Goal: Task Accomplishment & Management: Manage account settings

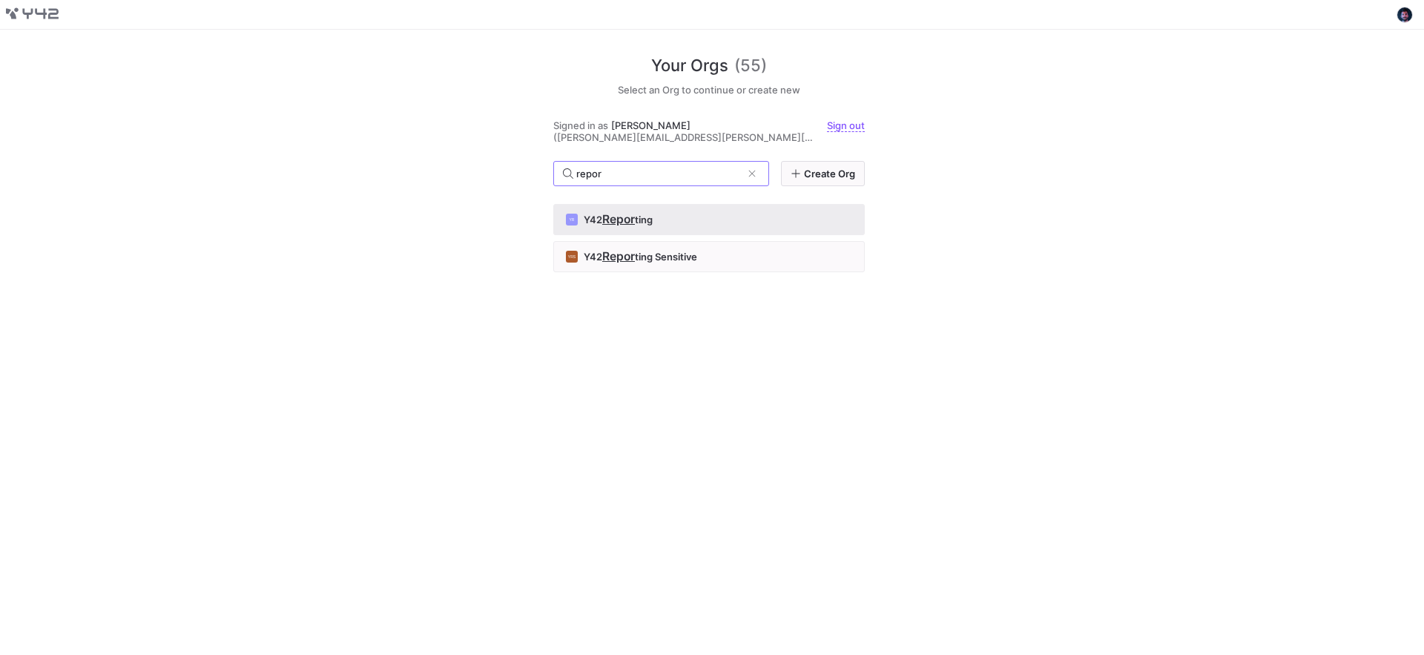
type input "repor"
click at [741, 220] on button "YR Y42 Repor [PERSON_NAME]" at bounding box center [708, 219] width 311 height 31
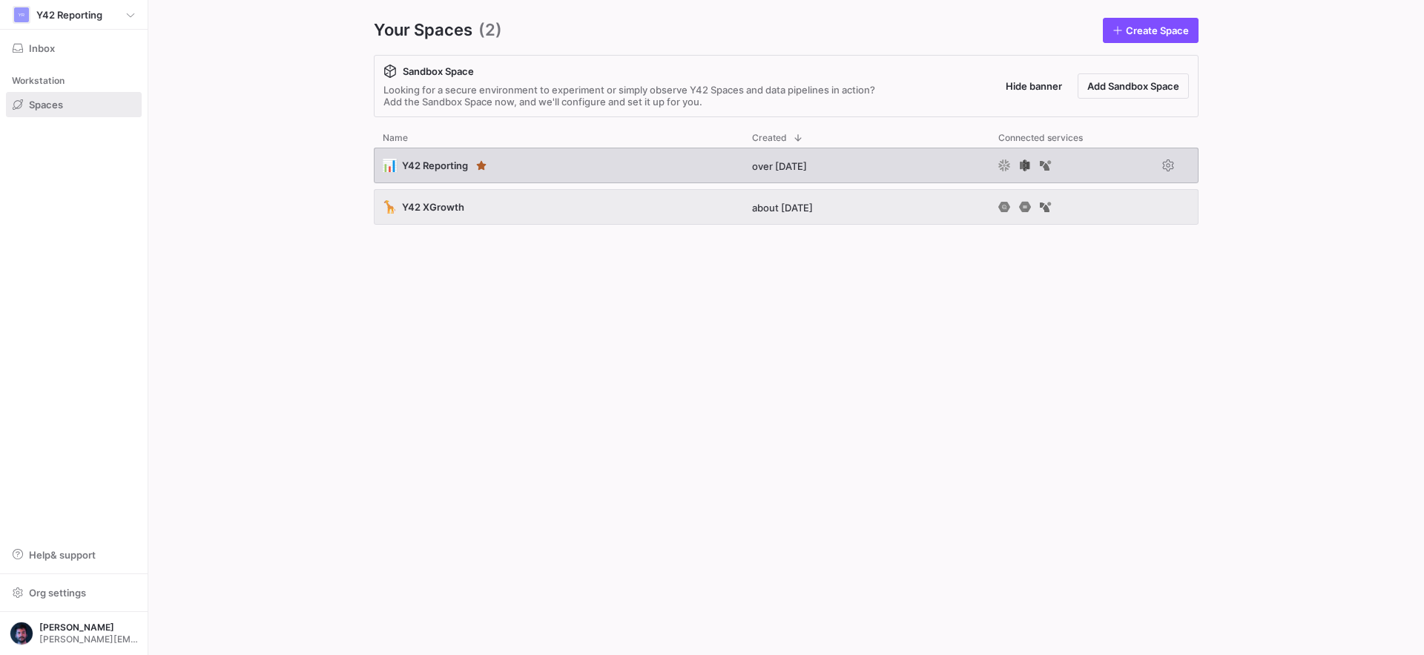
click at [572, 175] on div "📊 Y42 Reporting" at bounding box center [558, 166] width 369 height 36
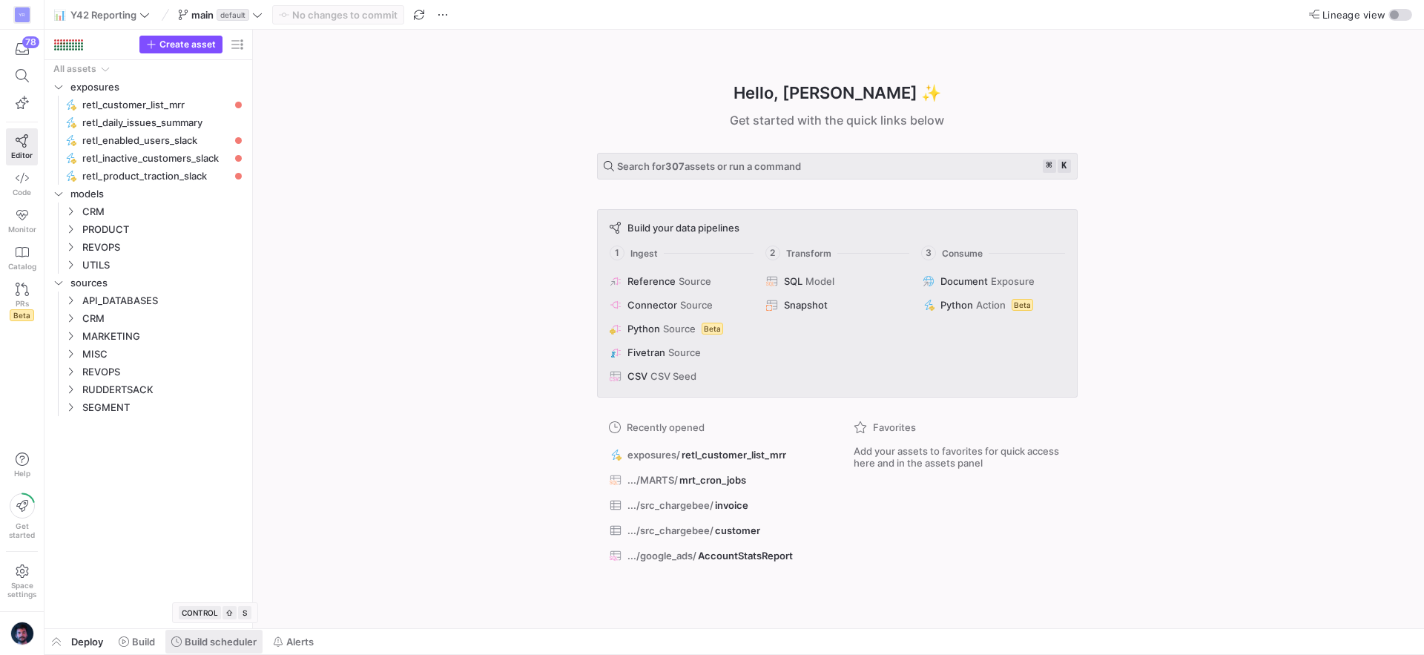
click at [217, 641] on span "Build scheduler" at bounding box center [221, 641] width 72 height 12
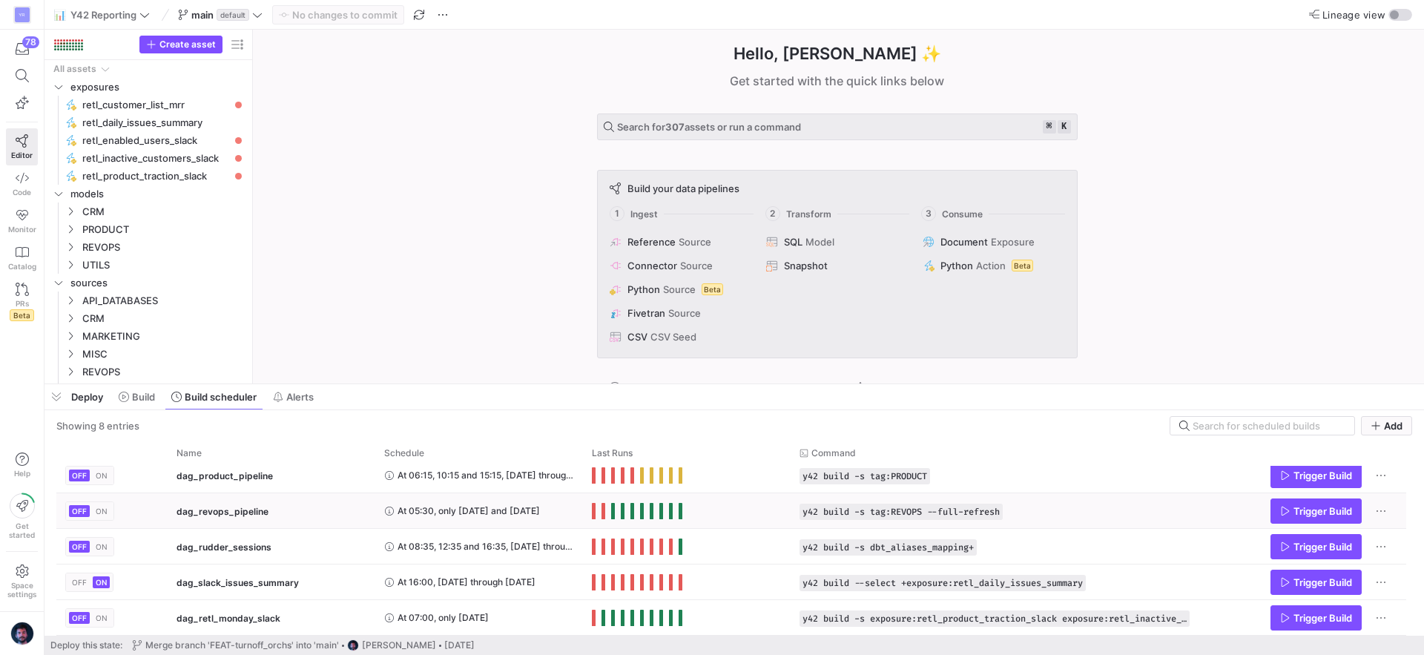
scroll to position [93, 0]
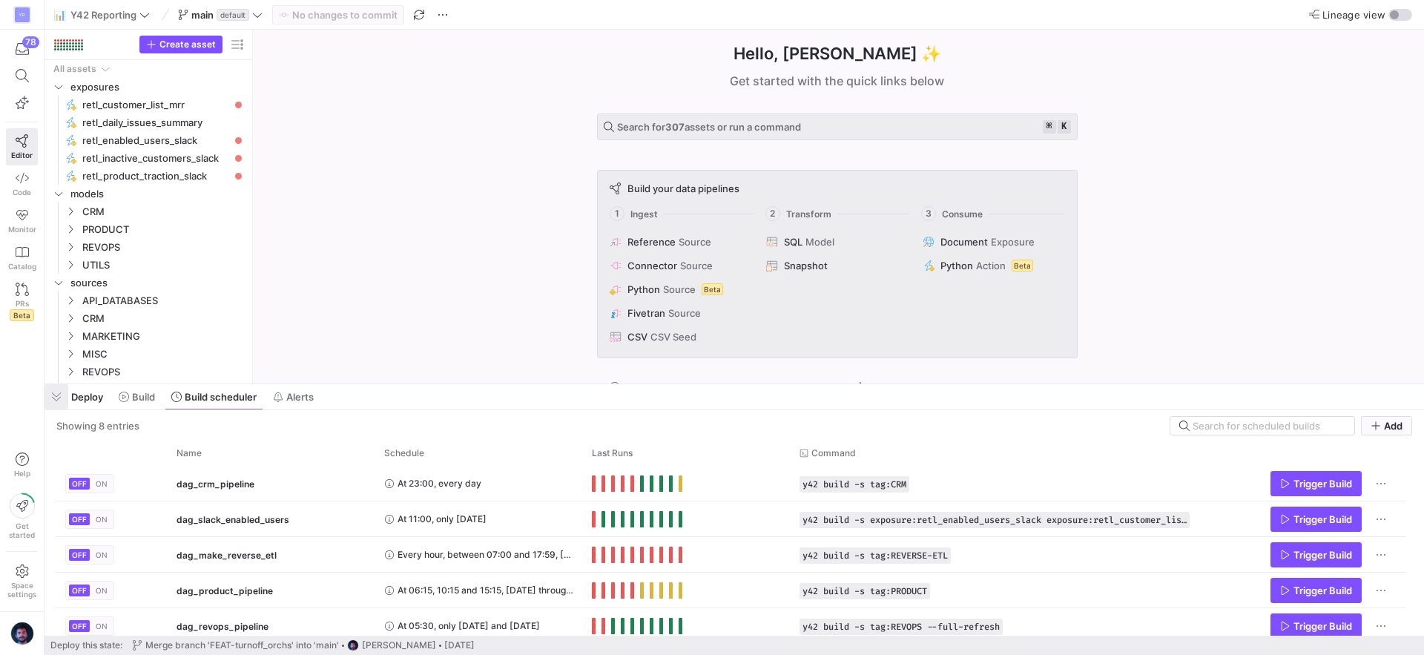
click at [55, 403] on span "button" at bounding box center [56, 396] width 24 height 25
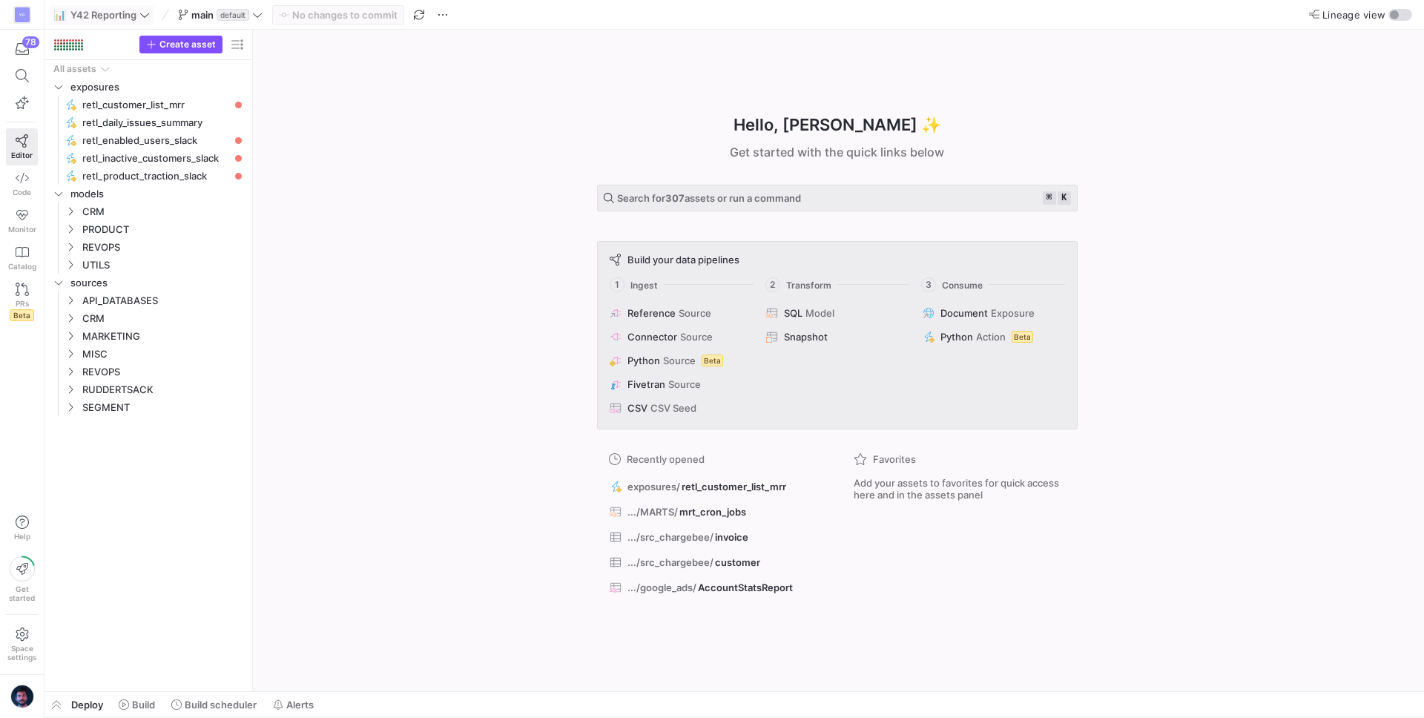
click at [104, 19] on span "Y42 Reporting" at bounding box center [103, 15] width 66 height 12
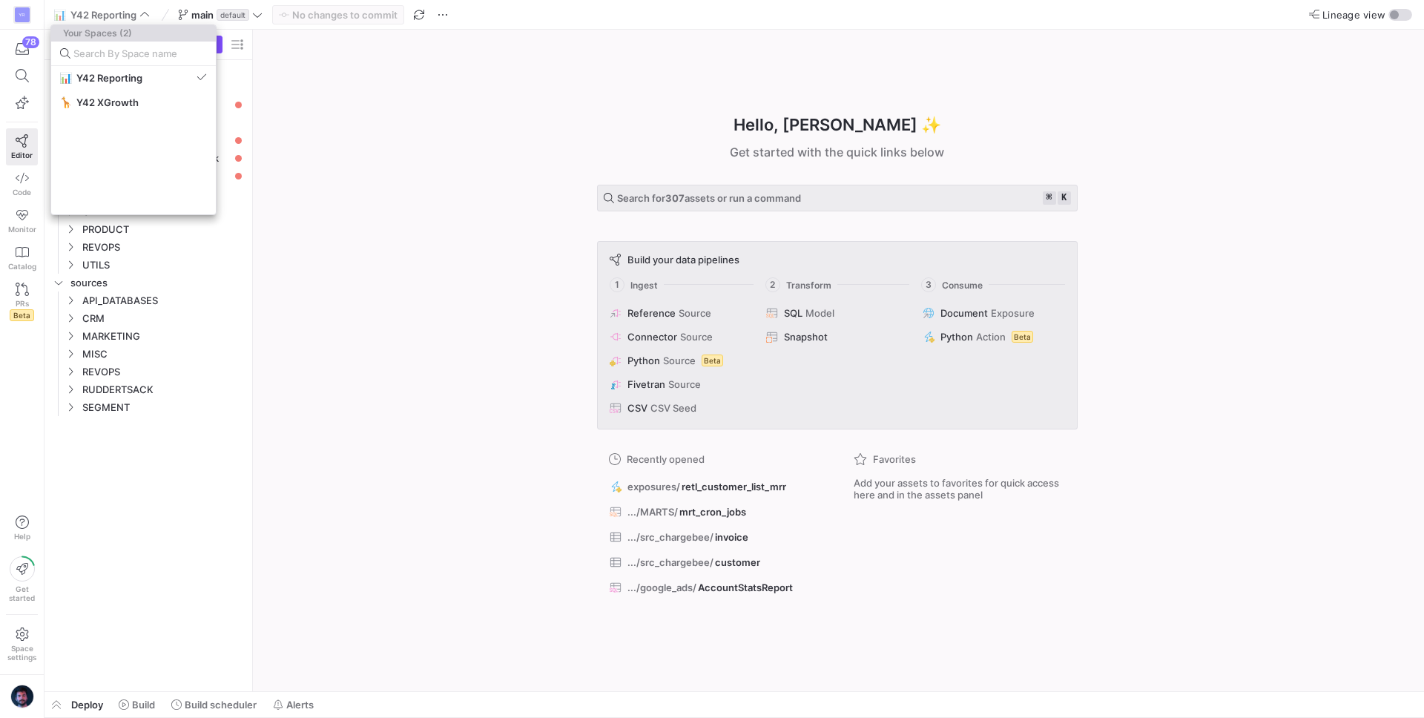
click at [26, 14] on div at bounding box center [712, 359] width 1424 height 718
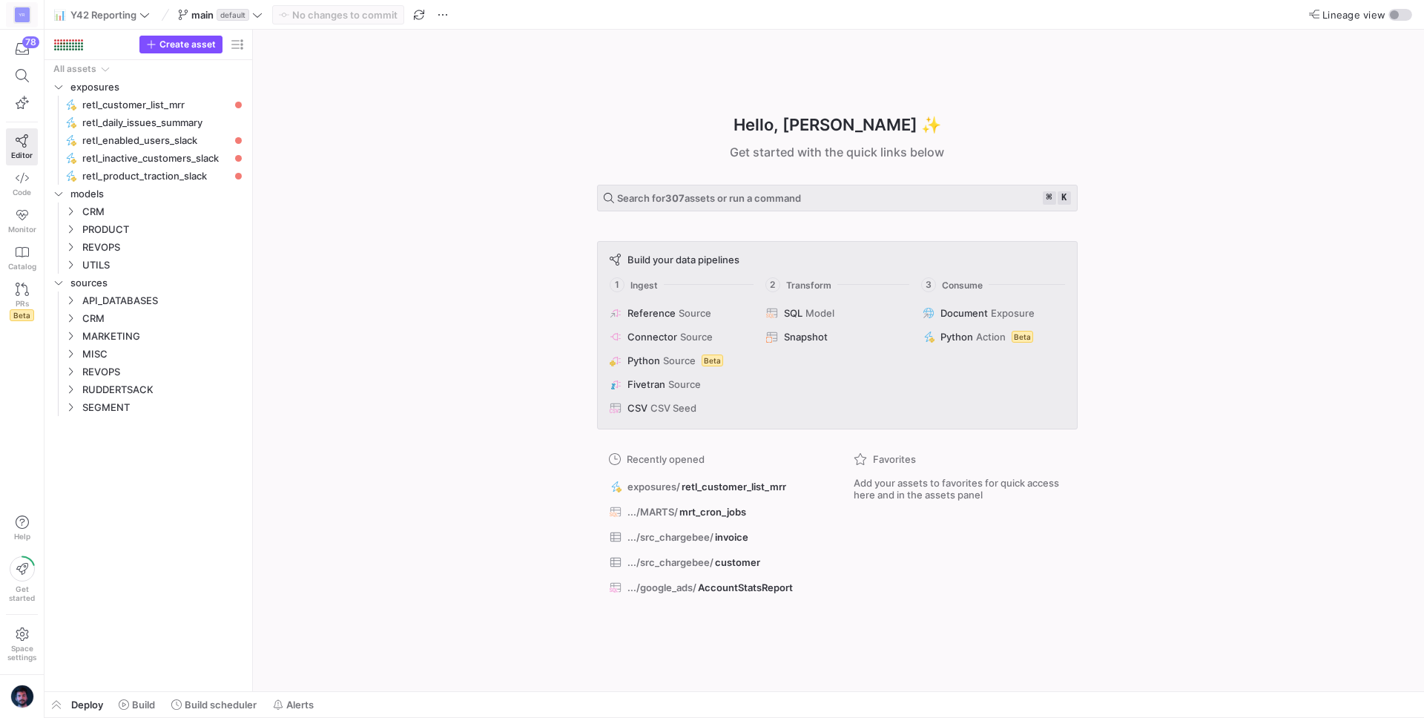
click at [24, 15] on div "YR" at bounding box center [22, 14] width 15 height 15
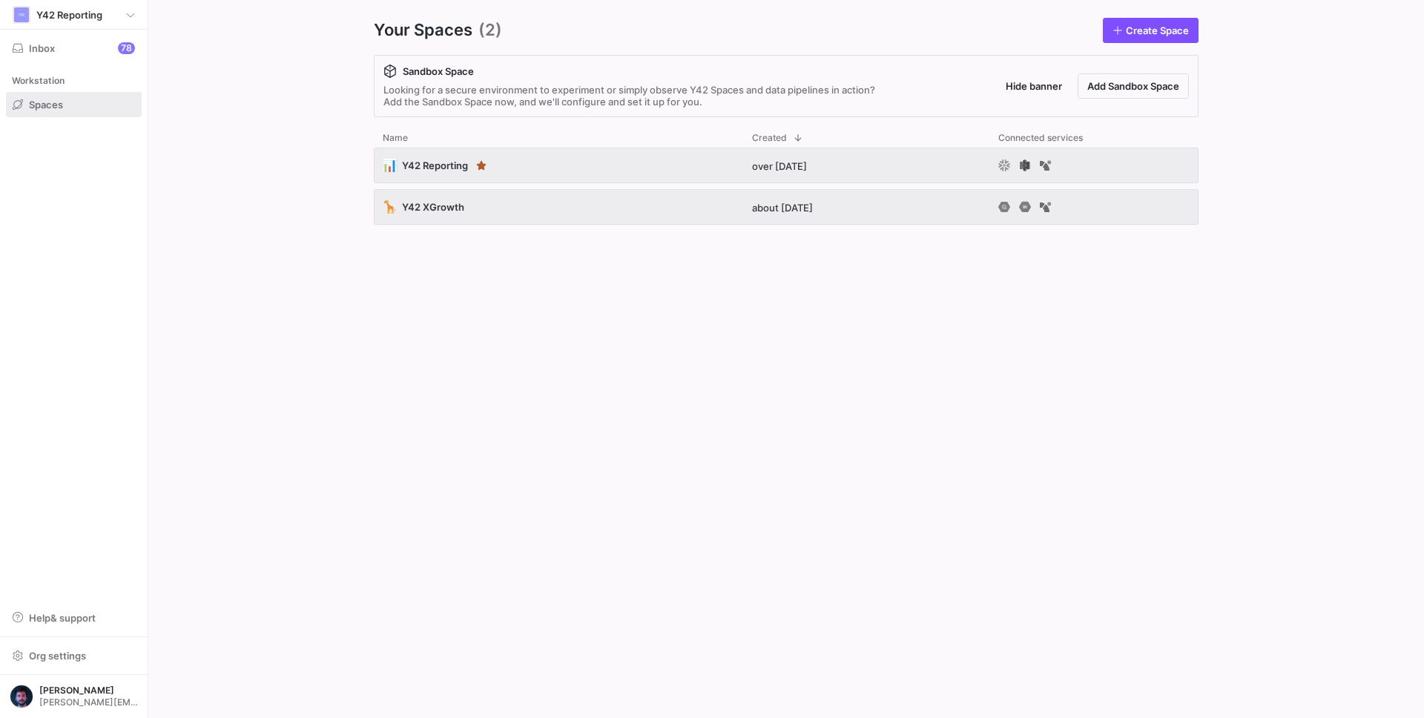
click at [376, 407] on div "📊 Y42 Reporting over [DATE] 🦒 Y42 XGrowth about [DATE]" at bounding box center [786, 421] width 825 height 546
click at [55, 654] on span "Org settings" at bounding box center [57, 656] width 57 height 12
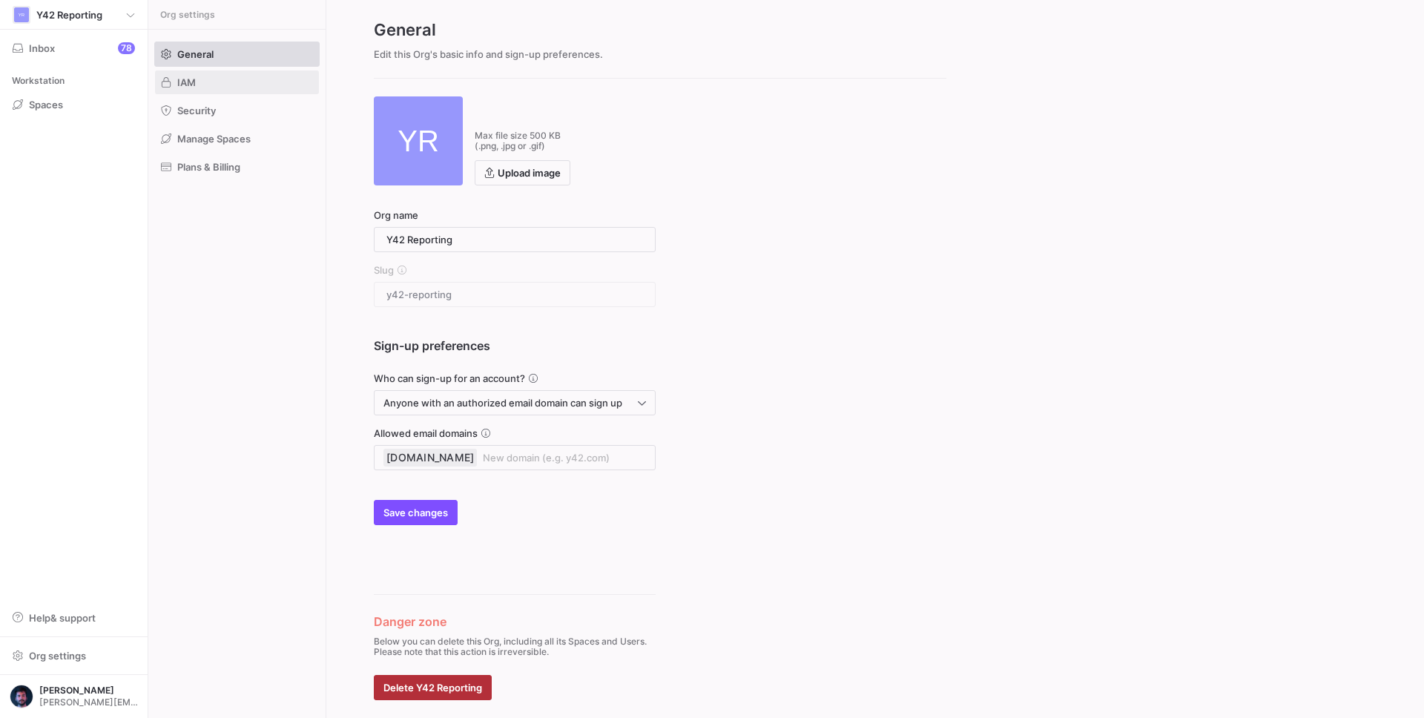
click at [194, 89] on span at bounding box center [237, 82] width 164 height 24
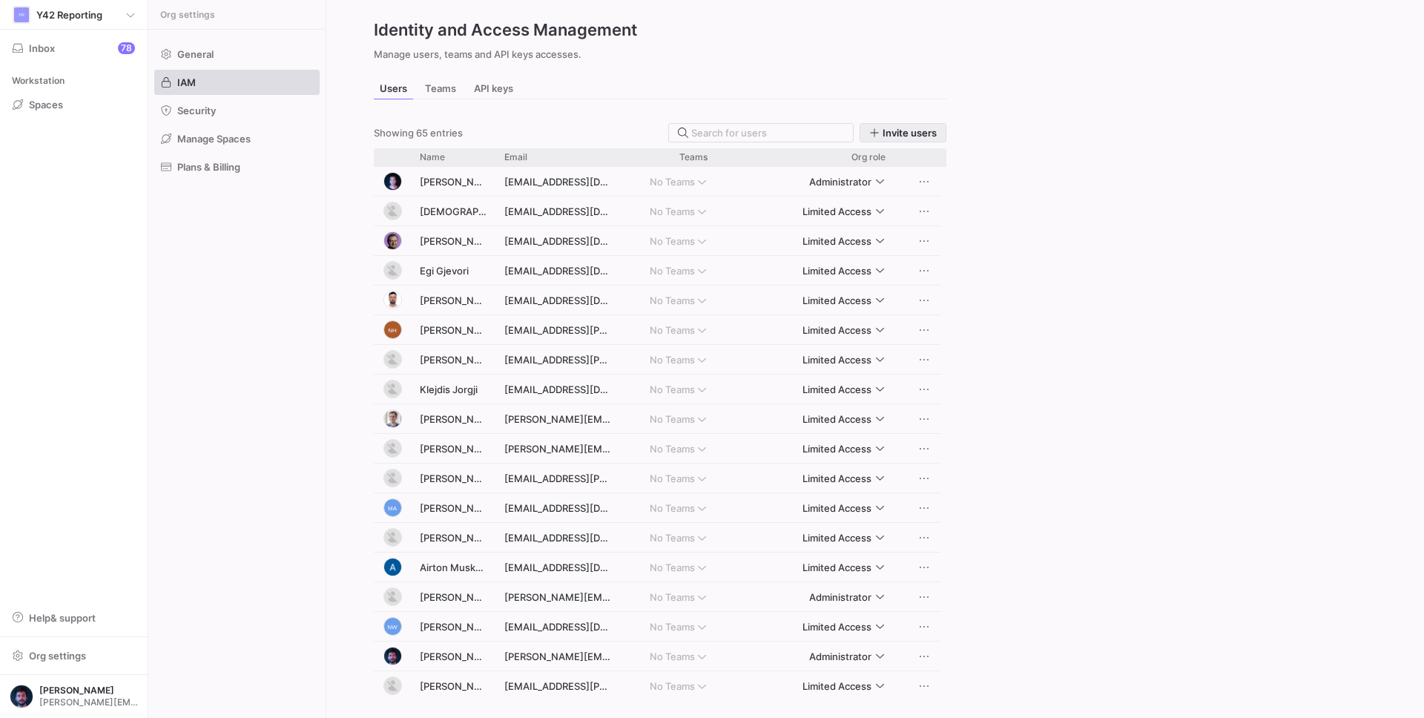
click at [896, 139] on span "button" at bounding box center [902, 133] width 85 height 18
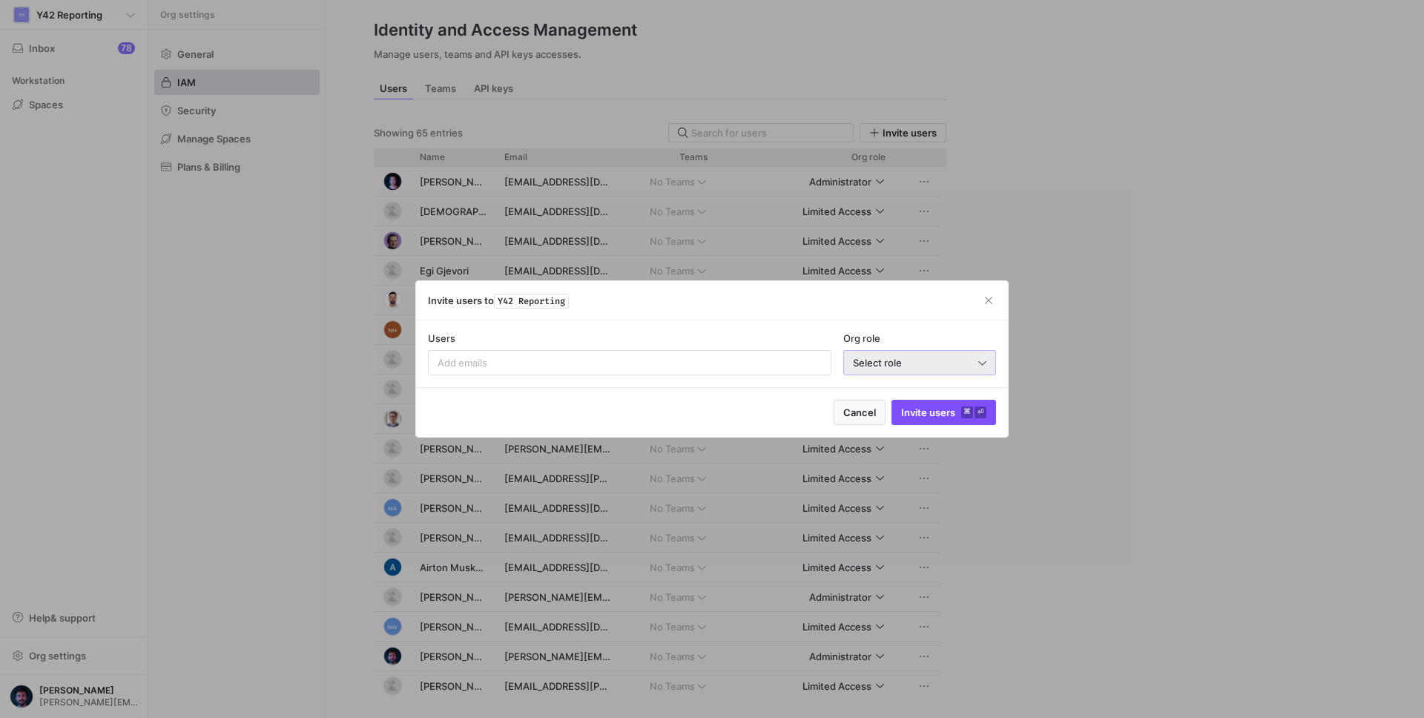
click at [877, 367] on span "Select role" at bounding box center [877, 363] width 49 height 12
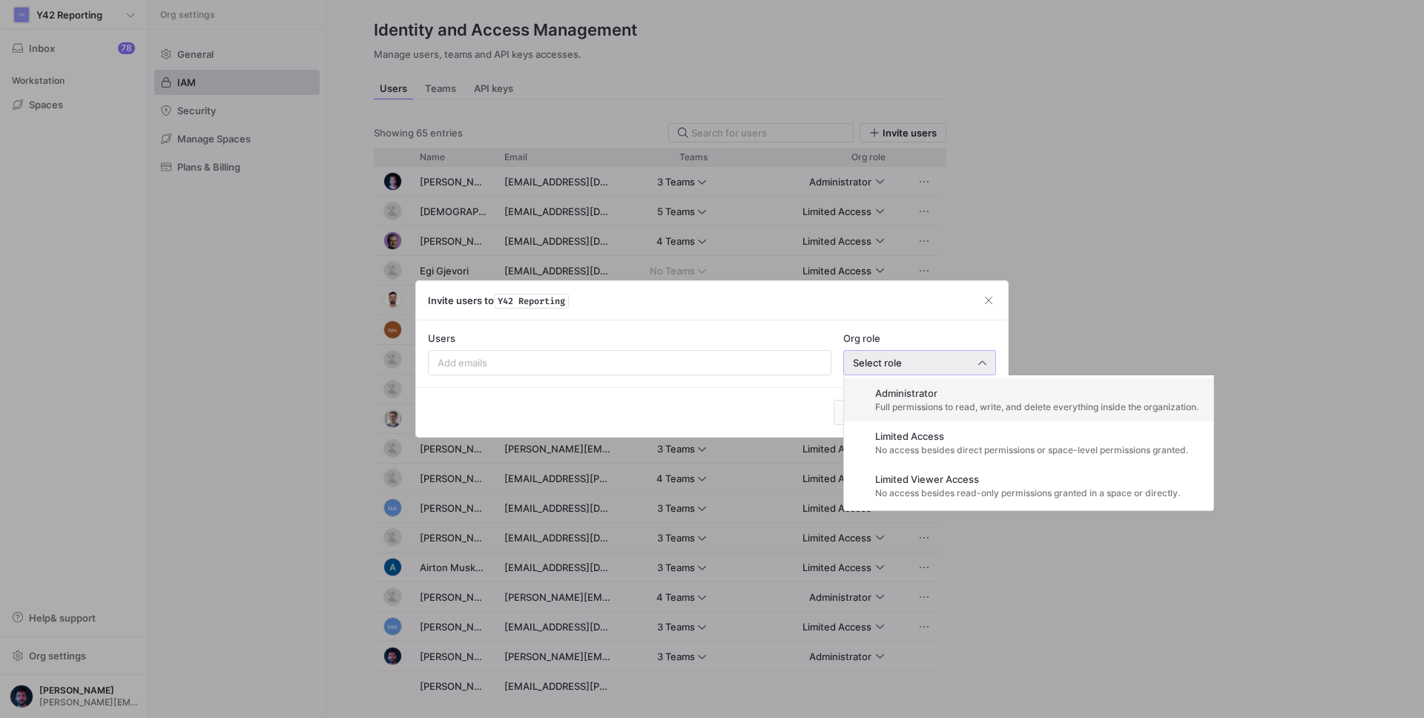
click at [905, 307] on div at bounding box center [712, 359] width 1424 height 718
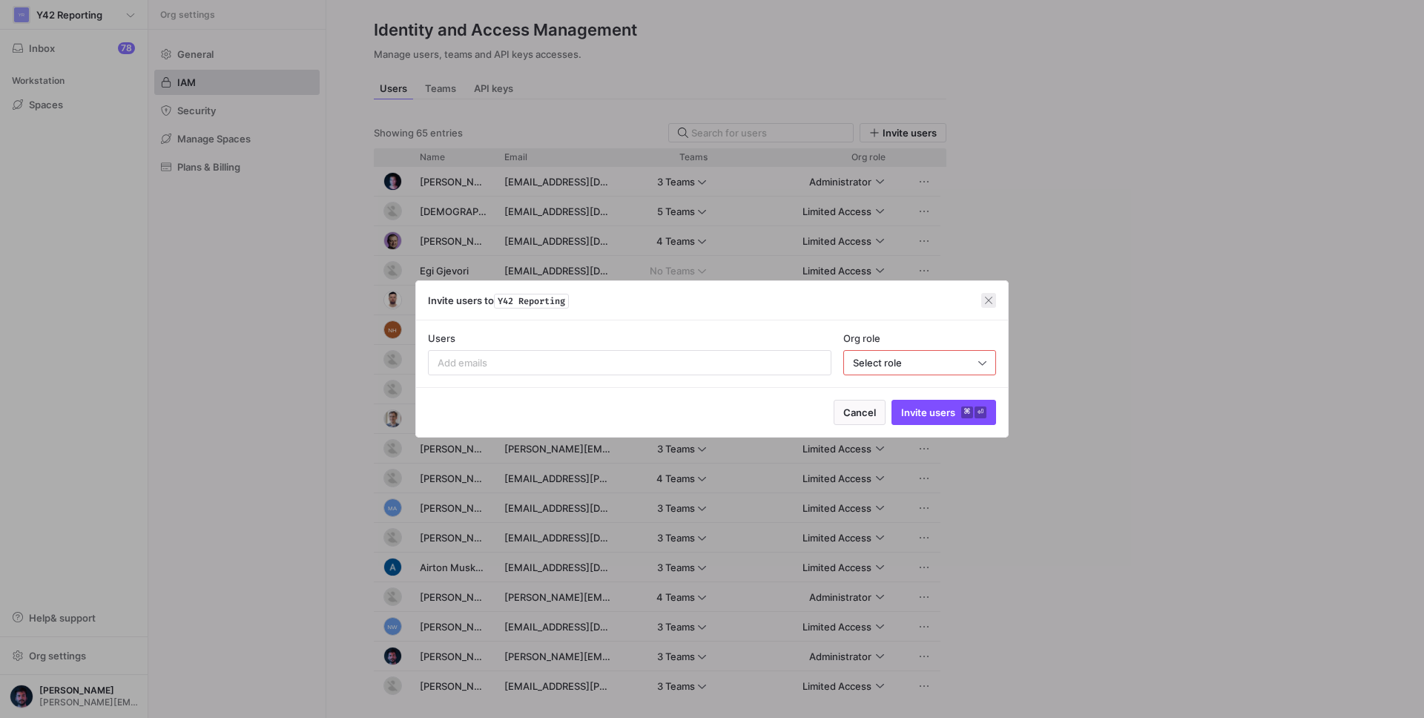
click at [987, 301] on span "button" at bounding box center [988, 300] width 15 height 15
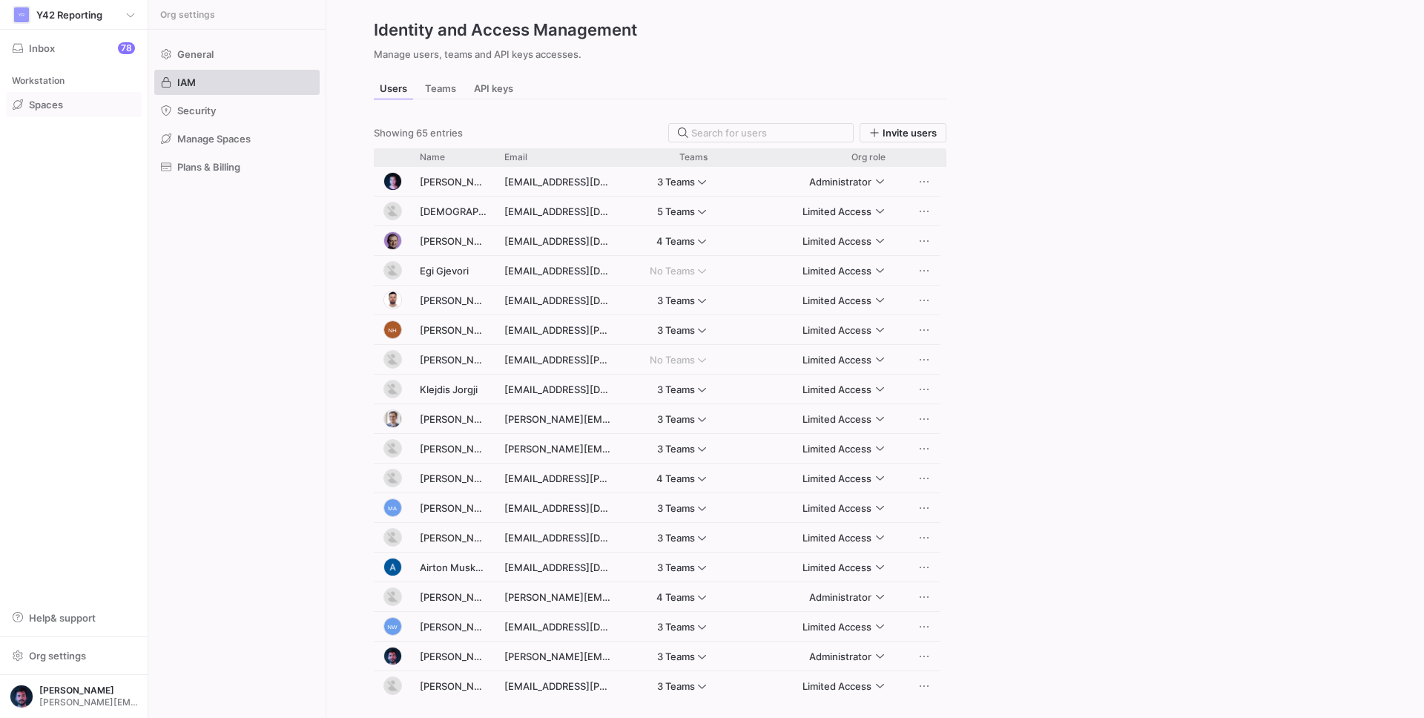
click at [59, 101] on span "Spaces" at bounding box center [46, 105] width 34 height 12
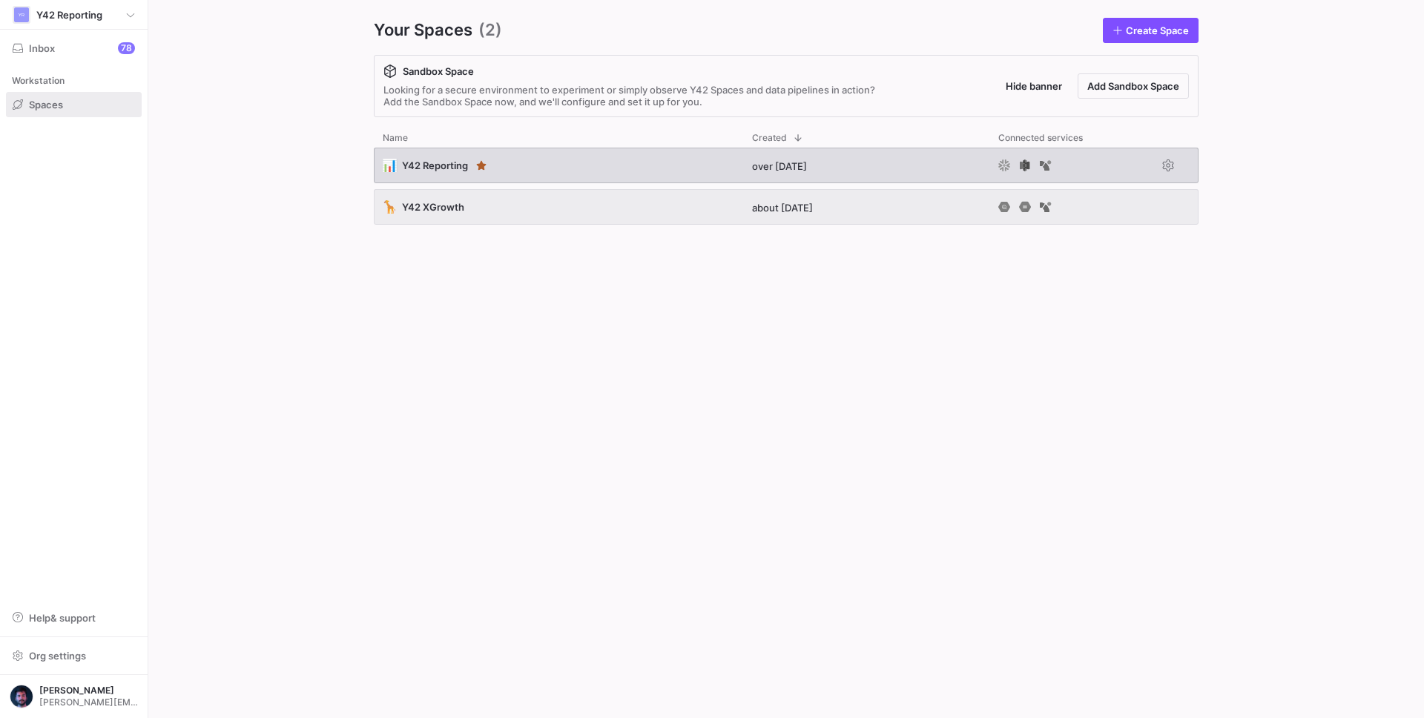
click at [550, 174] on div "📊 Y42 Reporting" at bounding box center [558, 166] width 369 height 36
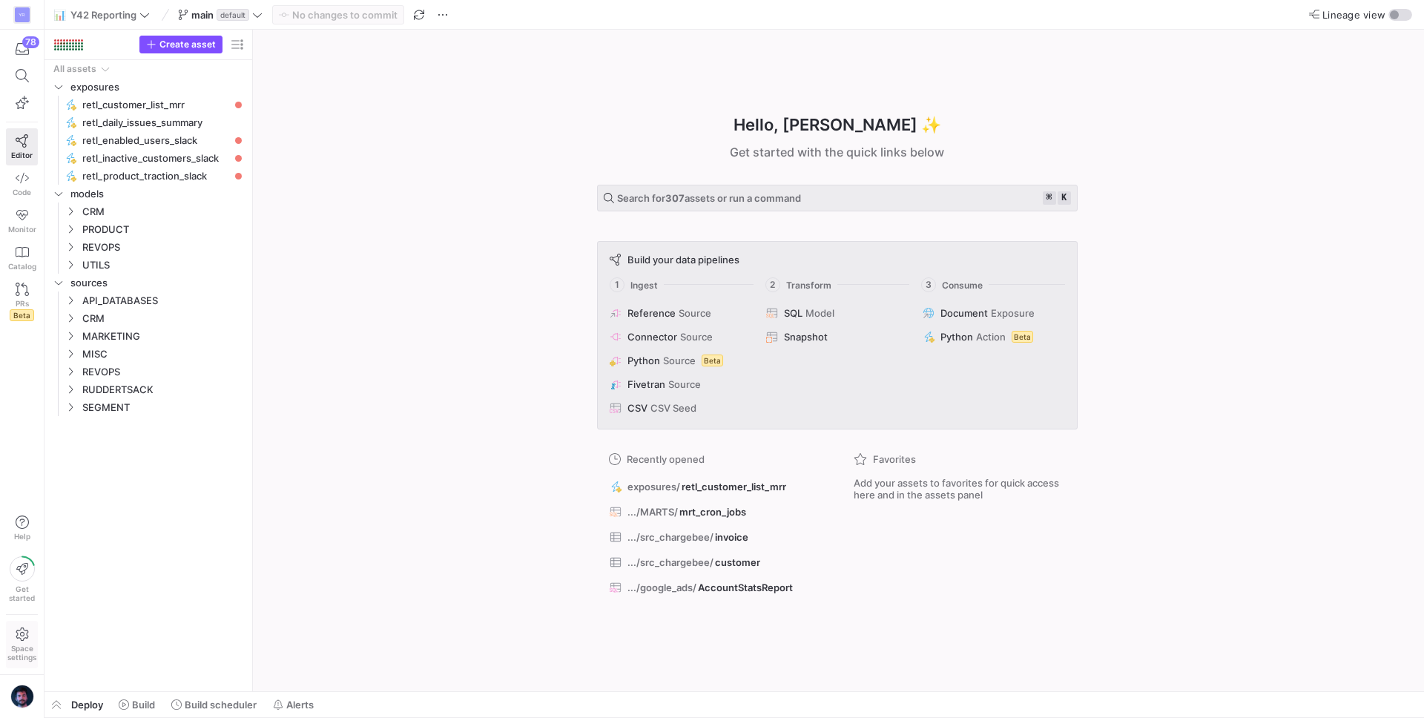
click at [20, 649] on span "Space settings" at bounding box center [21, 653] width 29 height 18
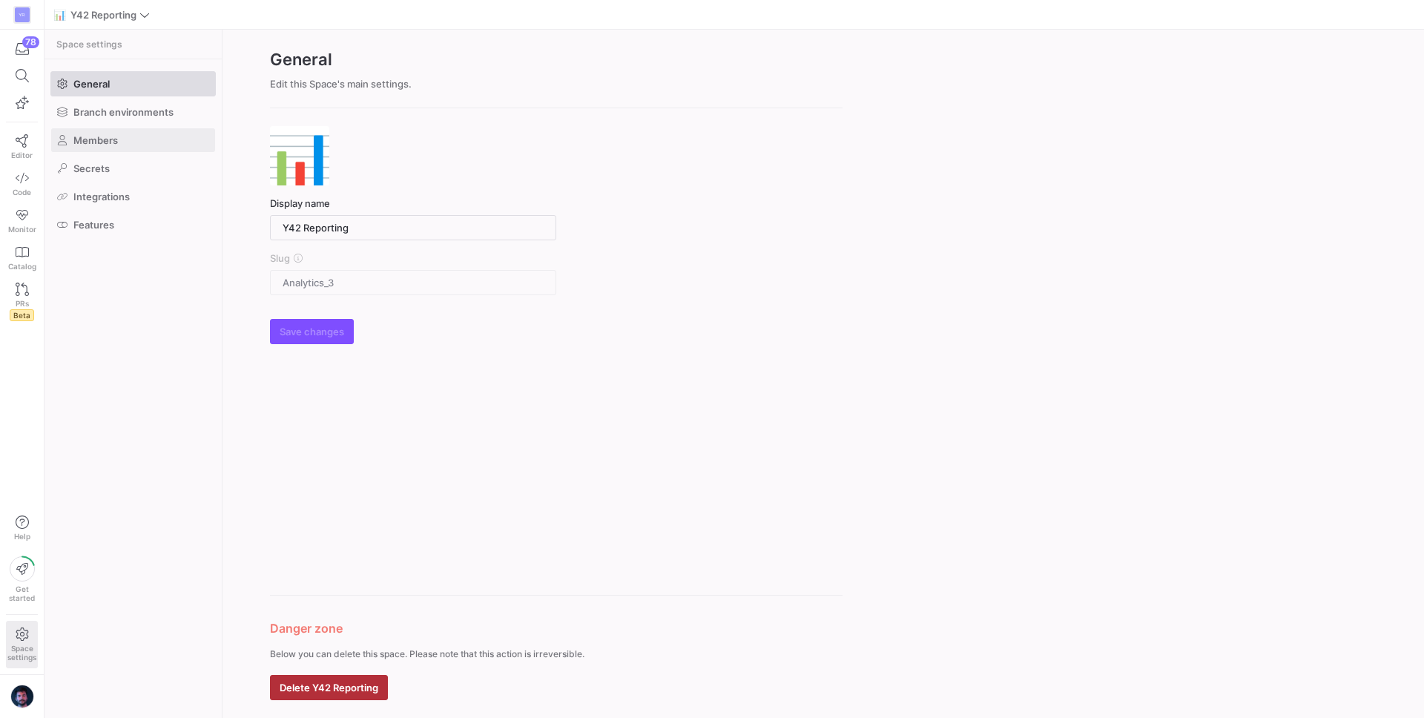
click at [123, 134] on span at bounding box center [133, 140] width 164 height 24
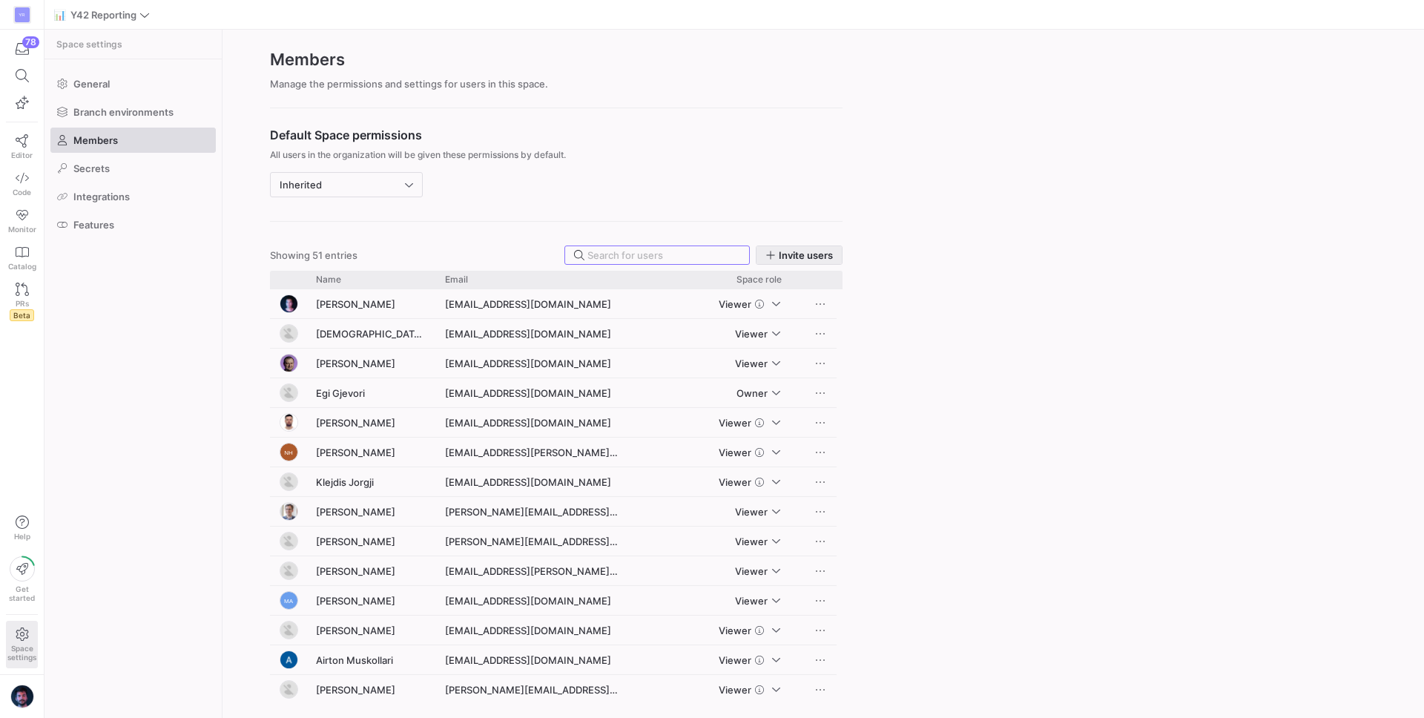
click at [810, 258] on span "Invite users" at bounding box center [806, 255] width 54 height 12
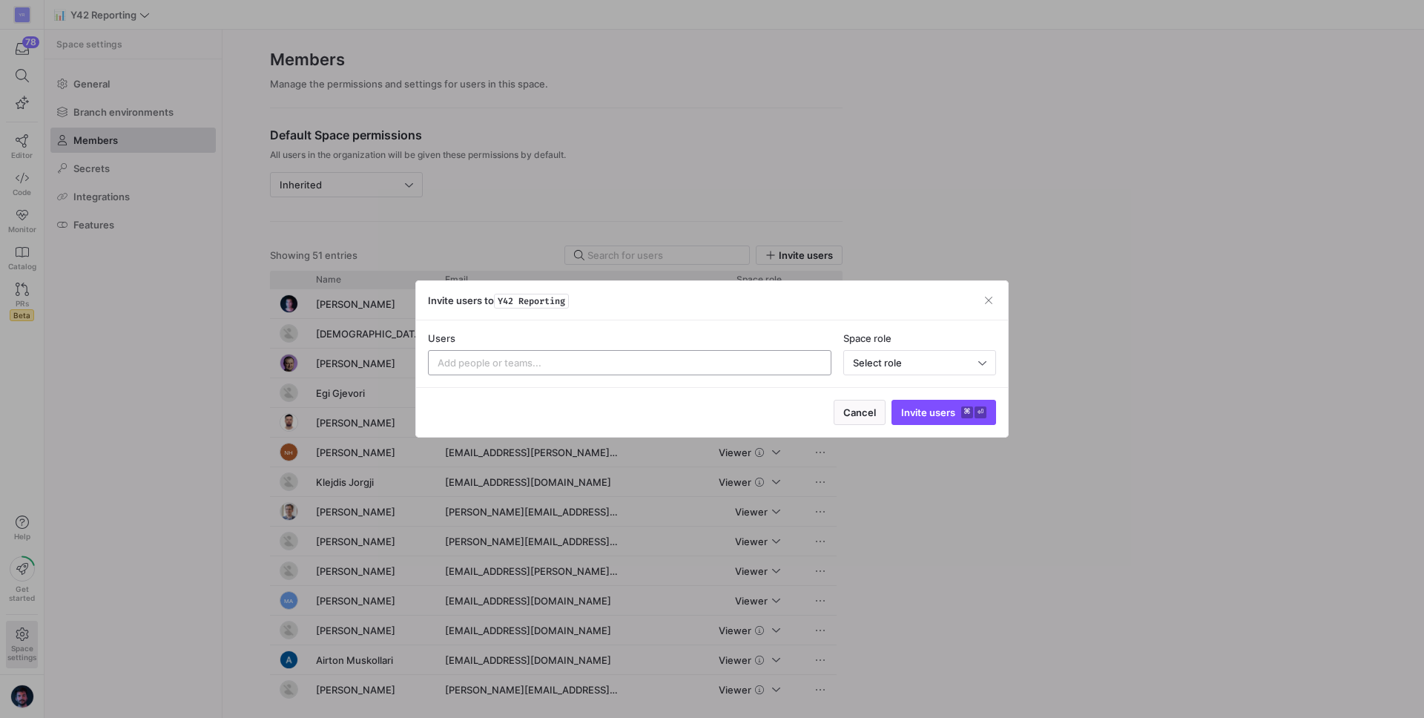
click at [783, 369] on div at bounding box center [629, 363] width 384 height 24
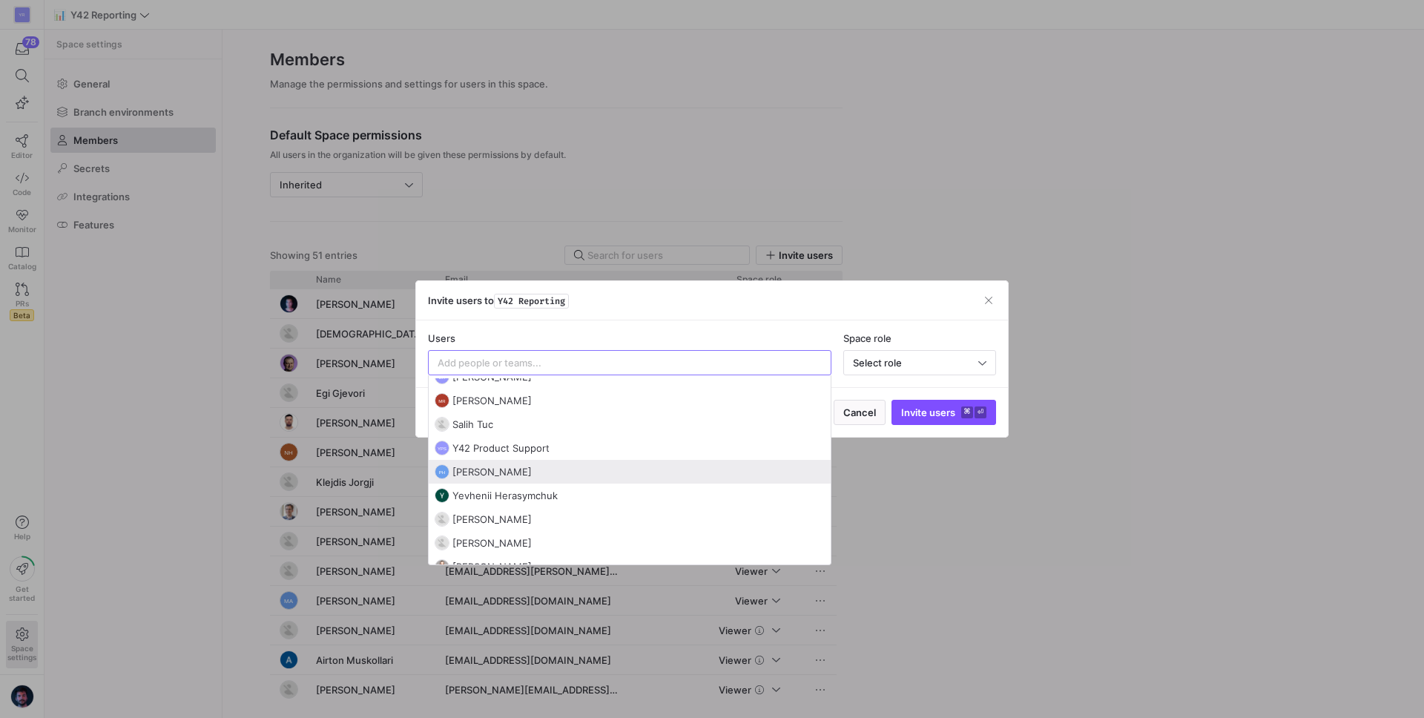
scroll to position [41, 0]
click at [603, 444] on span "YPS Y42 Product Support" at bounding box center [629, 444] width 390 height 15
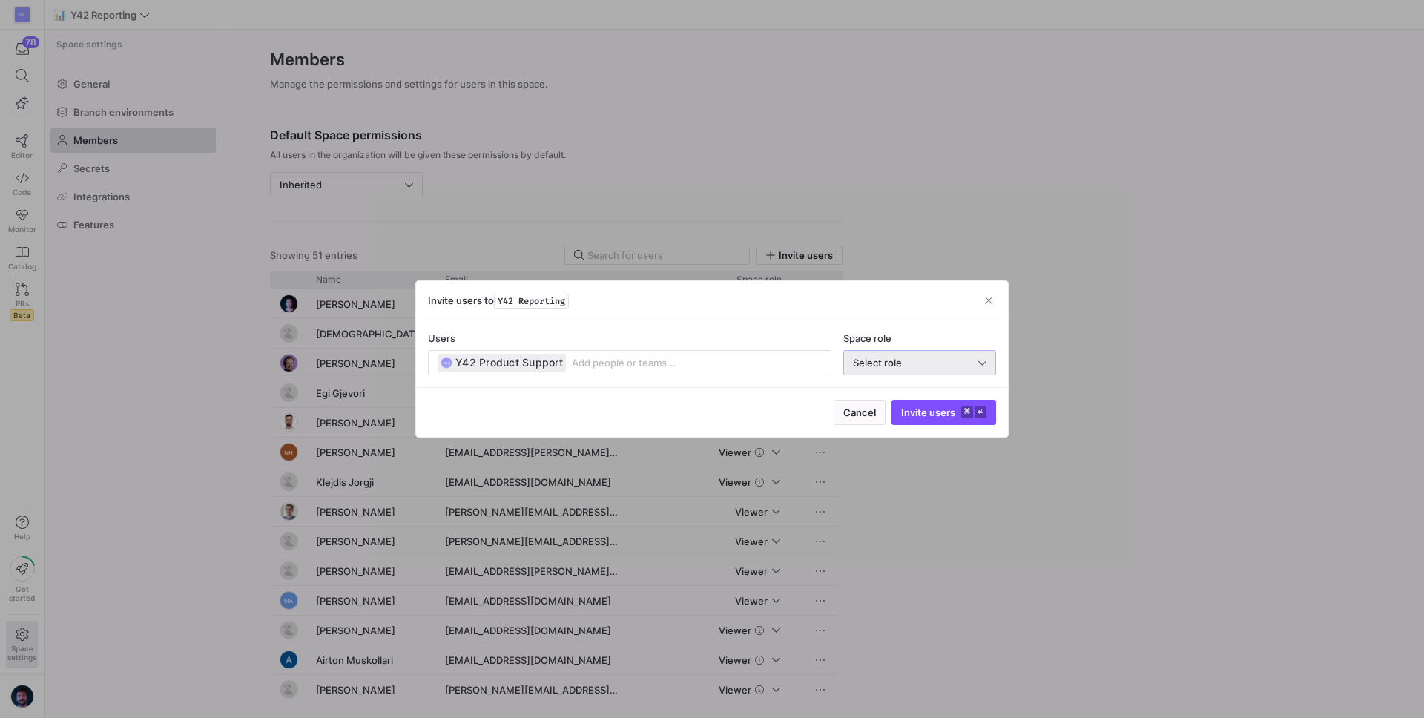
click at [899, 363] on span "Select role" at bounding box center [877, 363] width 49 height 12
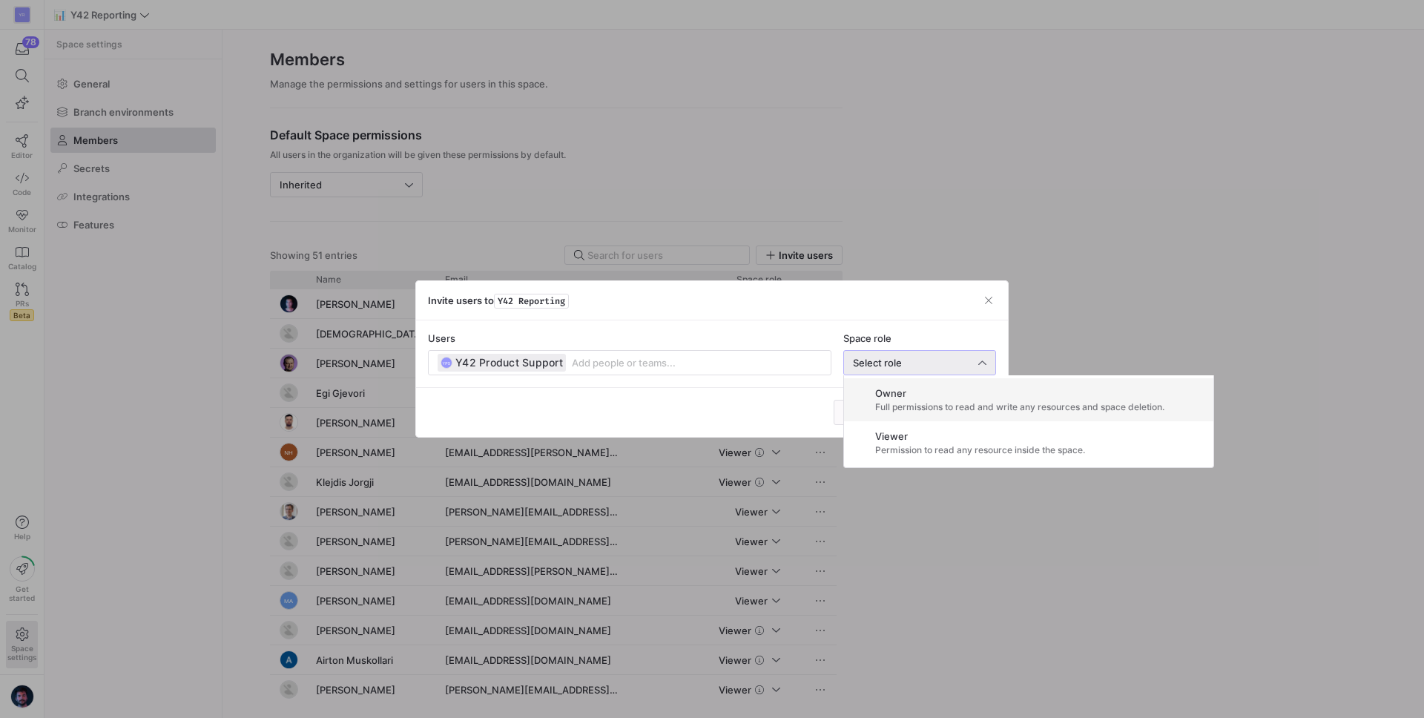
click at [892, 305] on div at bounding box center [712, 359] width 1424 height 718
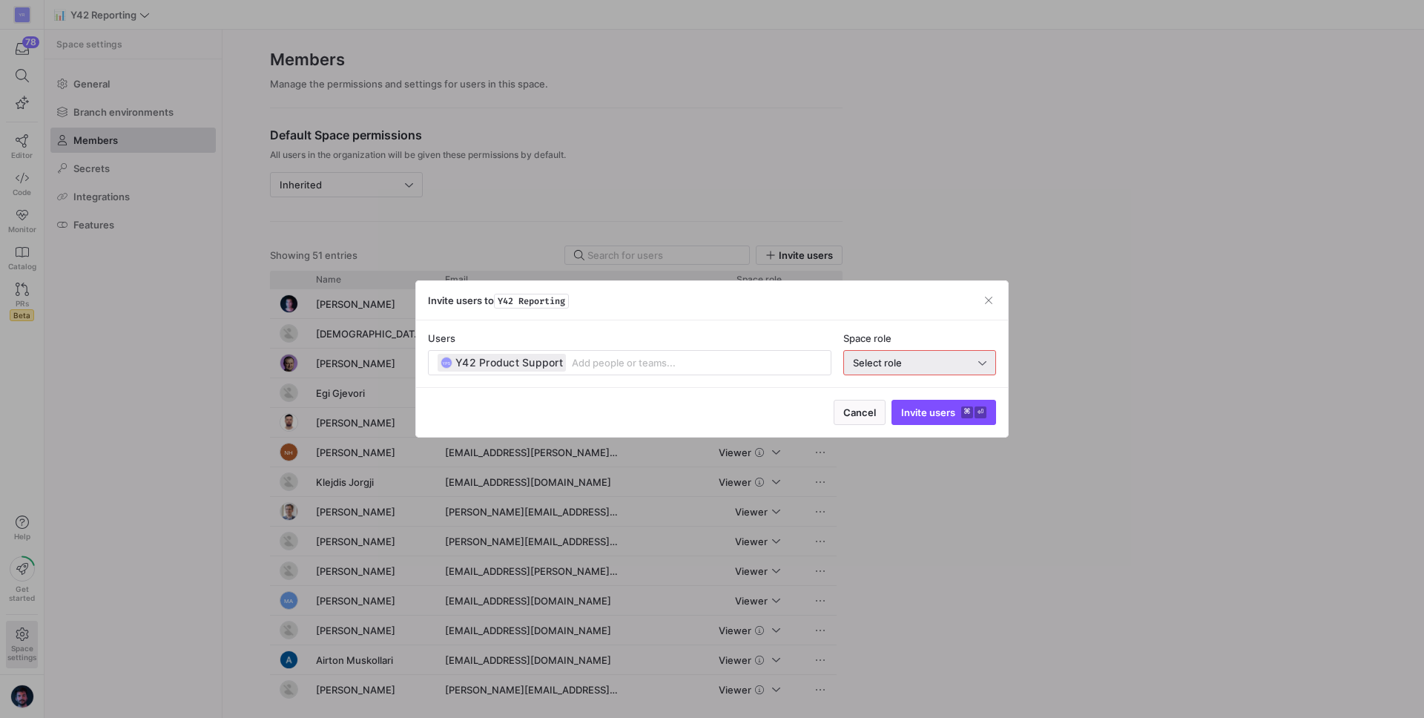
click at [899, 369] on div "Select role" at bounding box center [919, 363] width 133 height 24
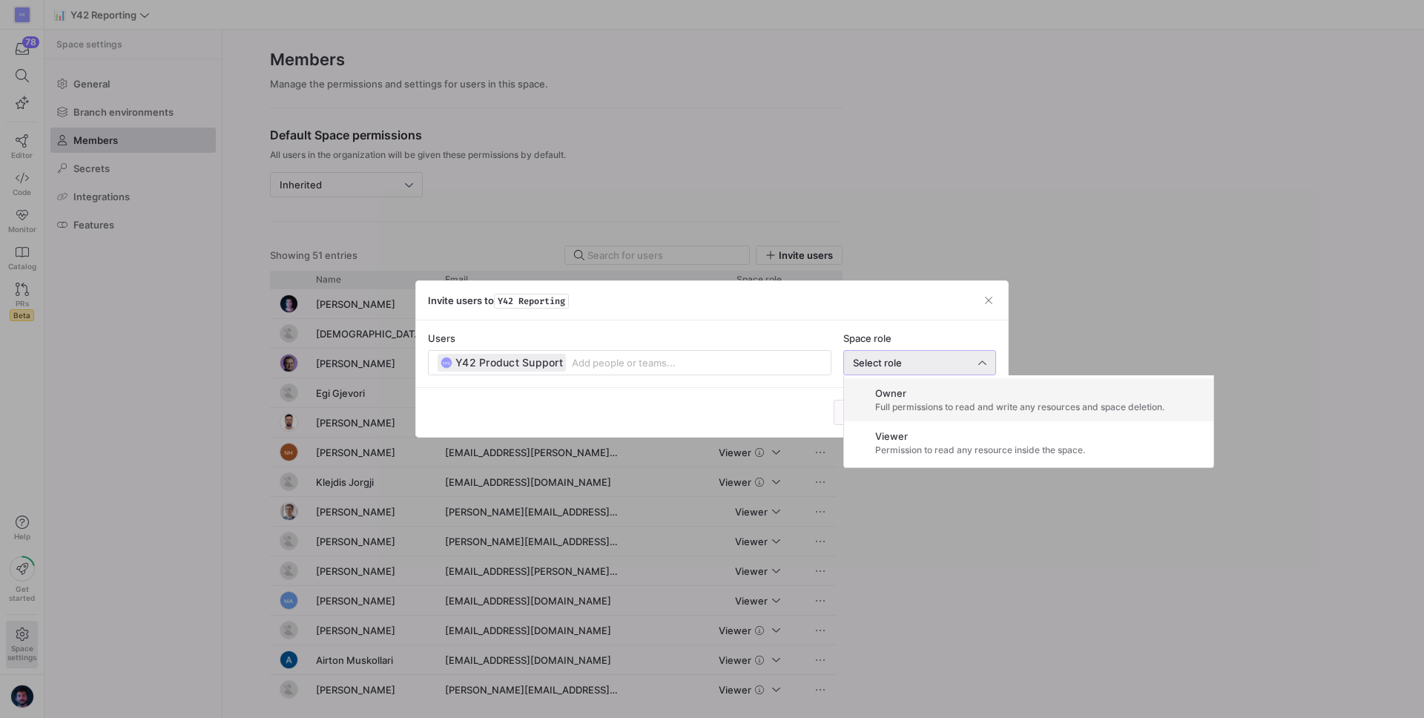
click at [943, 320] on div at bounding box center [712, 359] width 1424 height 718
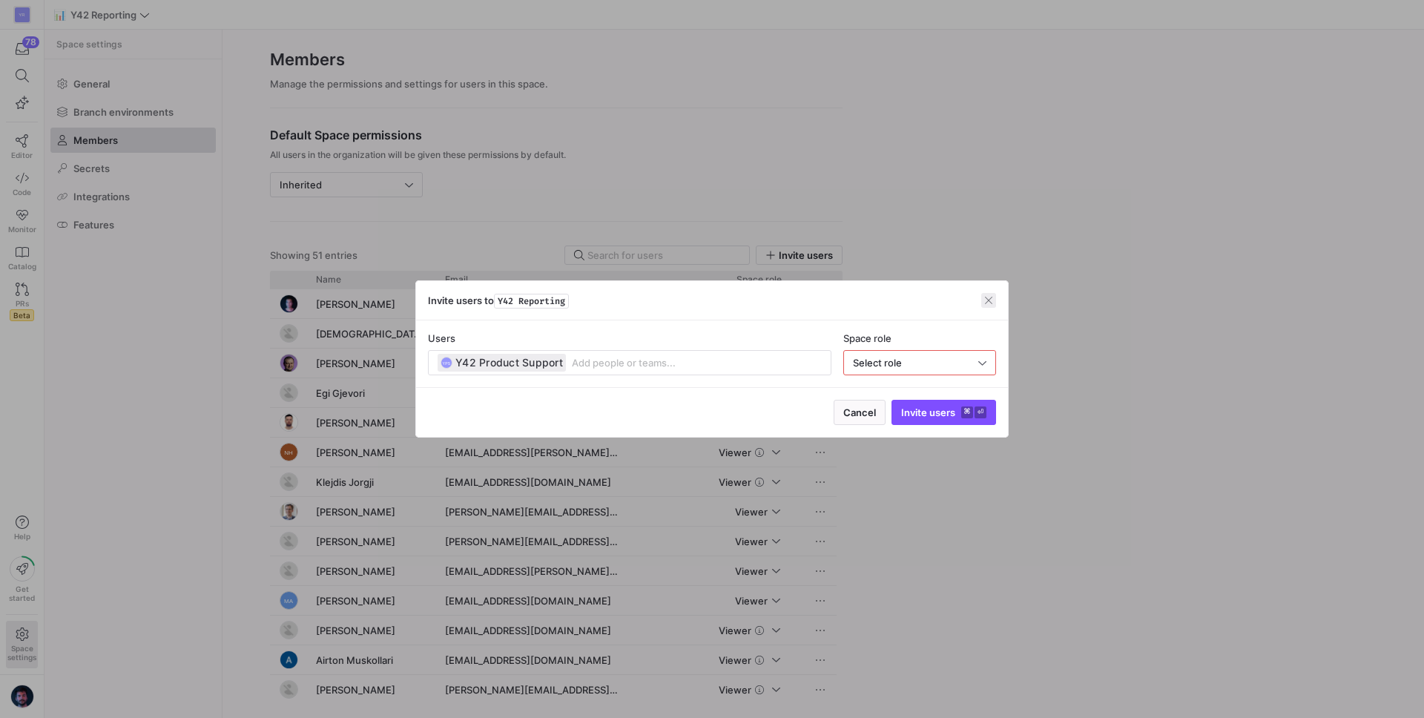
click at [988, 303] on span "button" at bounding box center [988, 300] width 15 height 15
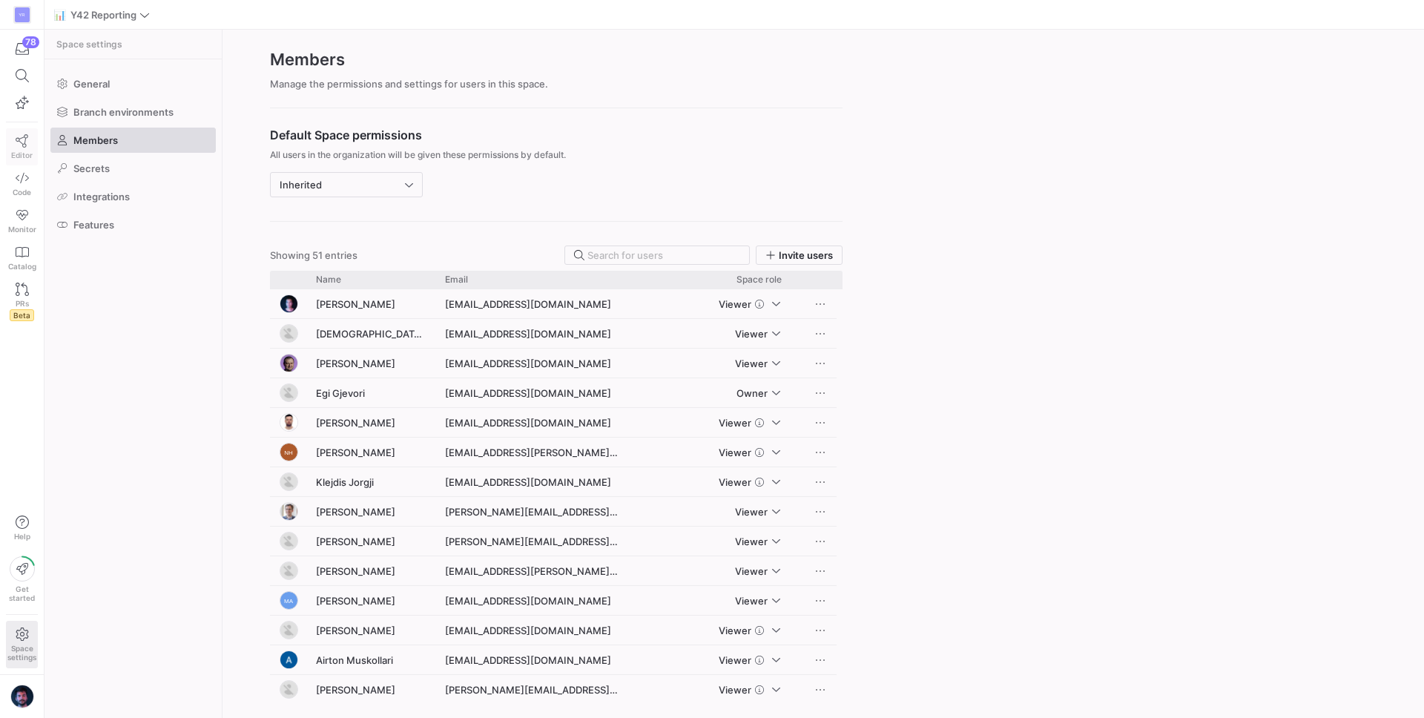
click at [19, 139] on icon at bounding box center [22, 140] width 13 height 13
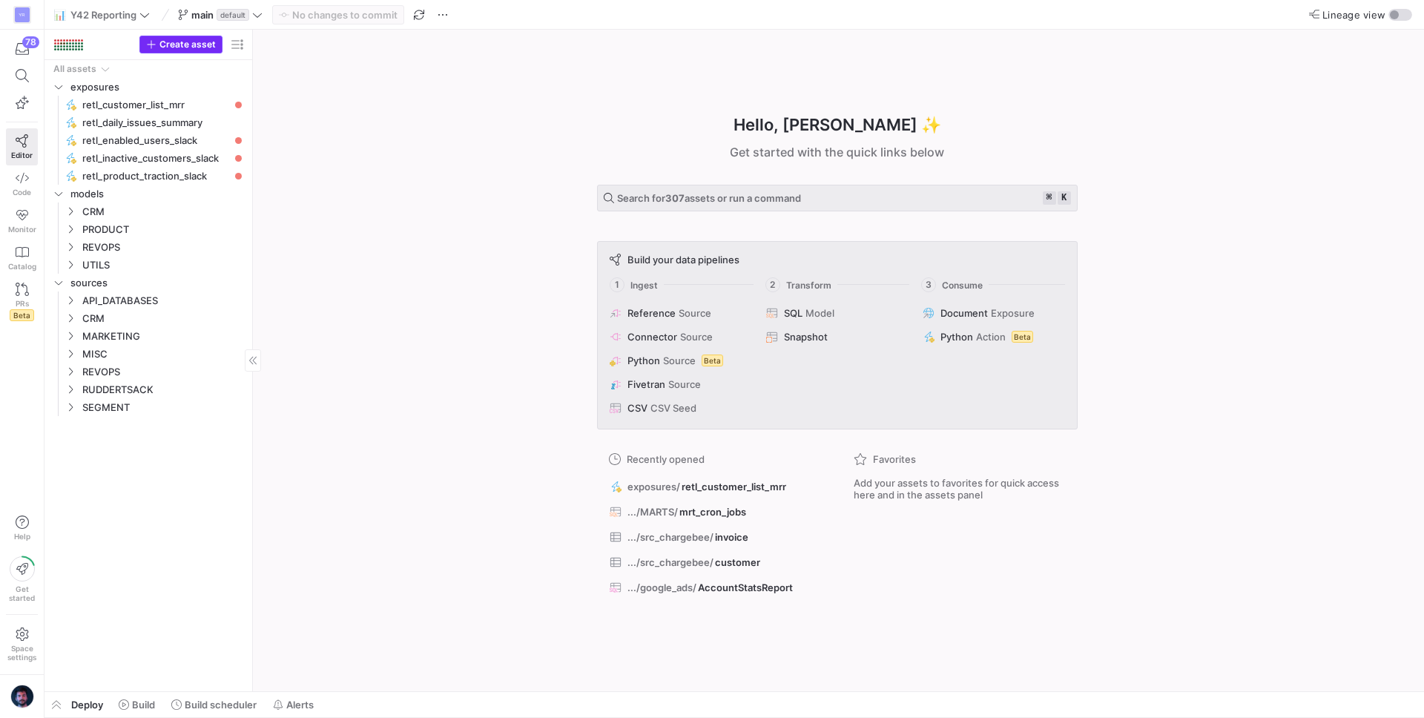
click at [194, 50] on span "button" at bounding box center [181, 44] width 82 height 16
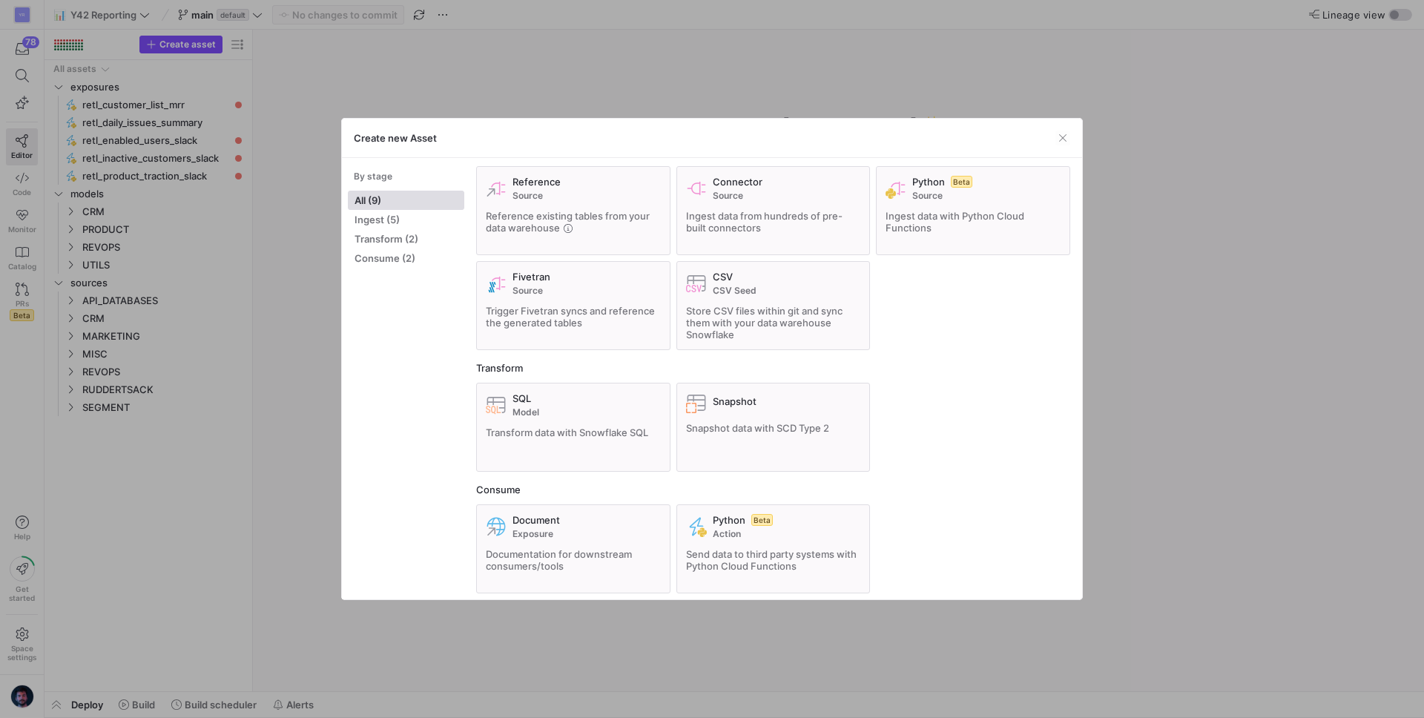
scroll to position [30, 0]
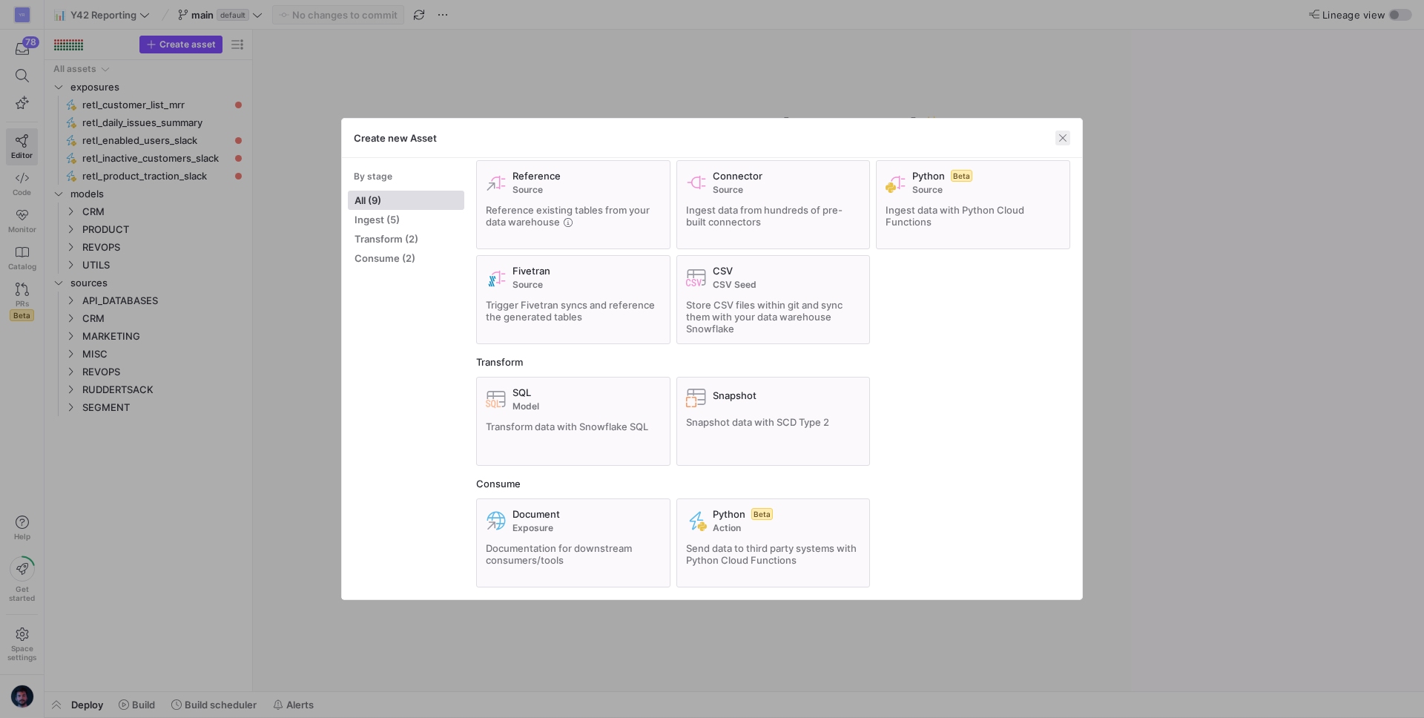
click at [1063, 135] on span "button" at bounding box center [1062, 137] width 15 height 15
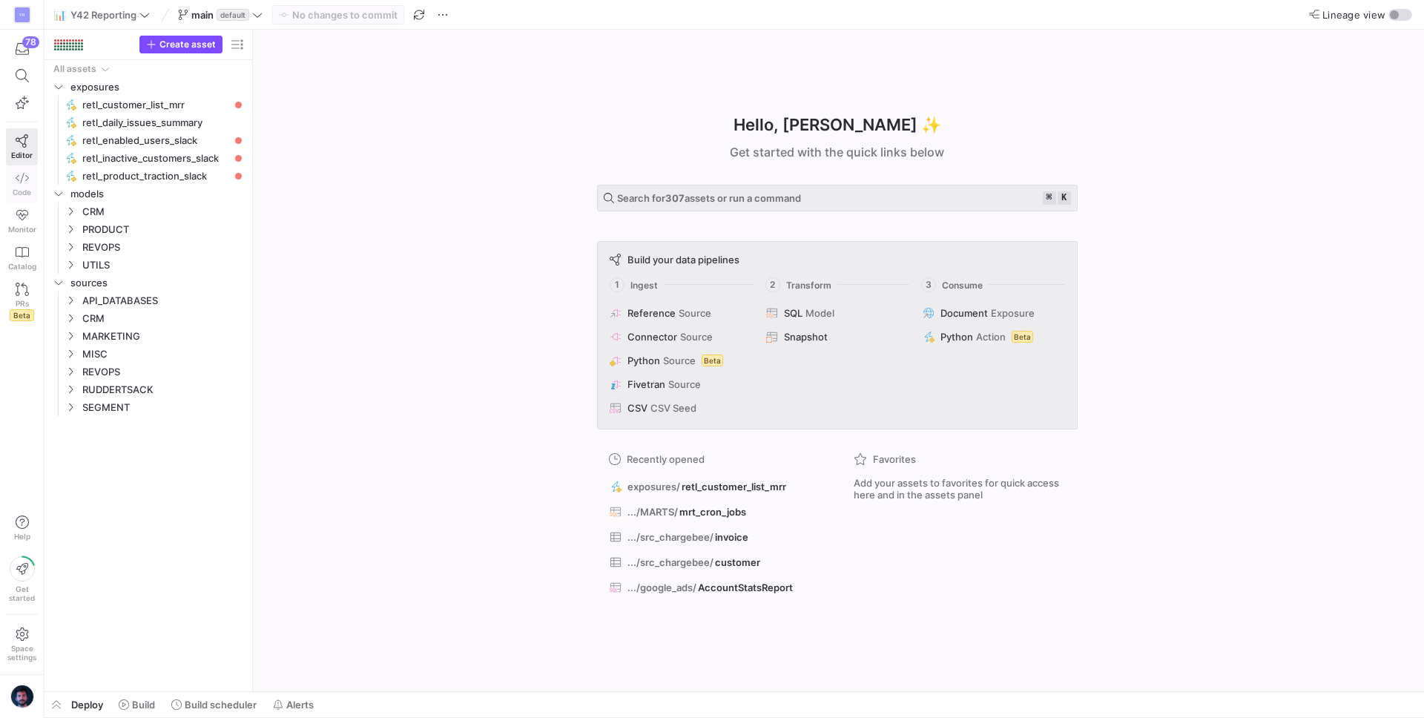
click at [22, 188] on span "Code" at bounding box center [22, 192] width 19 height 9
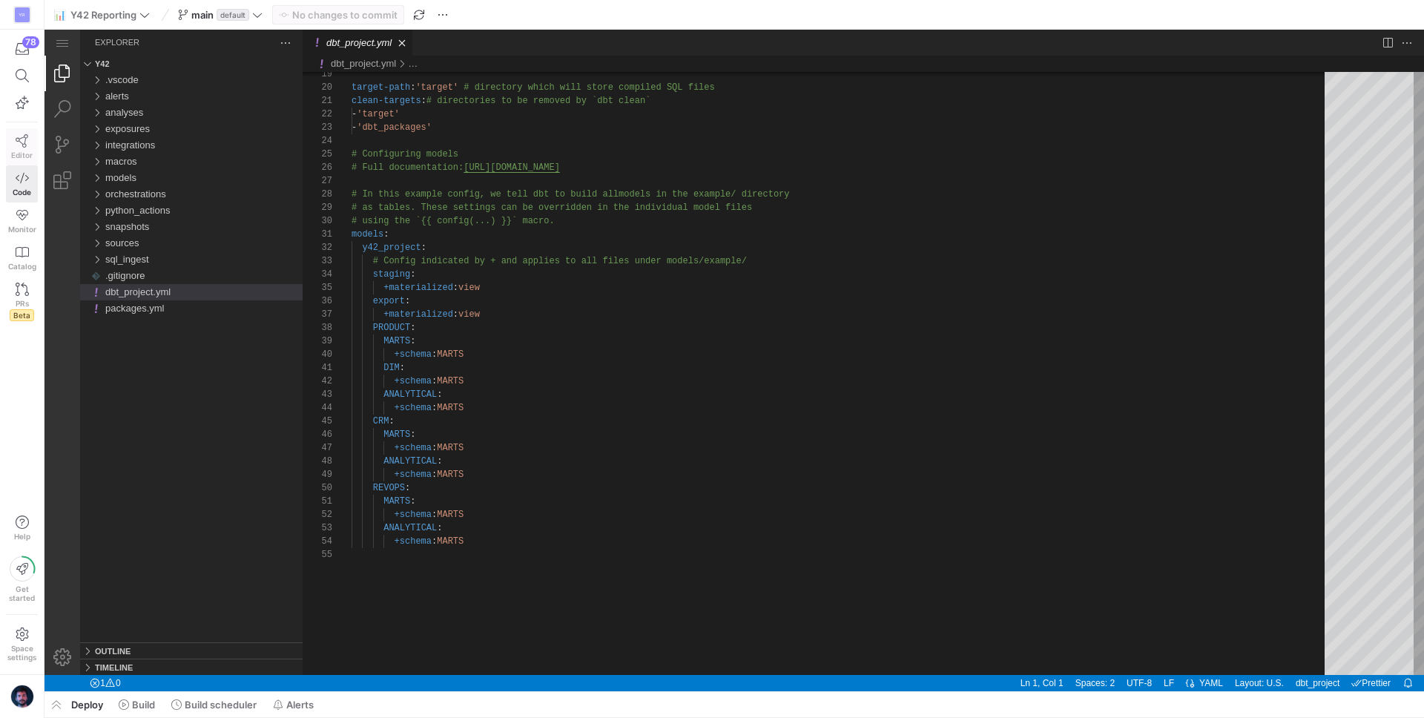
click at [19, 149] on link "Editor" at bounding box center [22, 146] width 32 height 37
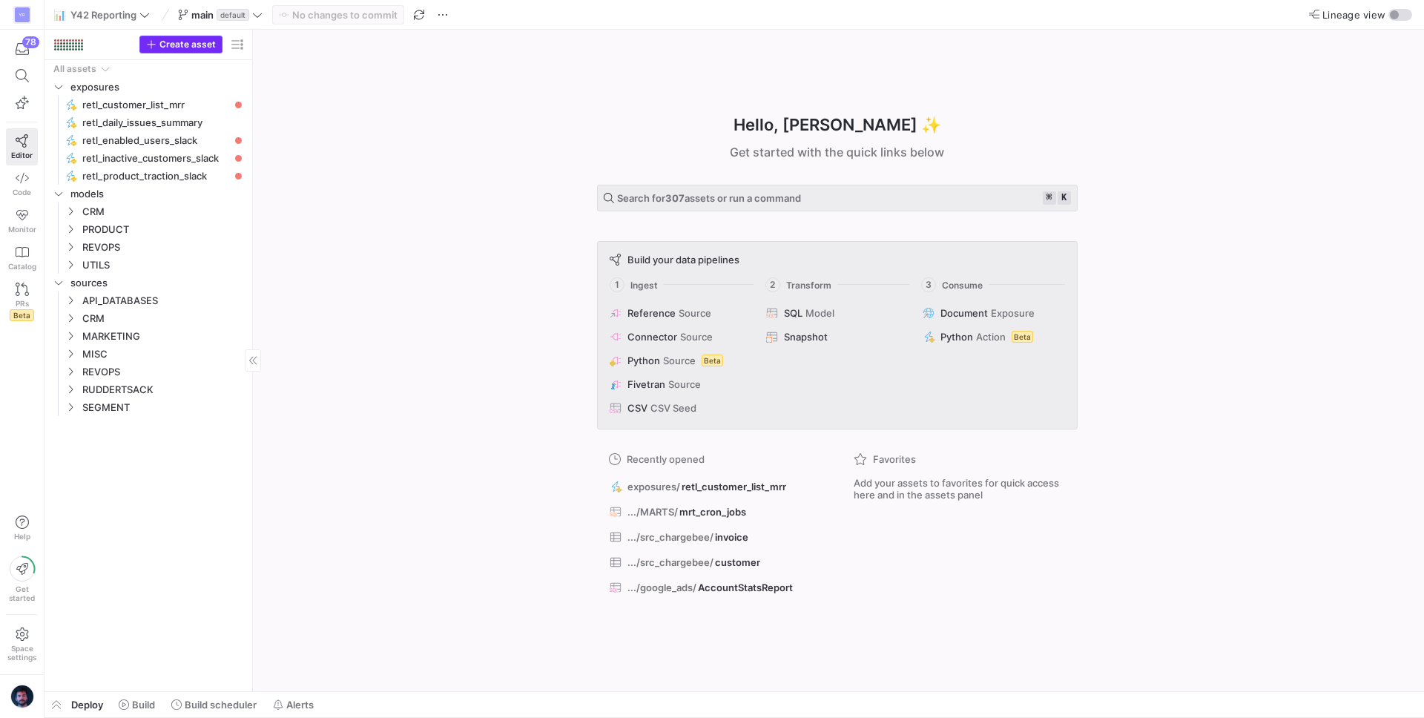
click at [199, 46] on span "Create asset" at bounding box center [187, 44] width 56 height 10
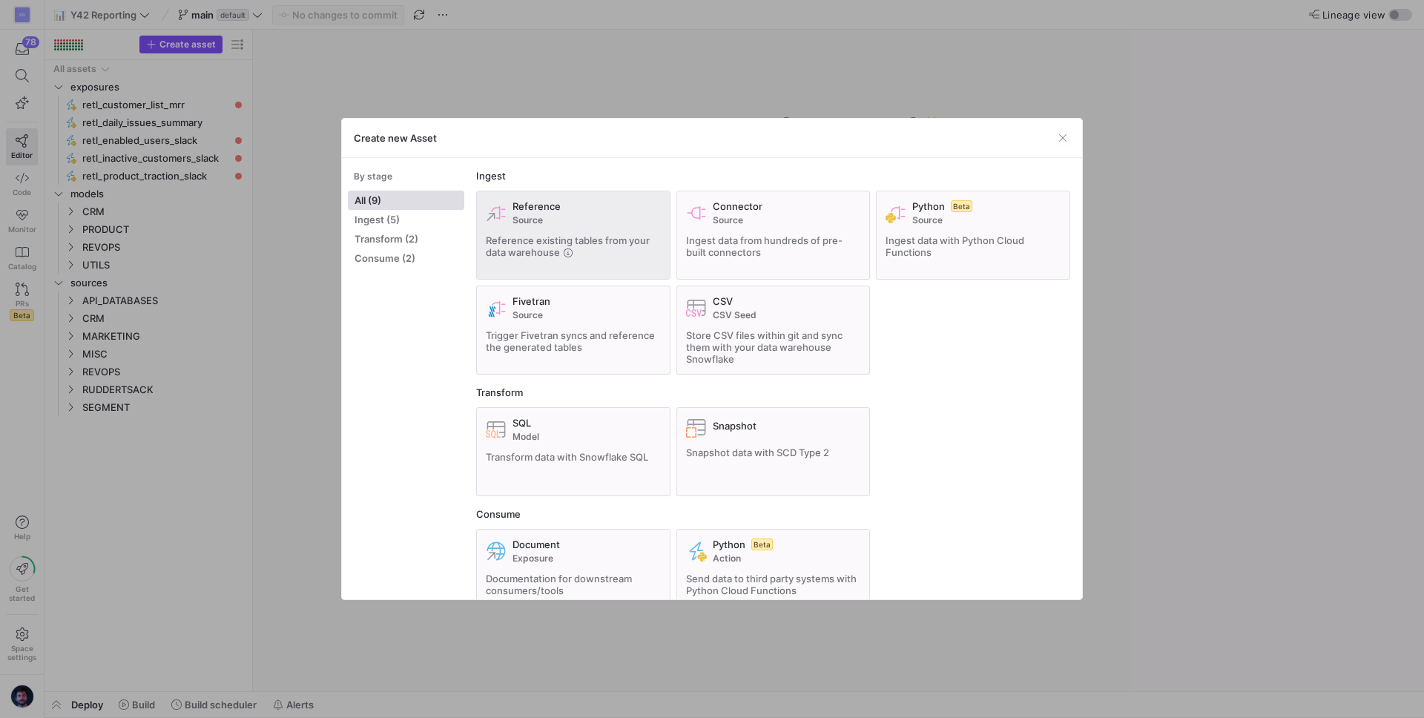
click at [575, 236] on span "Reference existing tables from your data warehouse" at bounding box center [568, 246] width 164 height 24
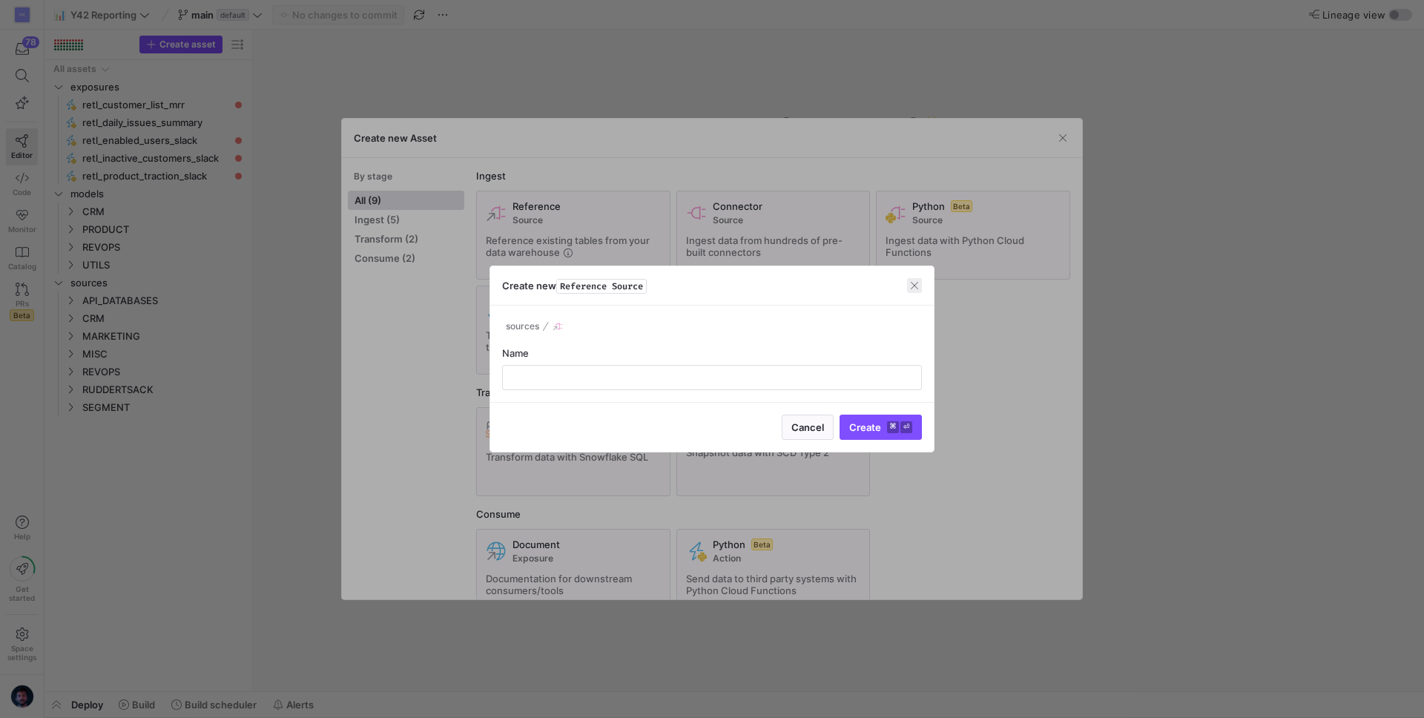
click at [917, 291] on span "button" at bounding box center [914, 285] width 15 height 15
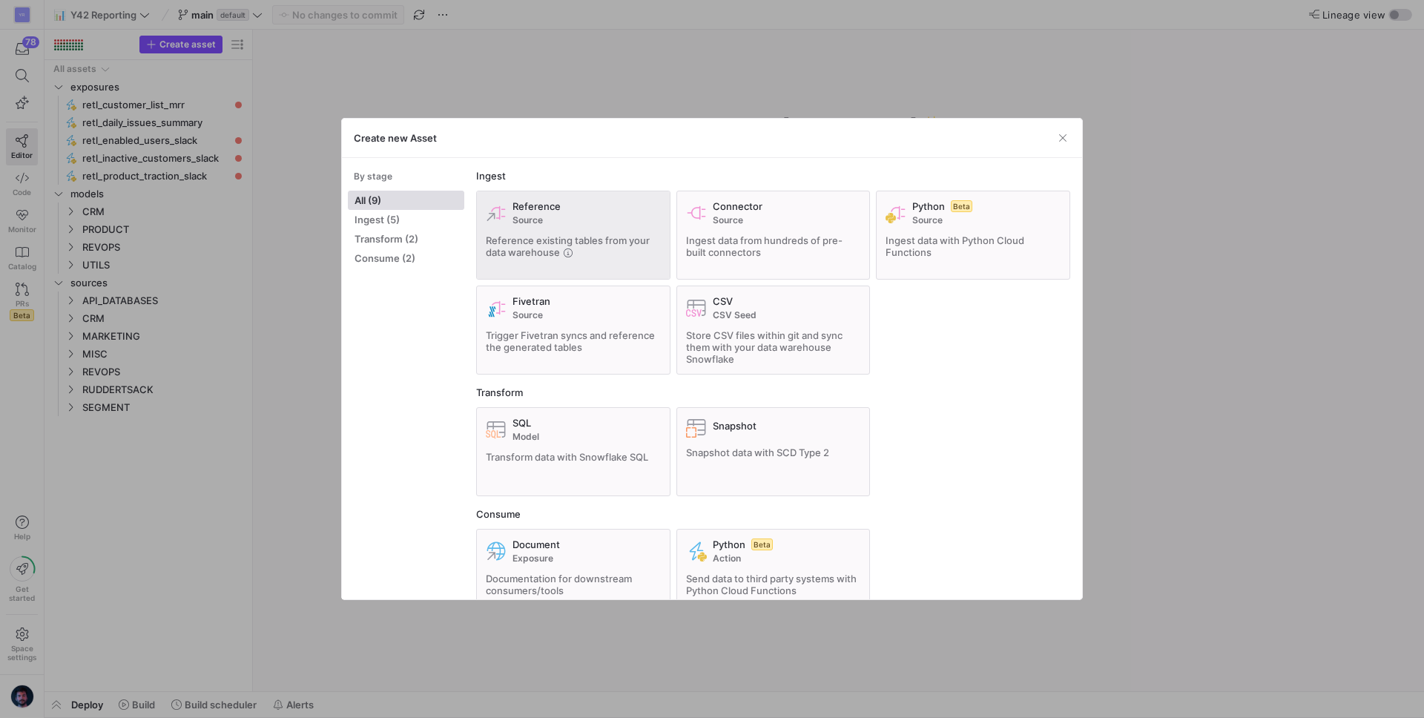
click at [566, 221] on span "Source" at bounding box center [586, 220] width 148 height 10
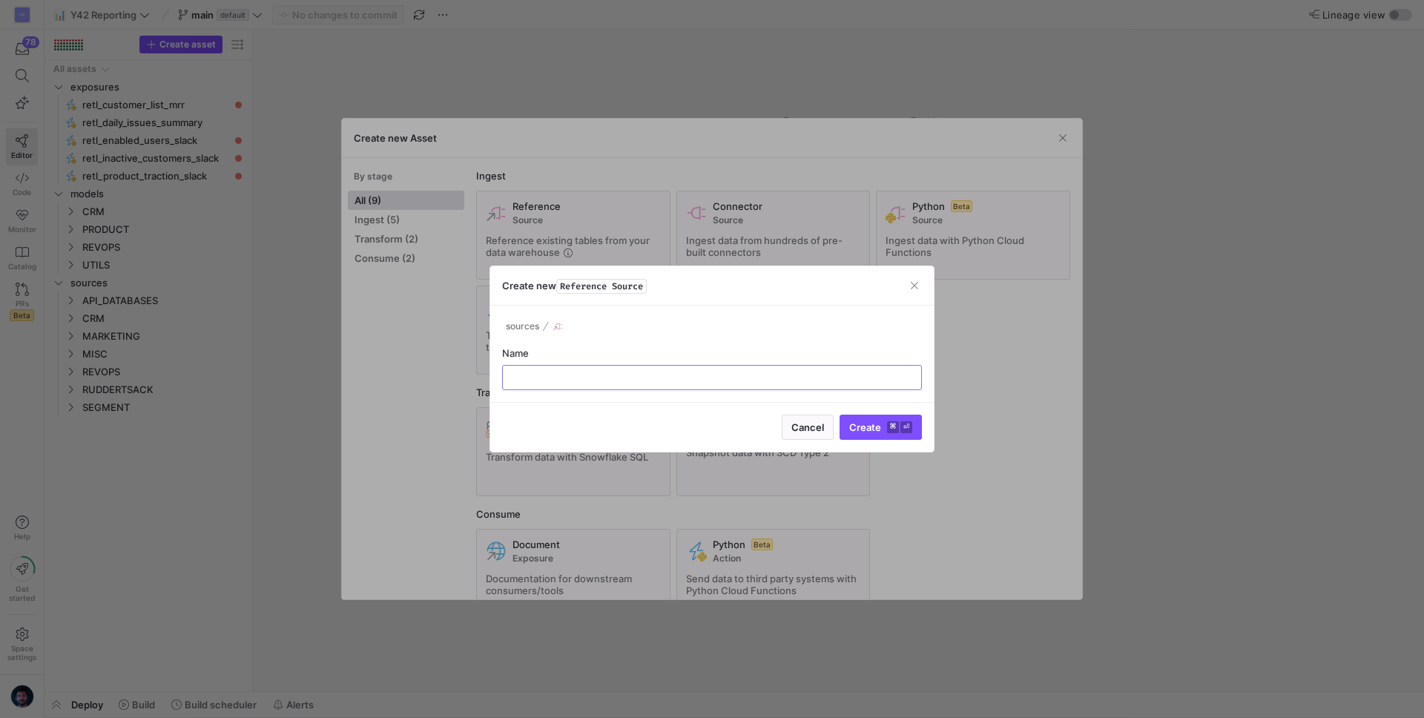
click at [582, 167] on div at bounding box center [712, 359] width 1424 height 718
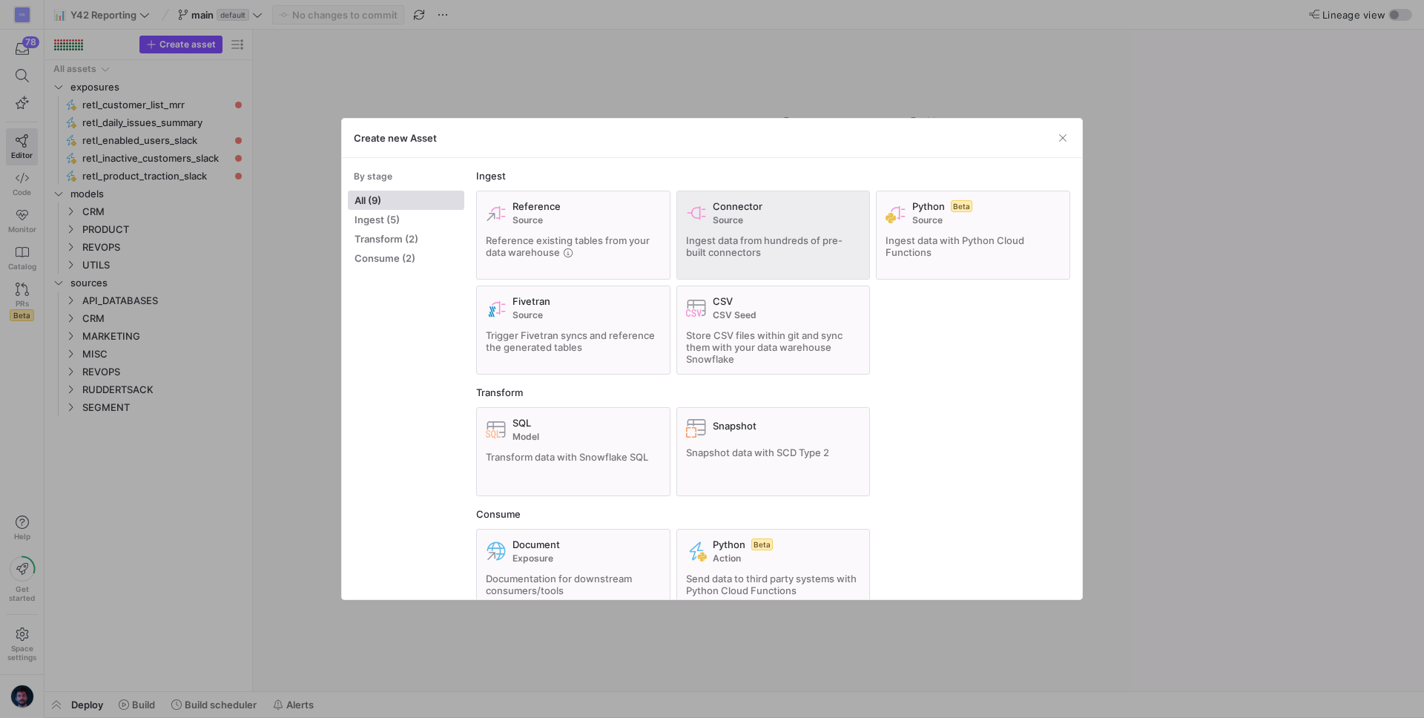
click at [724, 238] on span "Ingest data from hundreds of pre-built connectors" at bounding box center [764, 246] width 156 height 24
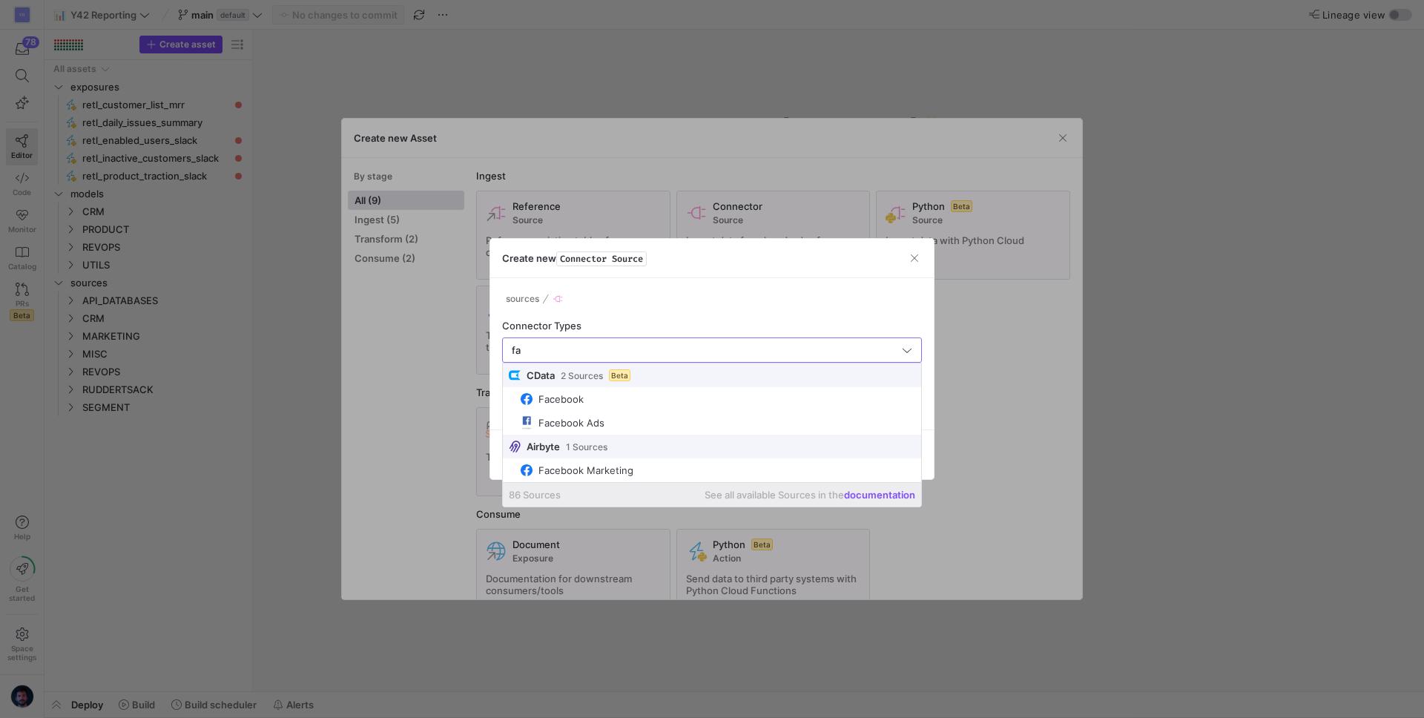
type input "f"
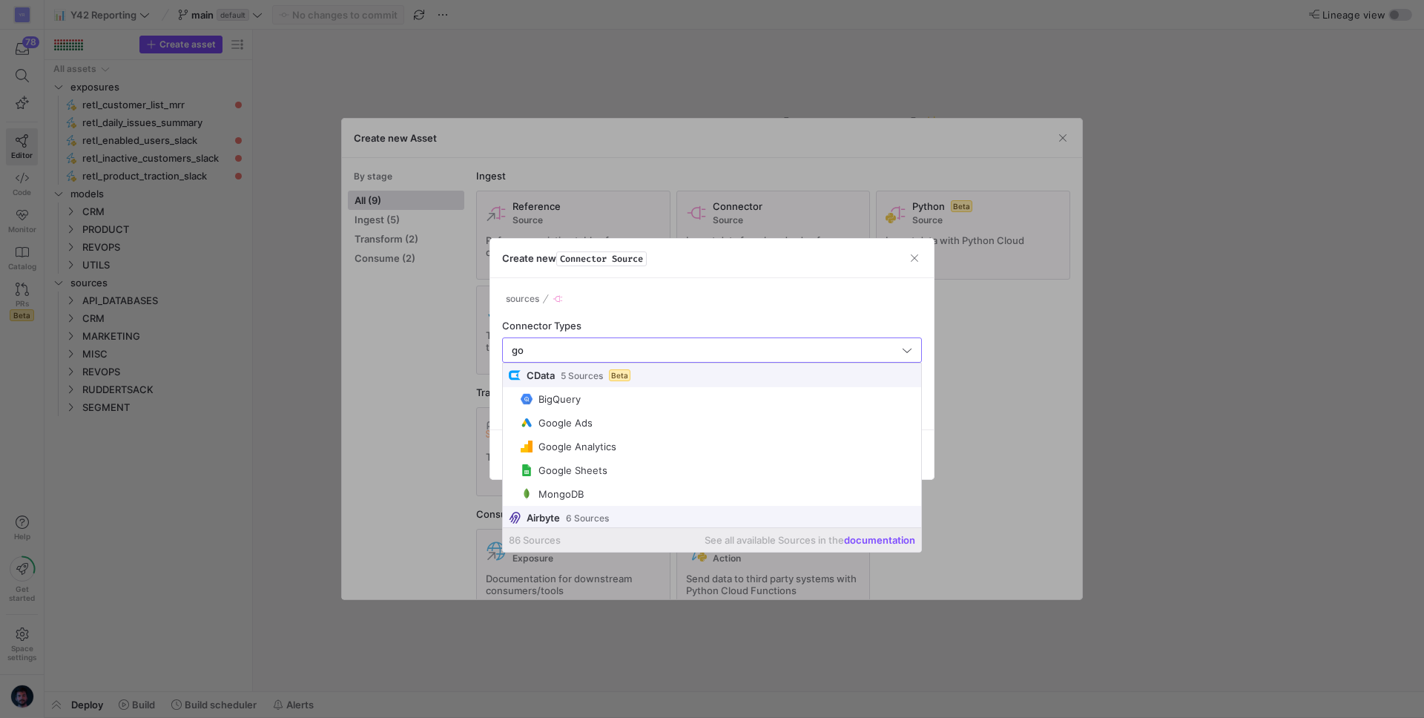
type input "g"
type input "a"
click at [940, 285] on div at bounding box center [712, 359] width 1424 height 718
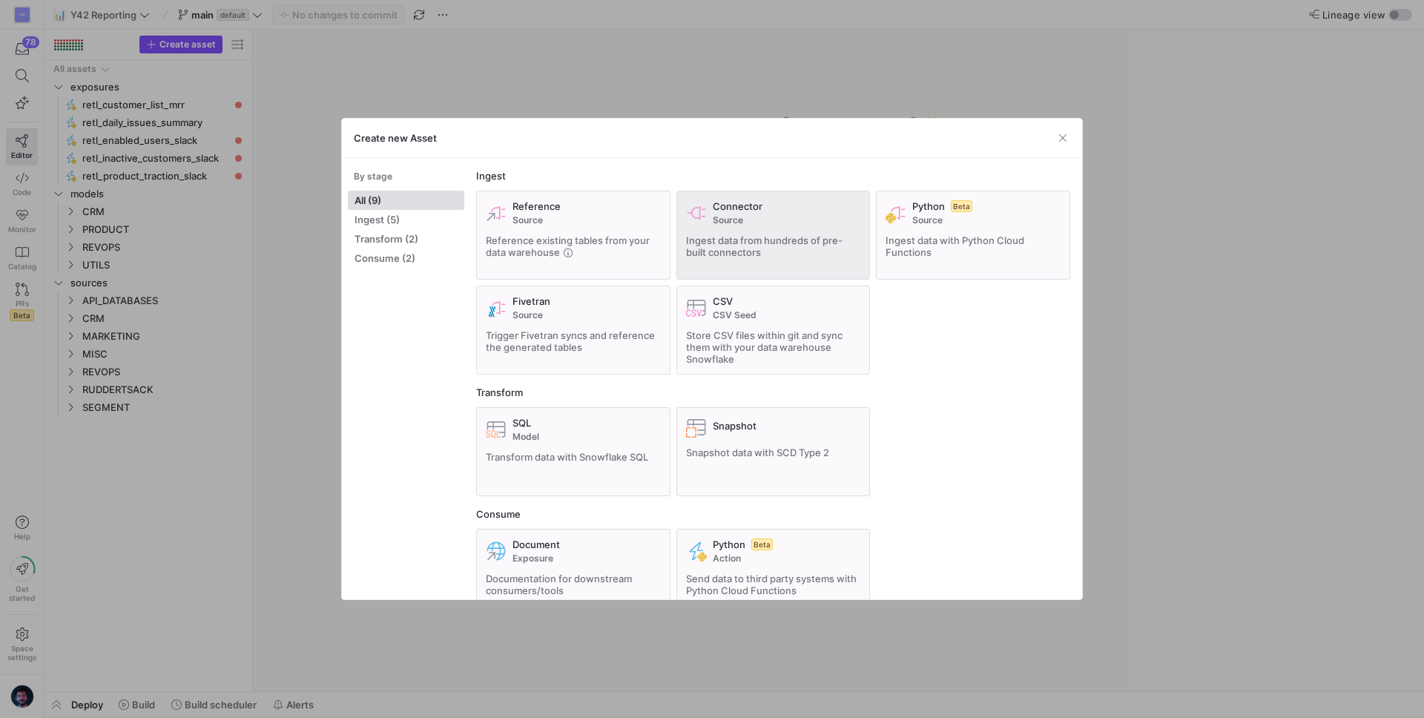
click at [768, 223] on span "Source" at bounding box center [787, 220] width 148 height 10
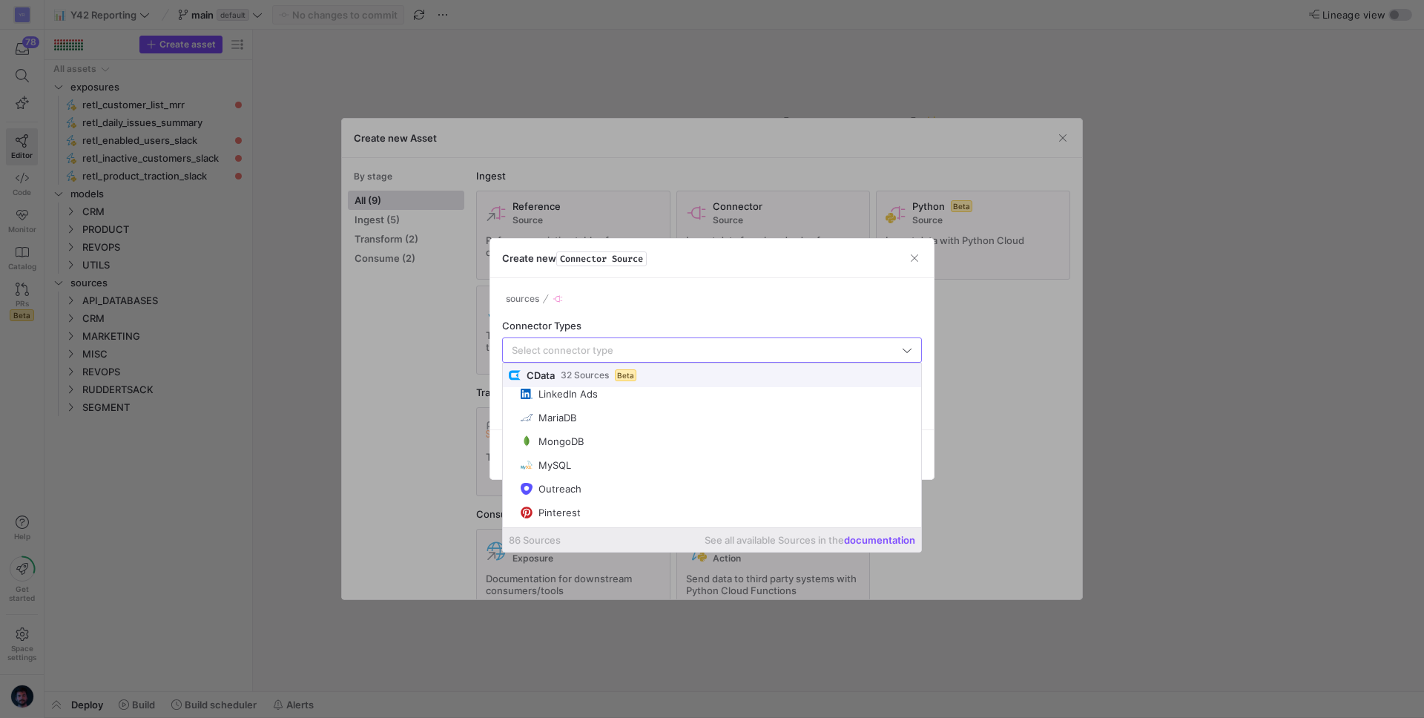
scroll to position [387, 0]
click at [1094, 412] on div at bounding box center [712, 359] width 1424 height 718
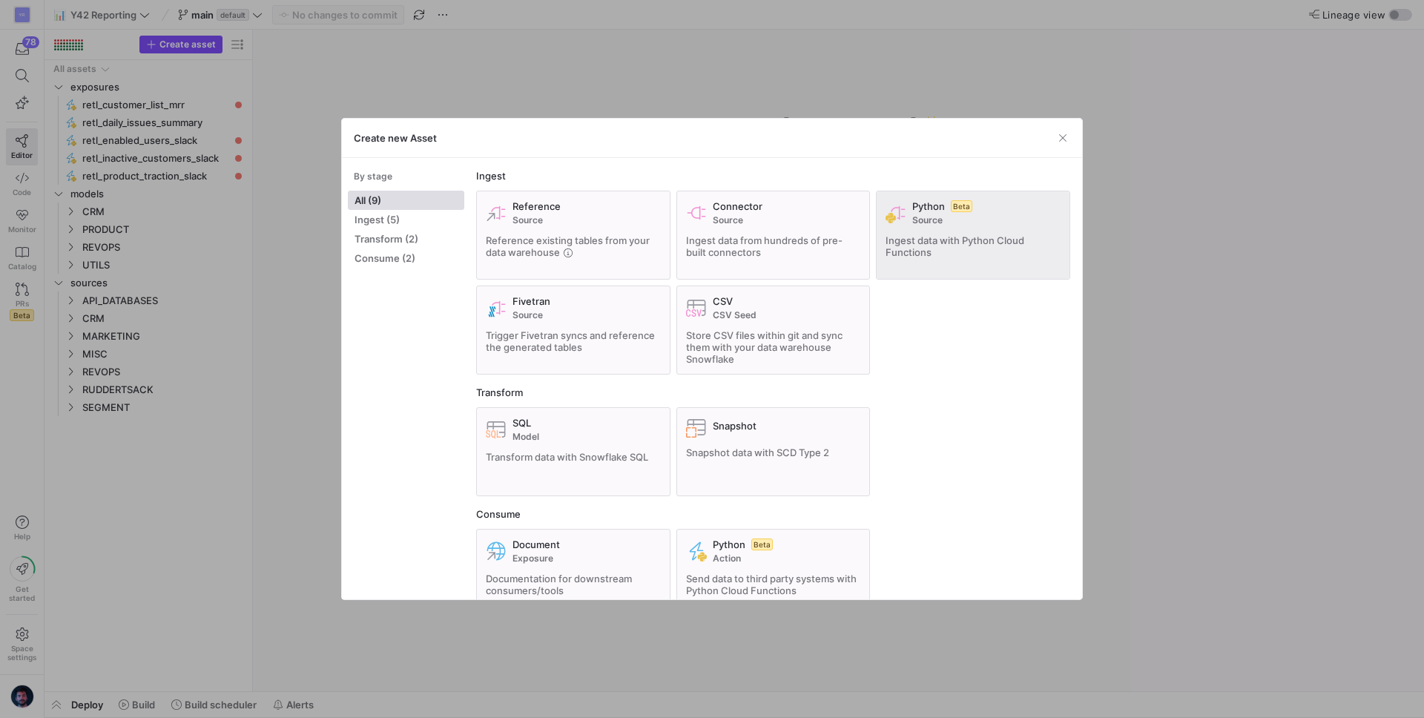
click at [948, 257] on div "Ingest data with Python Cloud Functions" at bounding box center [972, 246] width 175 height 24
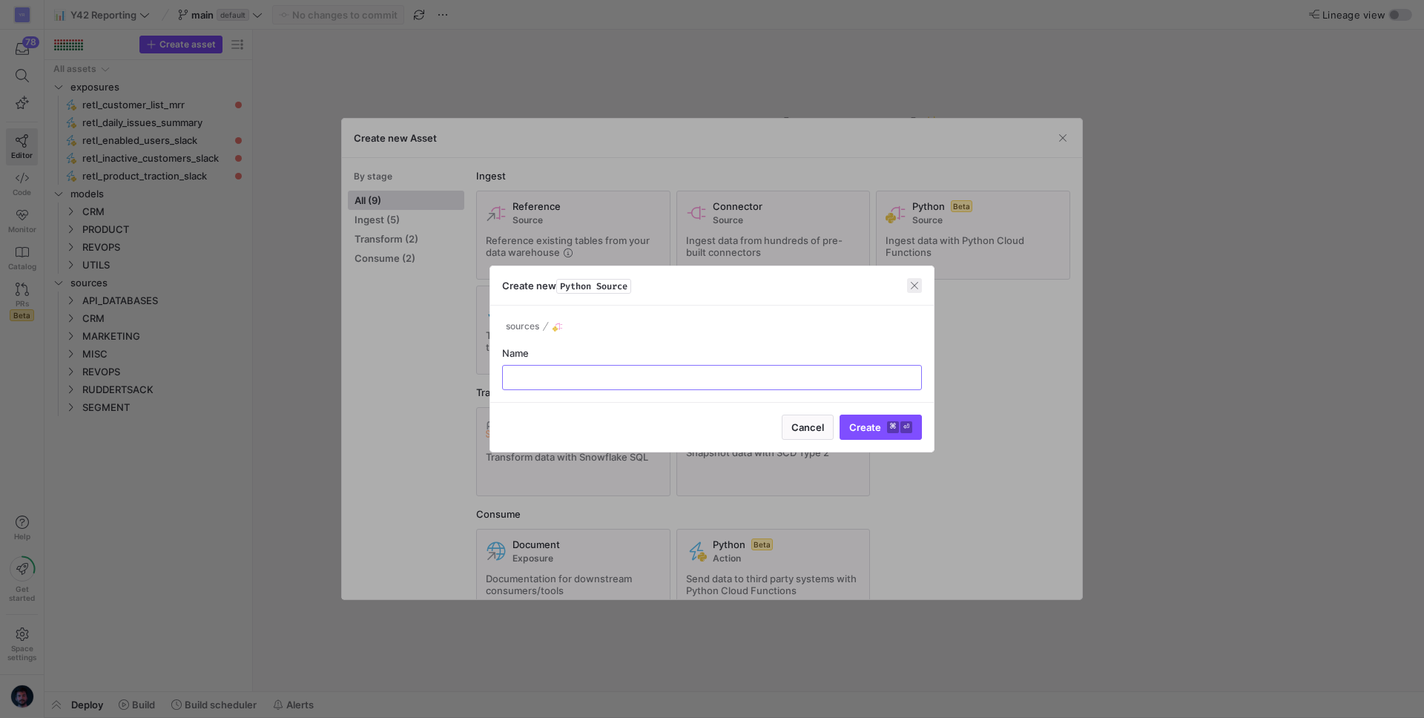
click at [908, 285] on span "button" at bounding box center [914, 285] width 15 height 15
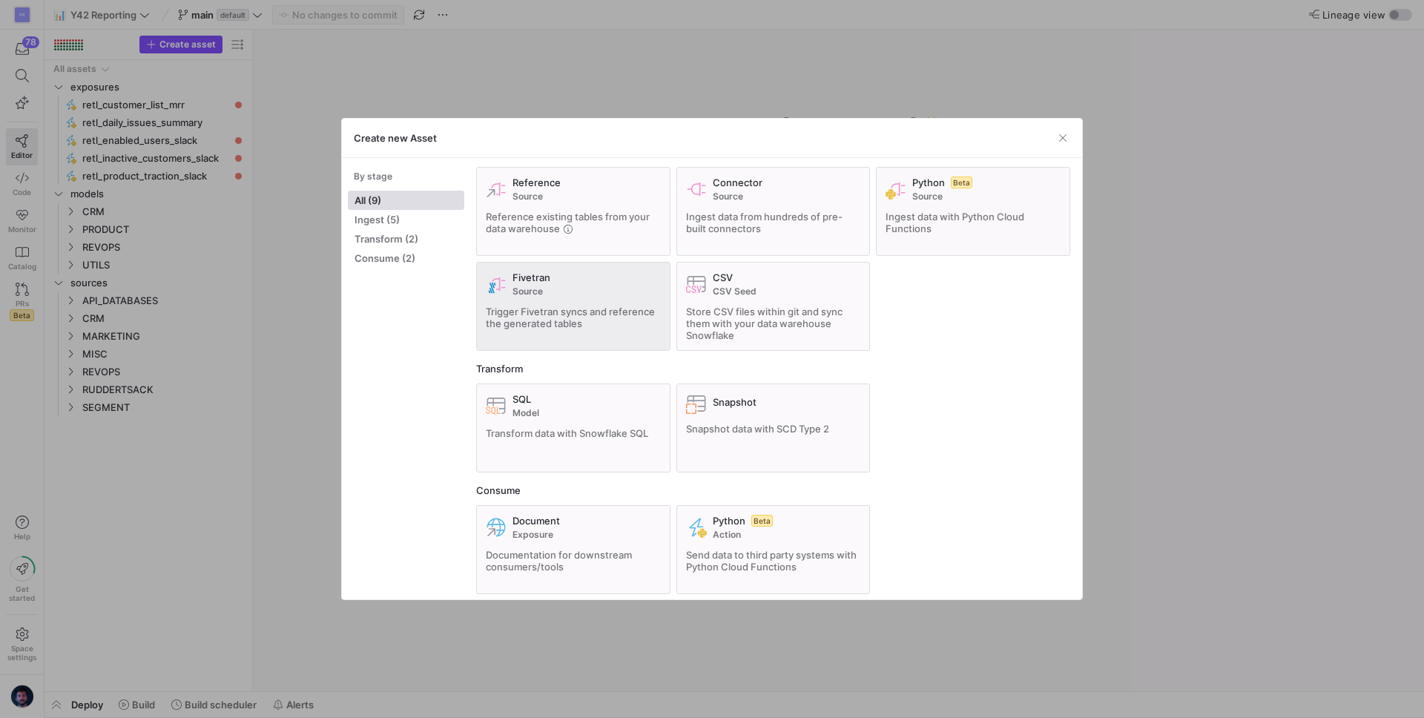
scroll to position [23, 0]
click at [1063, 138] on span "button" at bounding box center [1062, 137] width 15 height 15
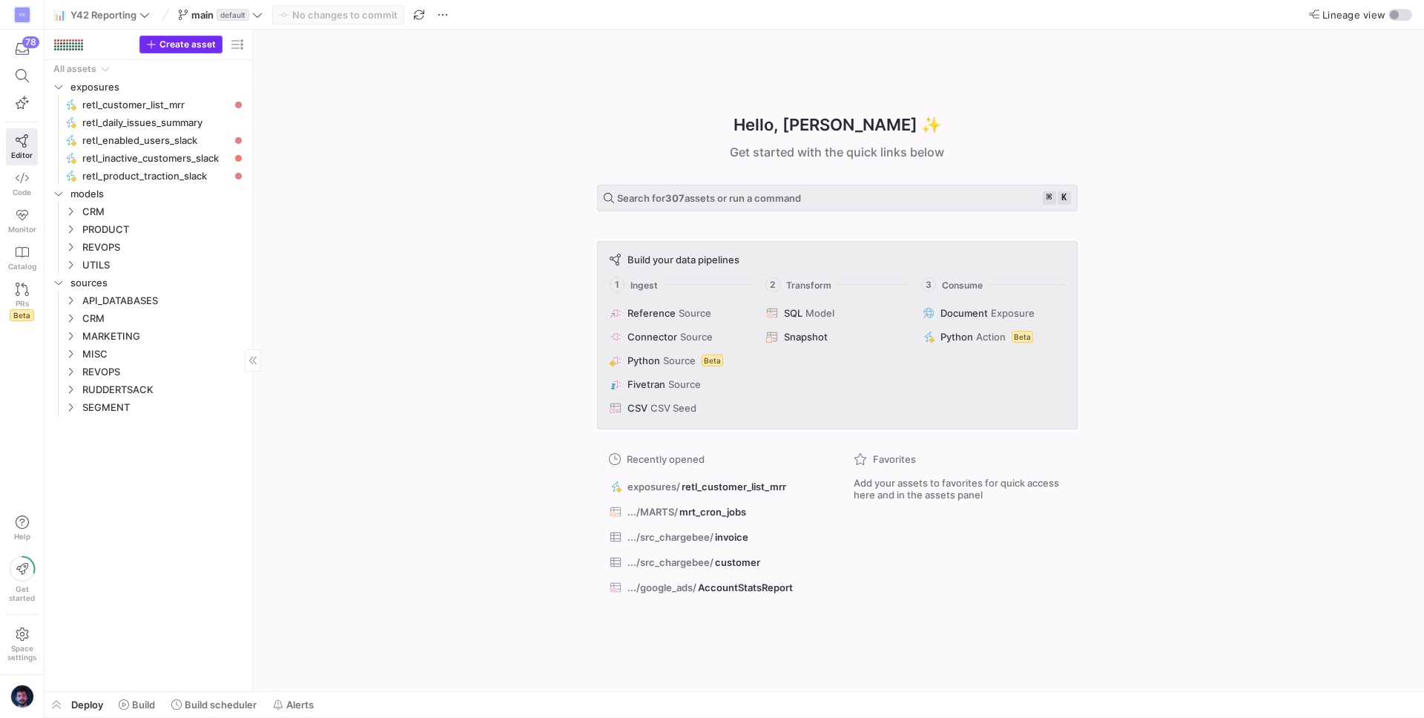
click at [176, 39] on span "Create asset" at bounding box center [187, 44] width 56 height 10
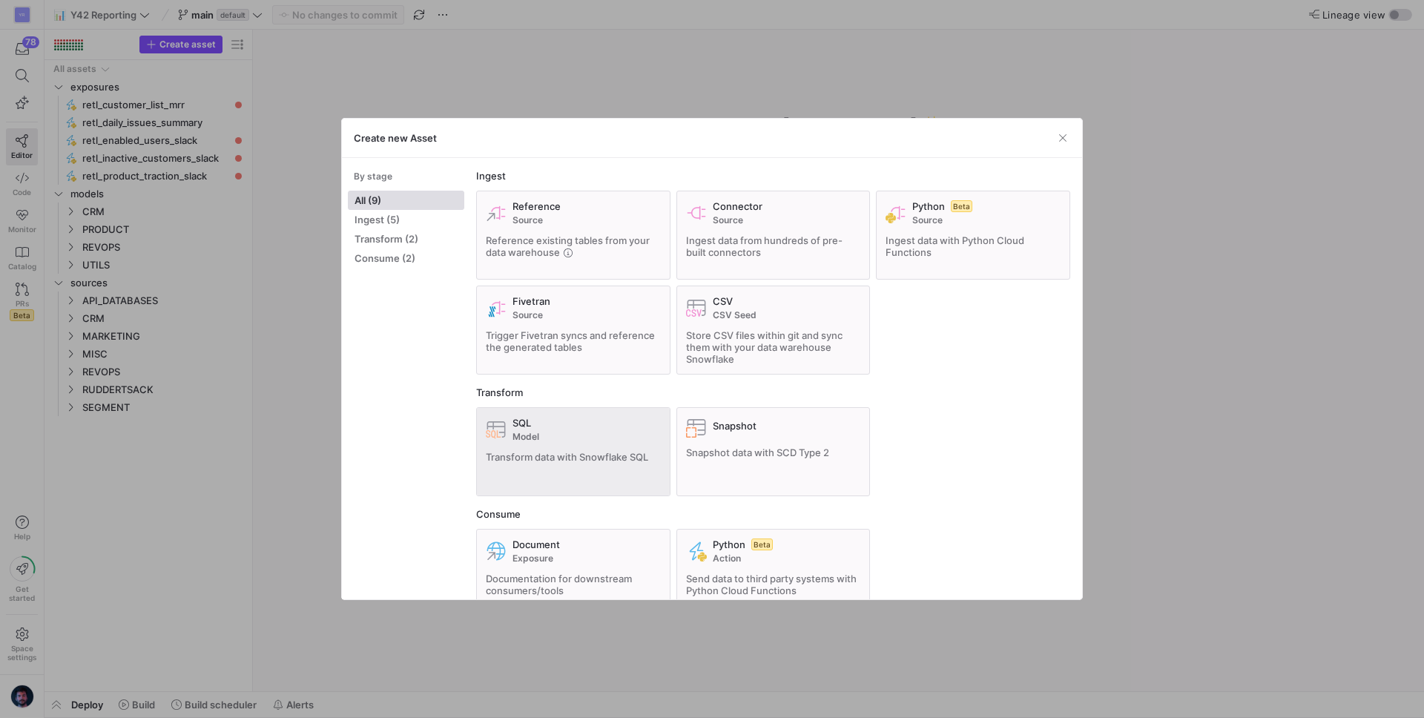
click at [531, 434] on span "Model" at bounding box center [586, 437] width 148 height 10
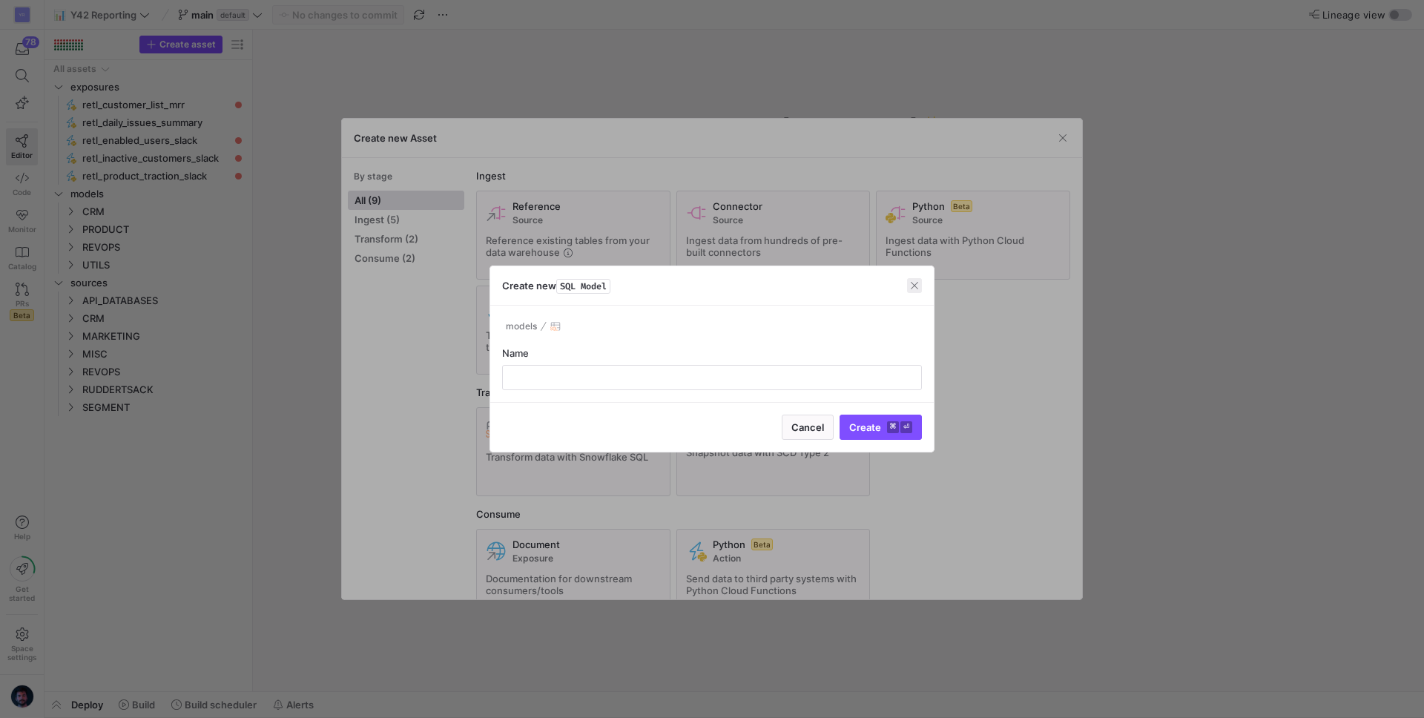
click at [914, 280] on span "button" at bounding box center [914, 285] width 15 height 15
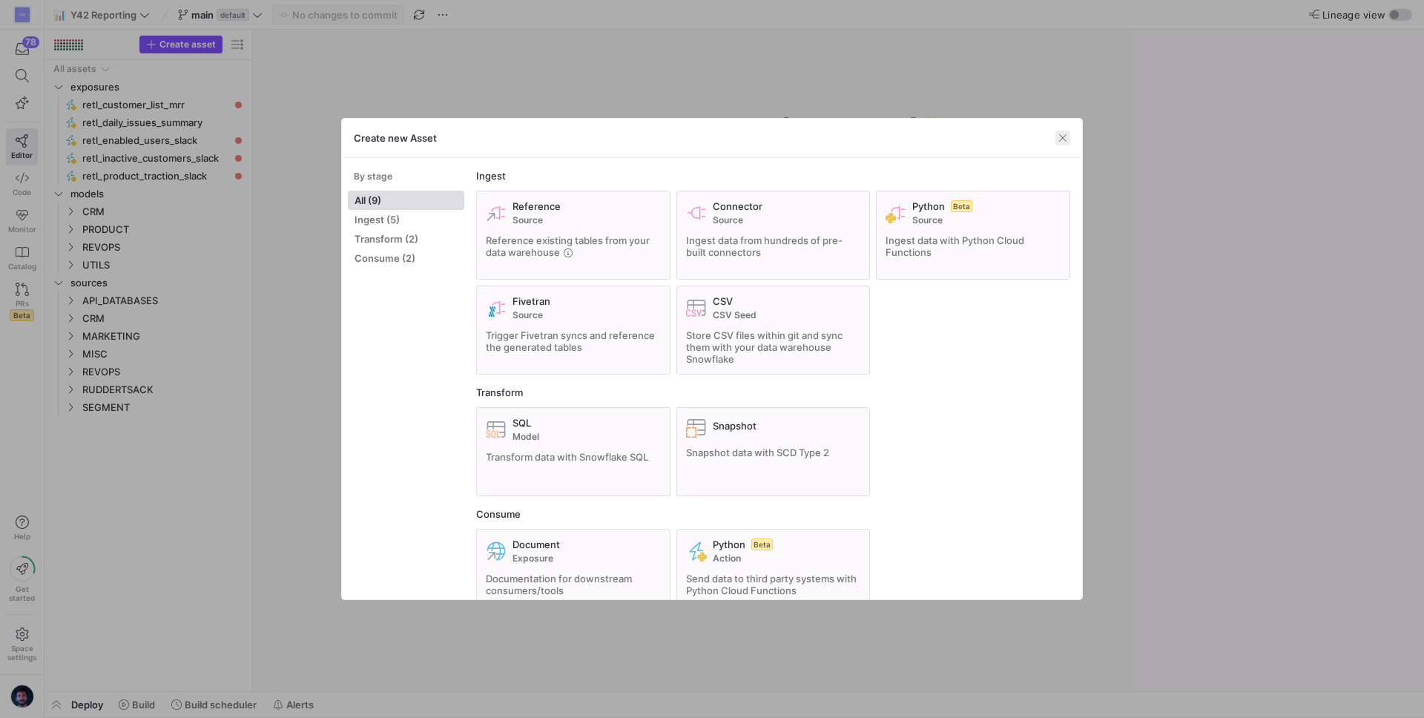
click at [1061, 138] on span "button" at bounding box center [1062, 137] width 15 height 15
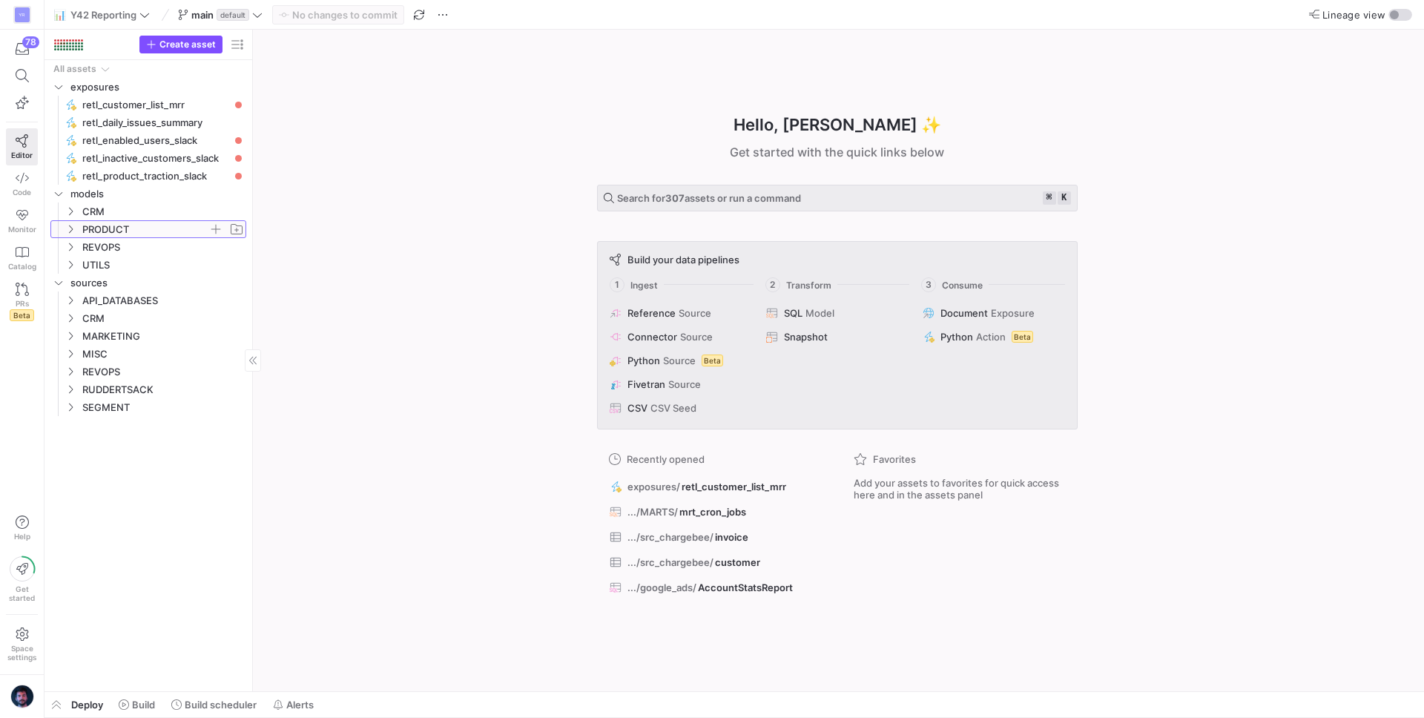
click at [70, 231] on icon "Press SPACE to select this row." at bounding box center [71, 229] width 4 height 8
click at [78, 298] on icon "Press SPACE to select this row." at bounding box center [82, 300] width 10 height 9
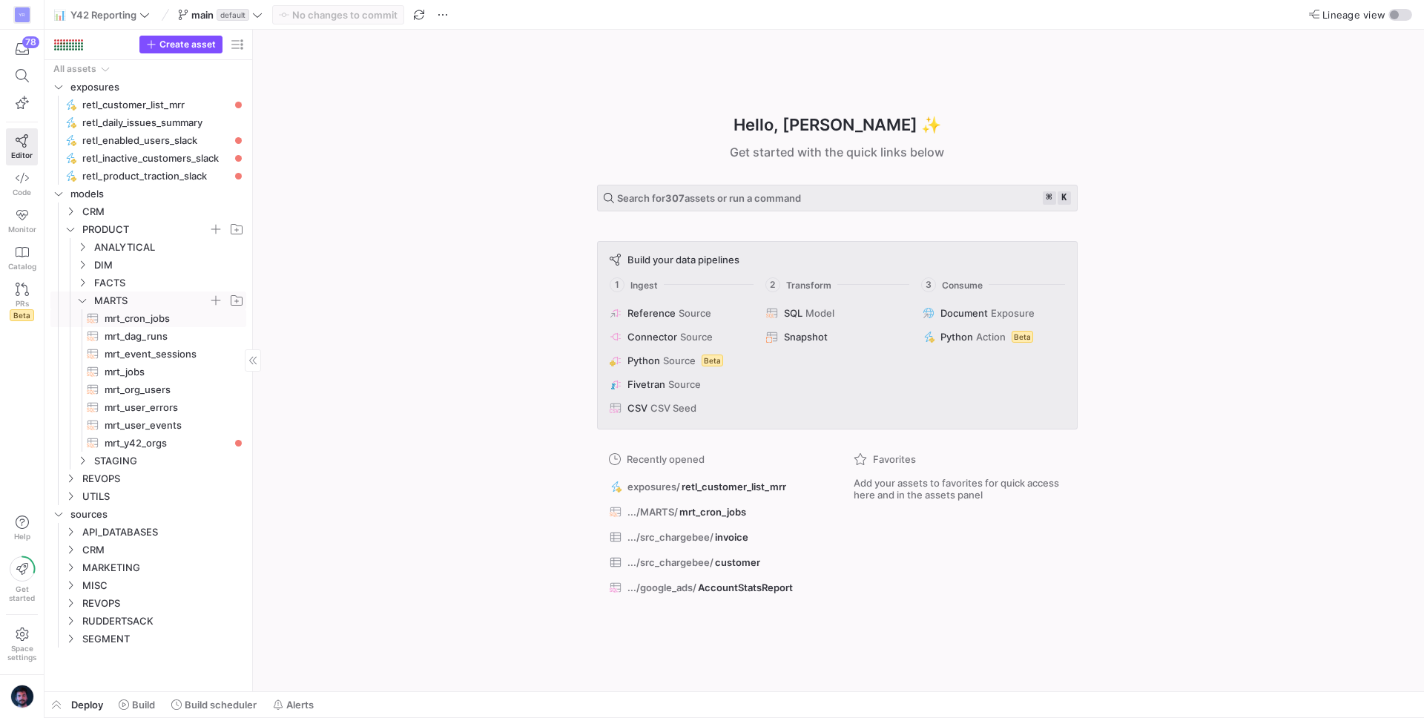
click at [150, 323] on span "mrt_cron_jobs​​​​​​​​​​" at bounding box center [167, 318] width 125 height 17
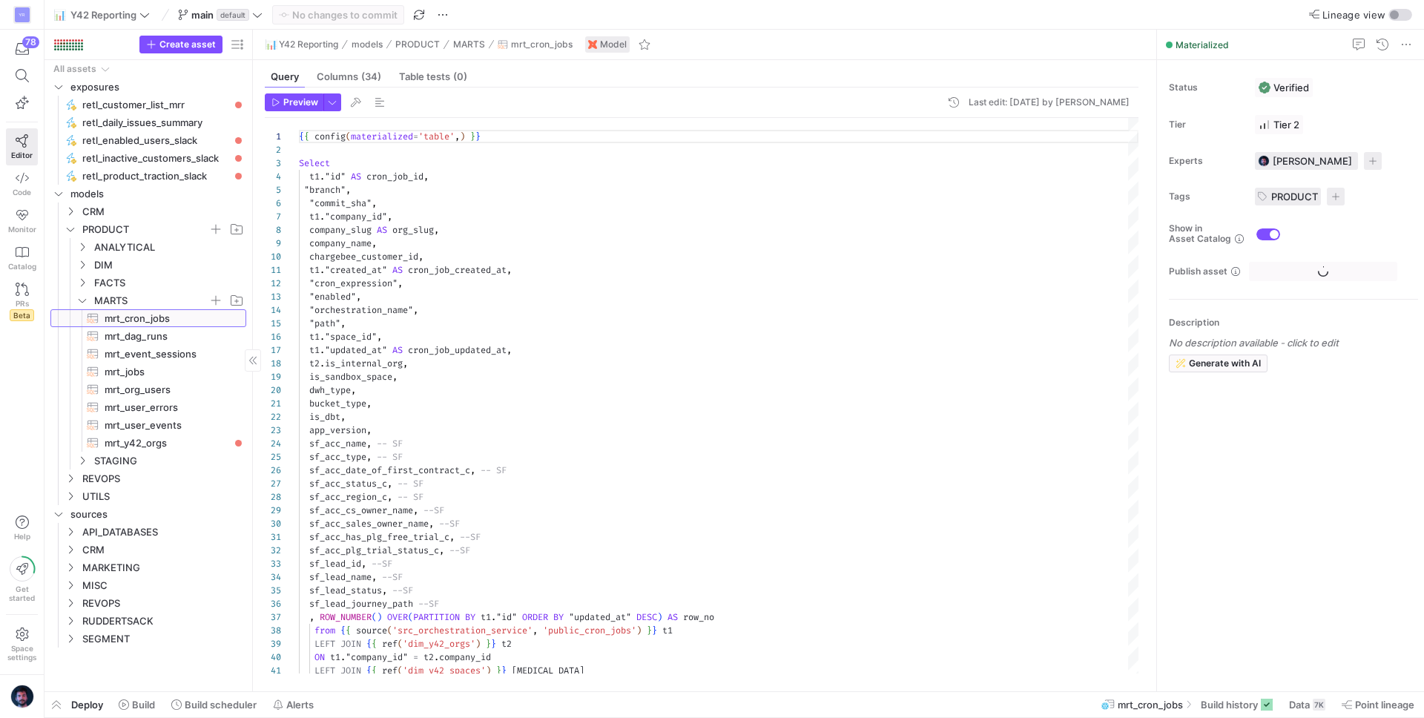
scroll to position [133, 0]
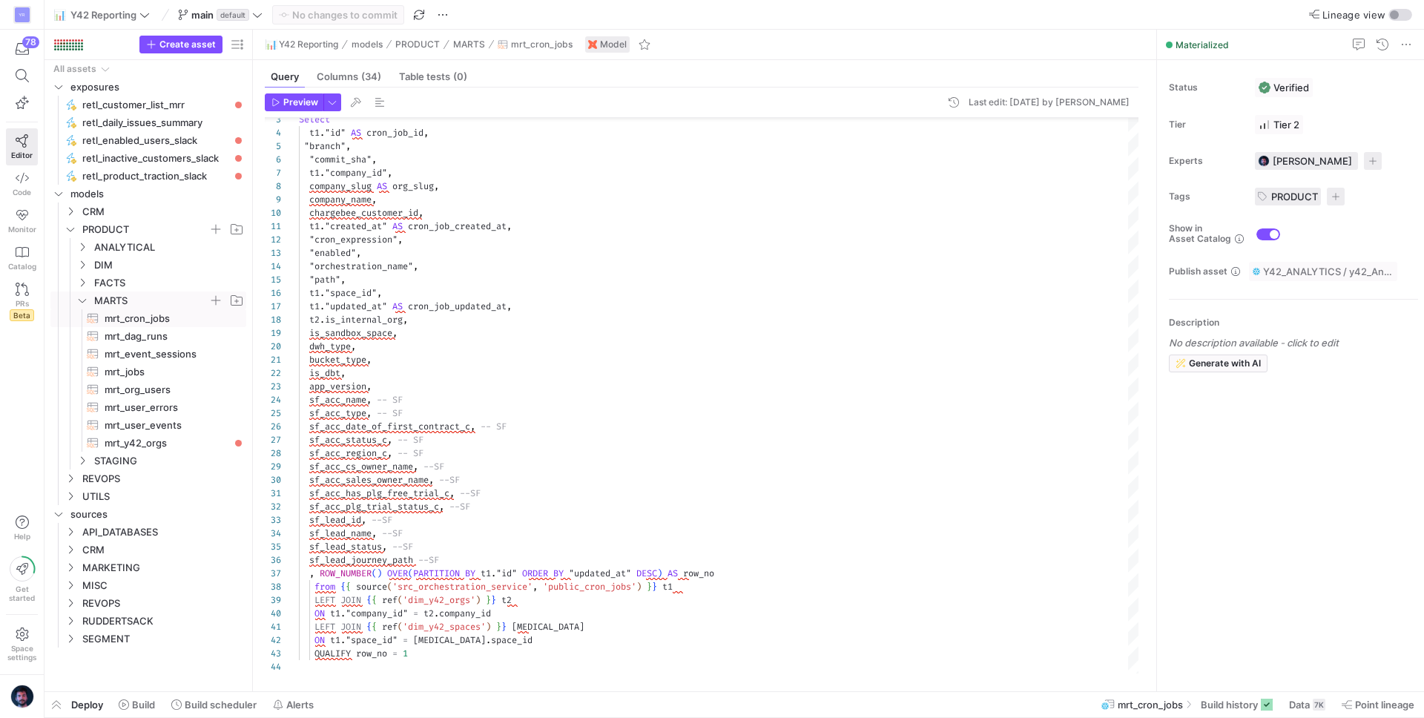
click at [82, 302] on icon "Press SPACE to select this row." at bounding box center [82, 301] width 7 height 4
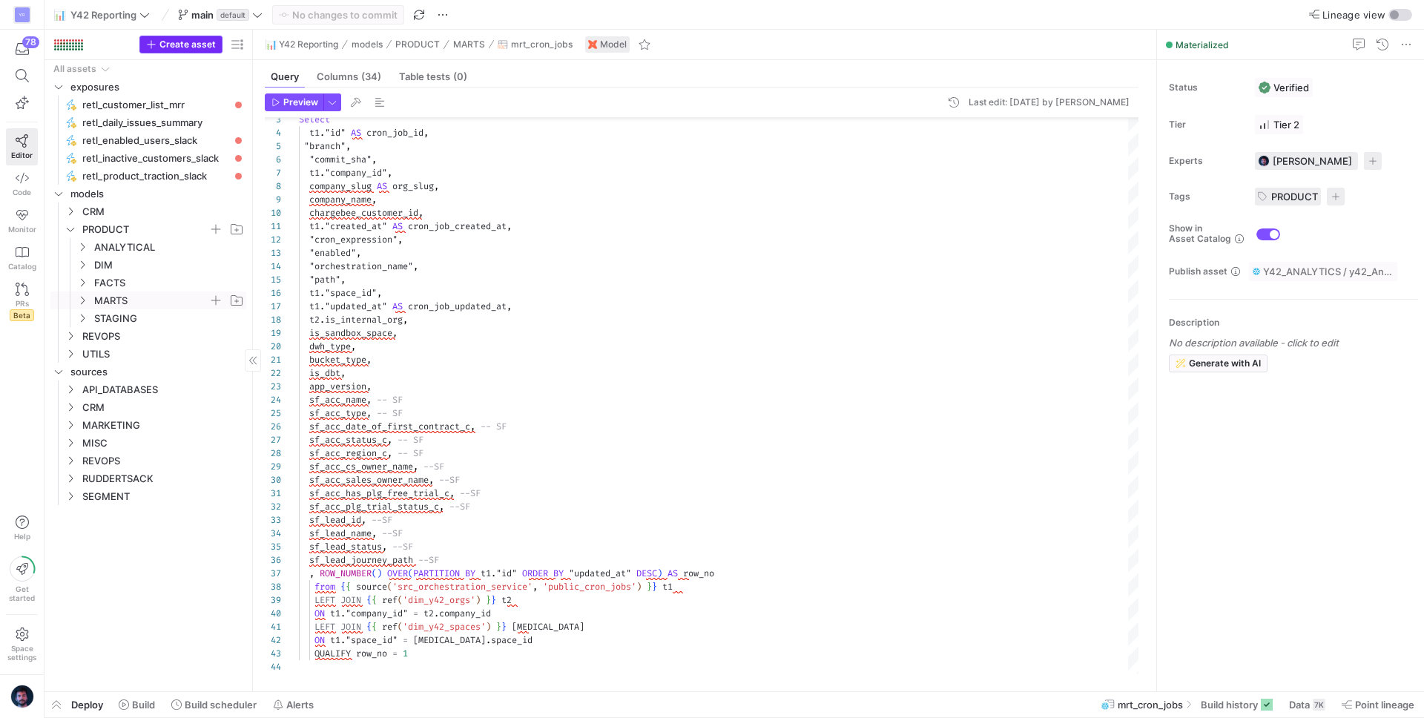
click at [205, 48] on span "Create asset" at bounding box center [187, 44] width 56 height 10
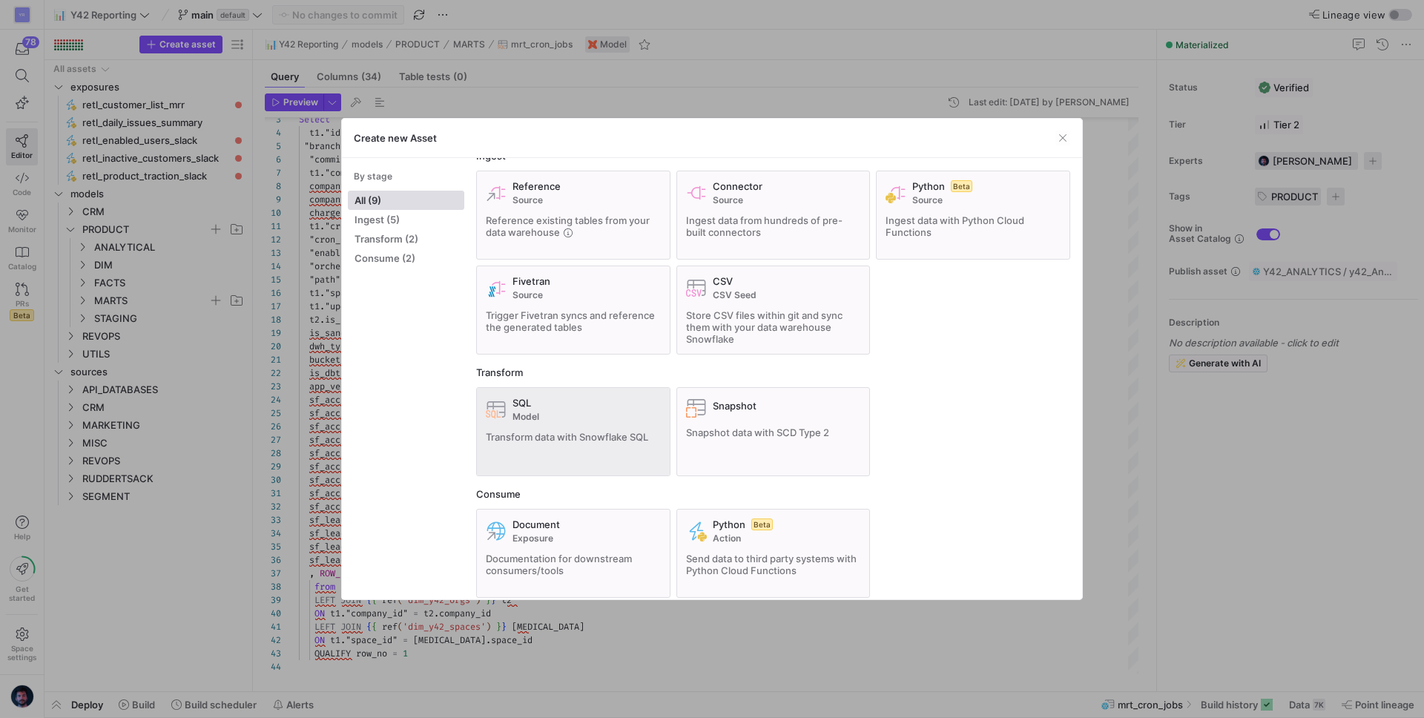
scroll to position [30, 0]
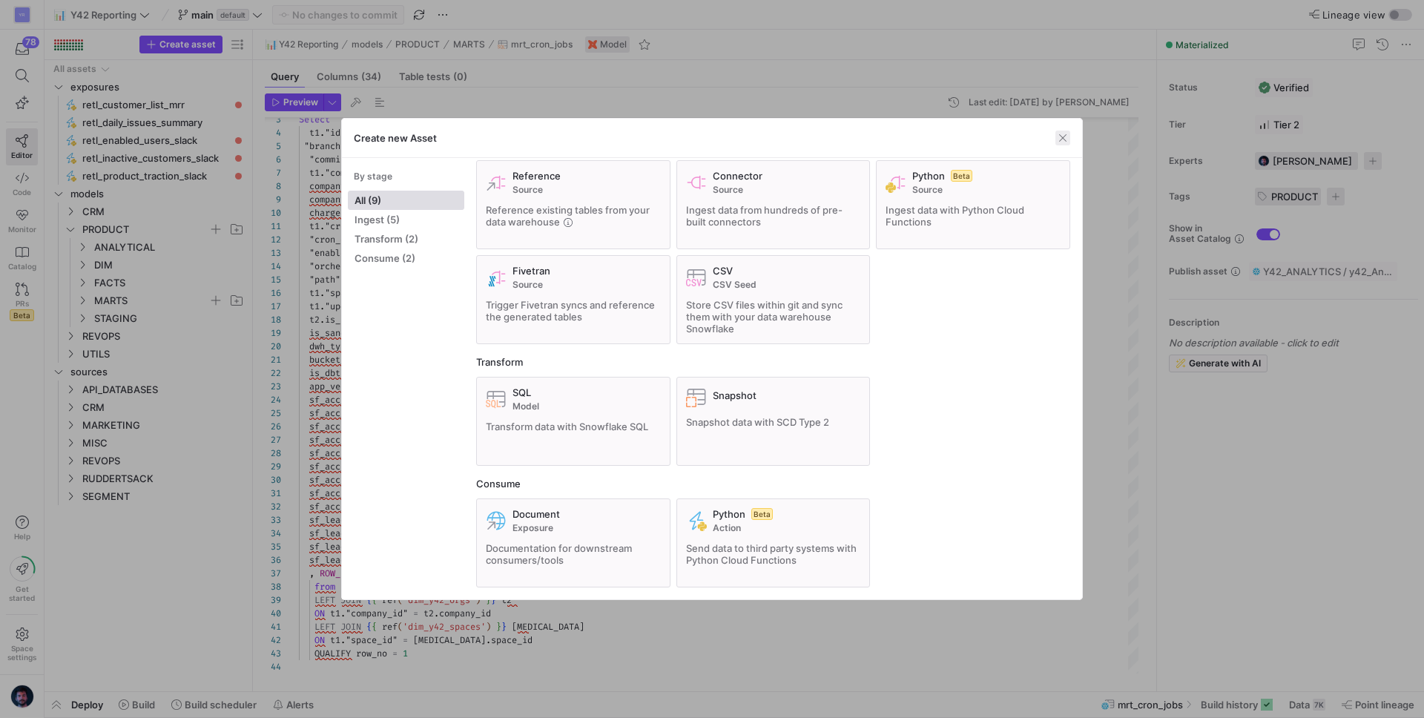
click at [1060, 138] on span "button" at bounding box center [1062, 137] width 15 height 15
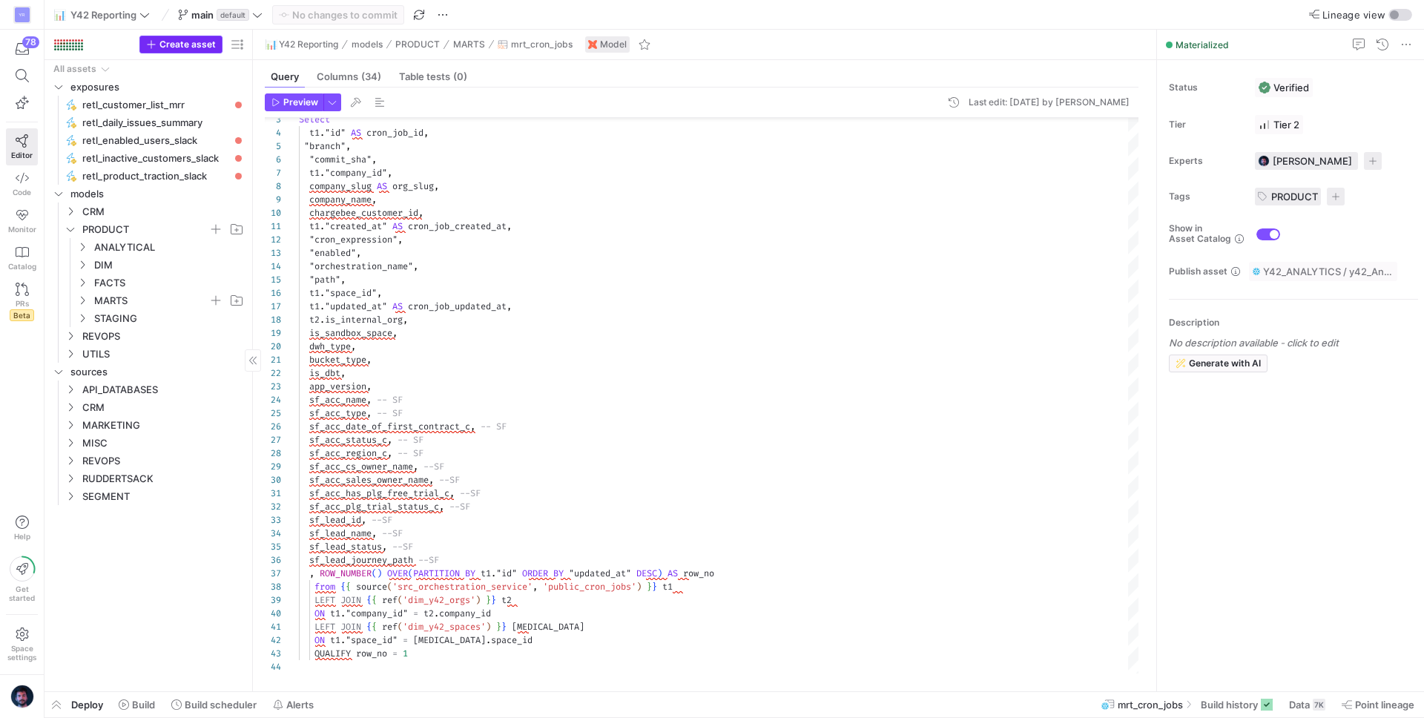
click at [204, 47] on span "Create asset" at bounding box center [187, 44] width 56 height 10
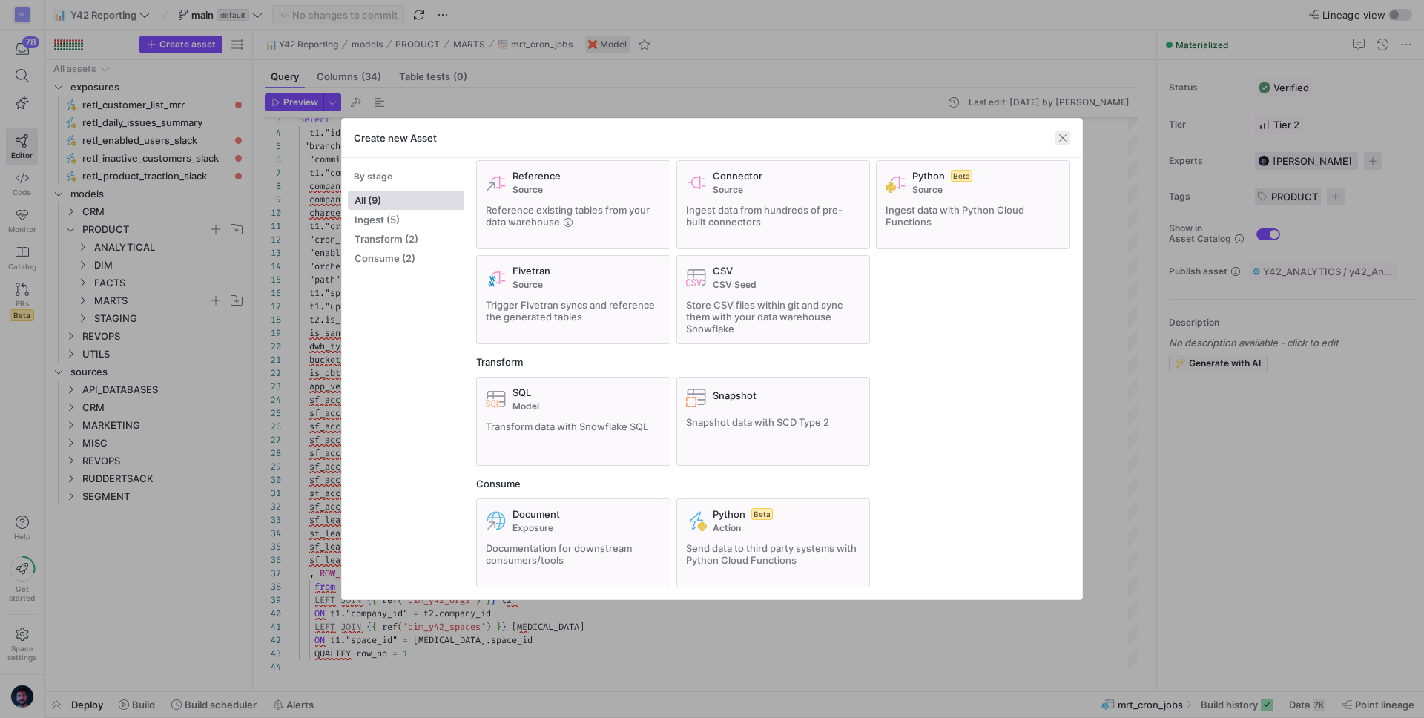
click at [1061, 139] on span "button" at bounding box center [1062, 137] width 15 height 15
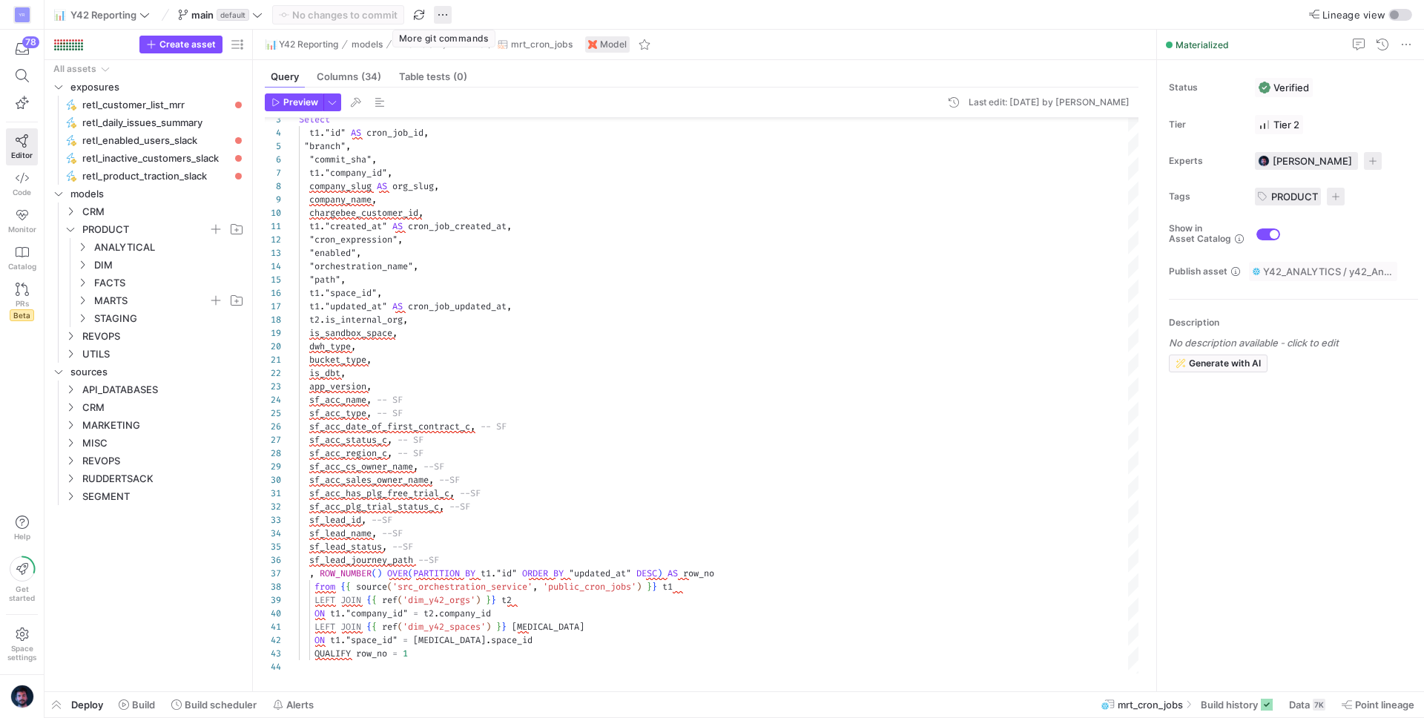
click at [443, 10] on span "button" at bounding box center [443, 15] width 18 height 18
click at [505, 179] on span "Open Y42 GitLab Repository" at bounding box center [522, 179] width 130 height 12
click at [437, 16] on span "button" at bounding box center [443, 15] width 18 height 18
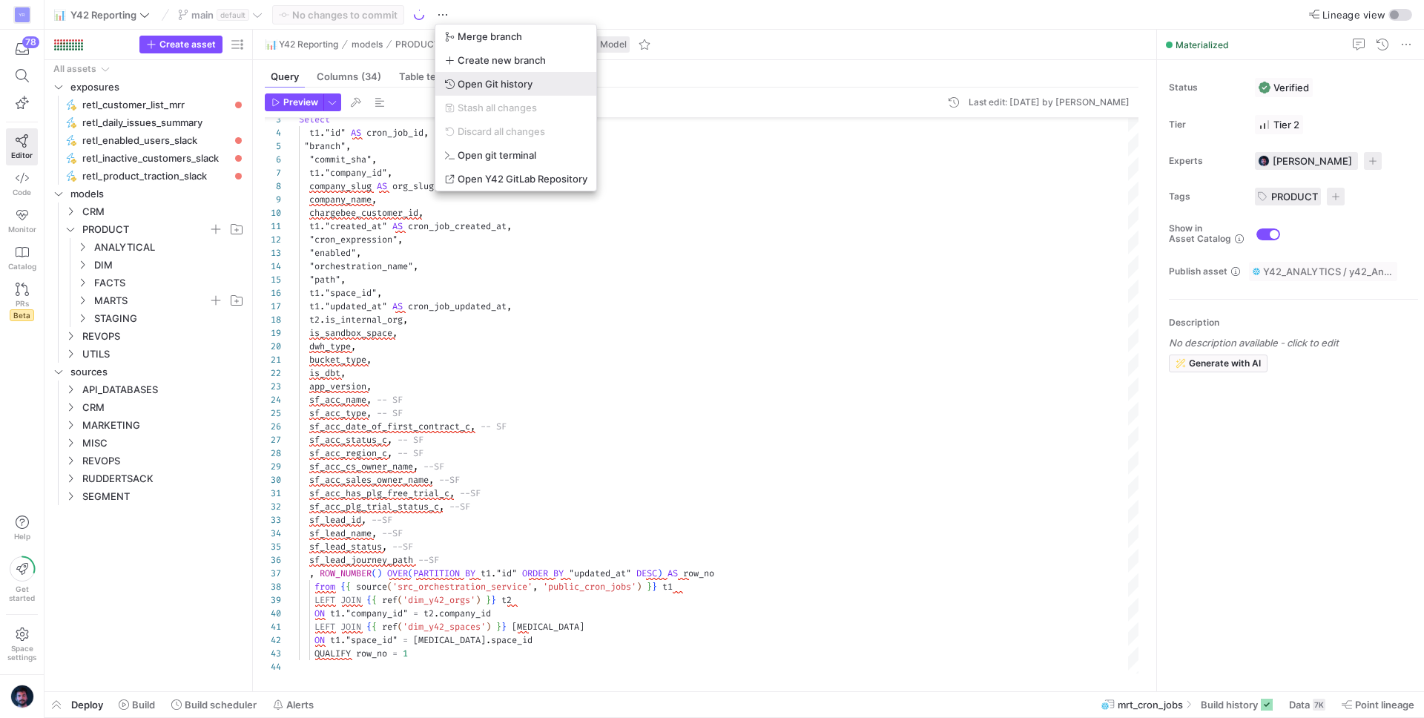
click at [479, 81] on span "Open Git history" at bounding box center [494, 84] width 75 height 12
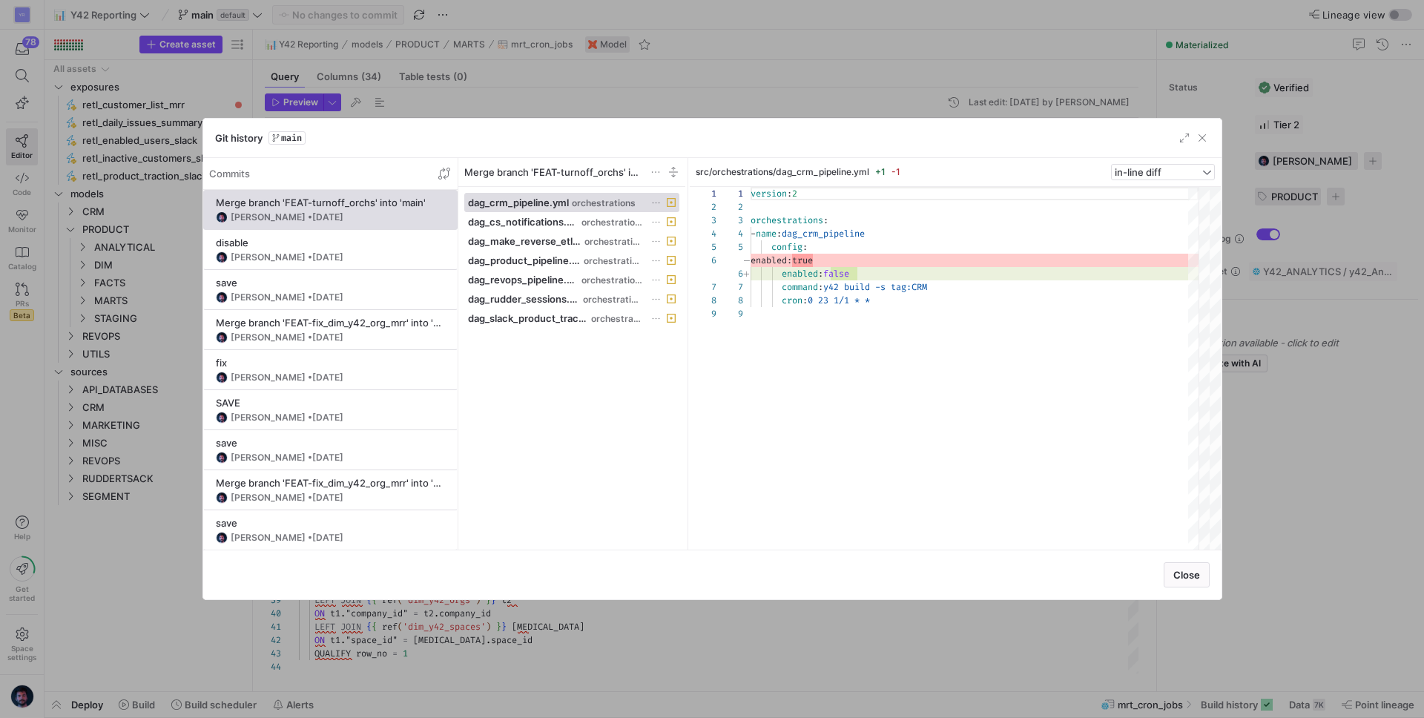
scroll to position [107, 0]
click at [368, 245] on div "disable" at bounding box center [330, 243] width 229 height 12
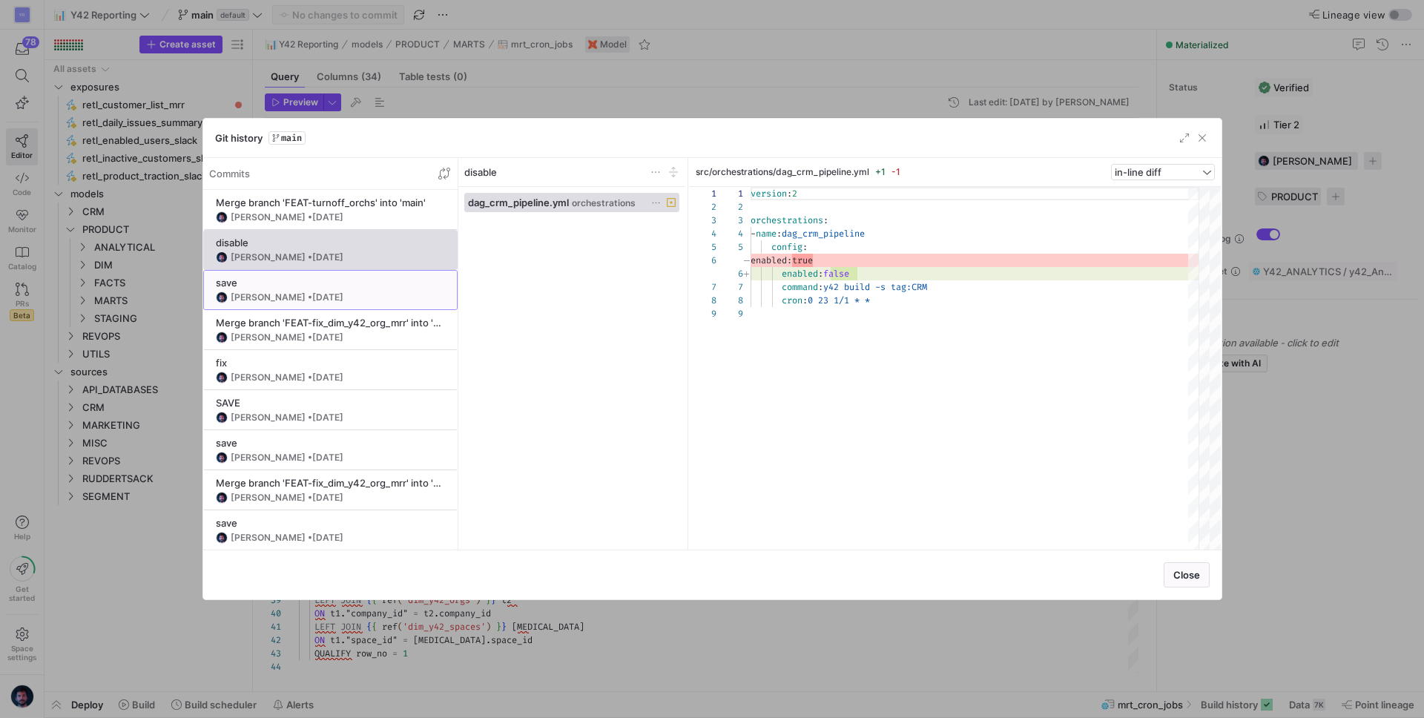
click at [364, 297] on div "[PERSON_NAME] • [DATE]" at bounding box center [330, 297] width 229 height 12
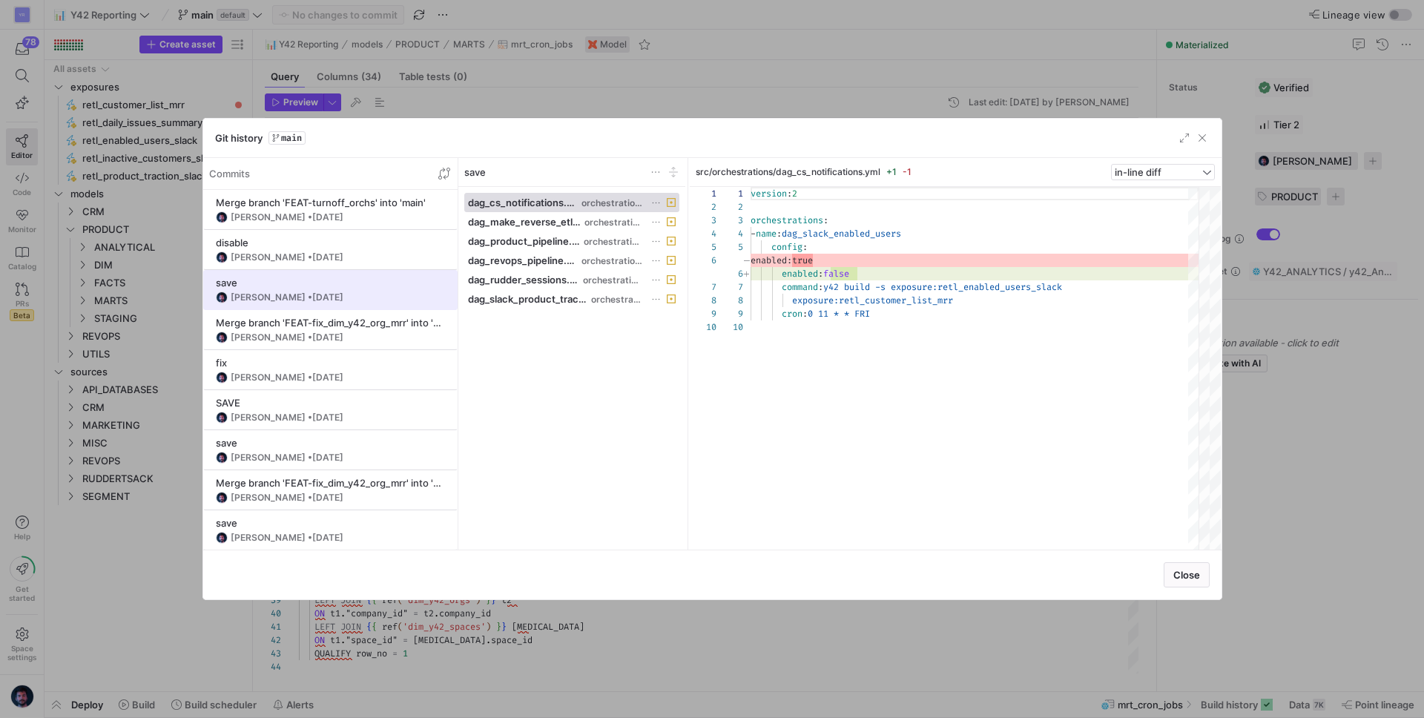
scroll to position [120, 0]
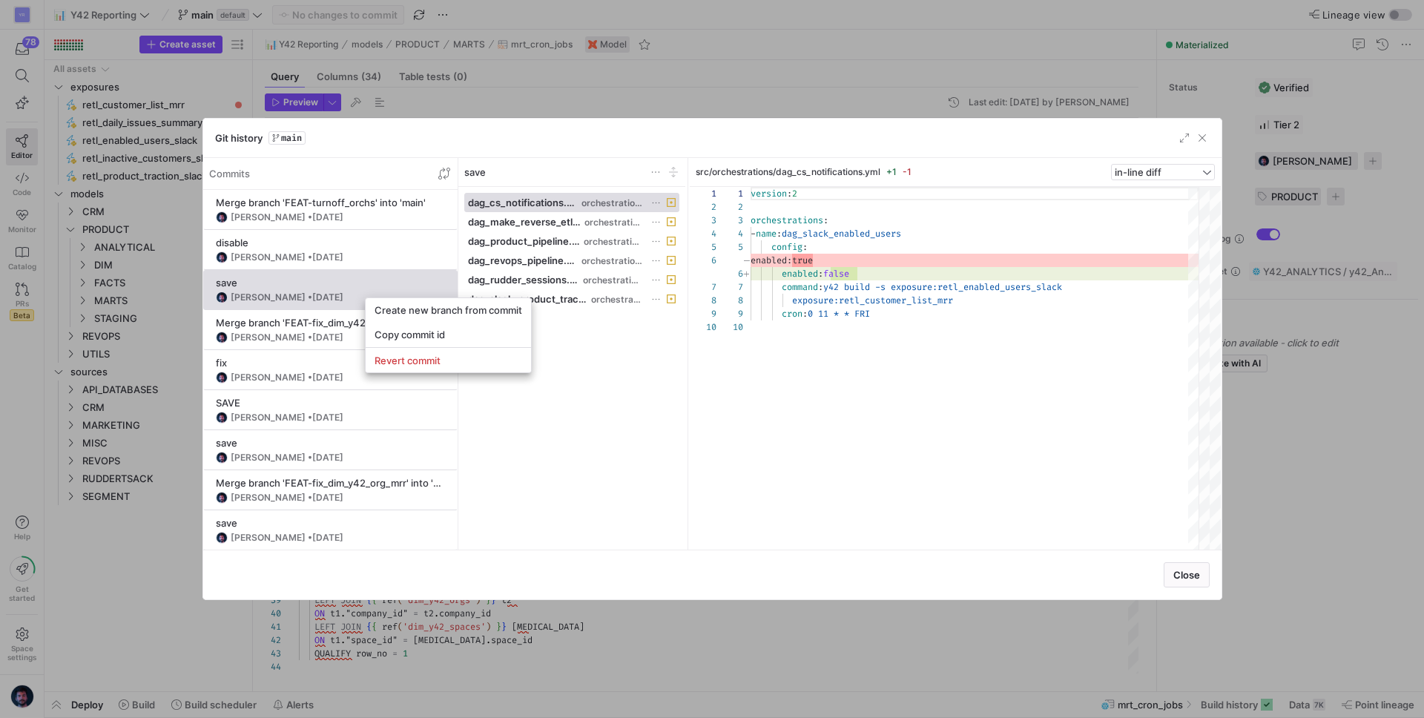
click at [570, 437] on div at bounding box center [712, 359] width 1424 height 718
click at [354, 321] on div "Merge branch 'FEAT-fix_dim_y42_org_mrr' into 'main'" at bounding box center [330, 323] width 229 height 12
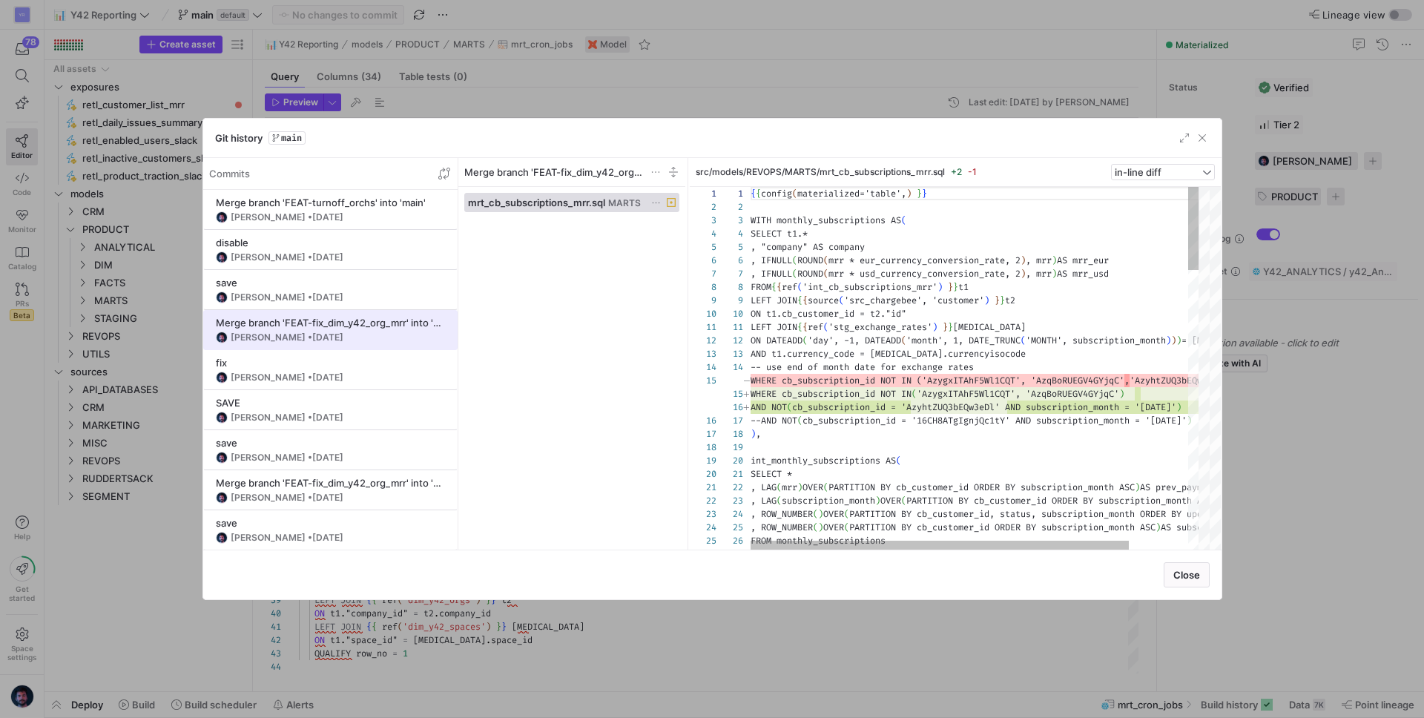
scroll to position [133, 0]
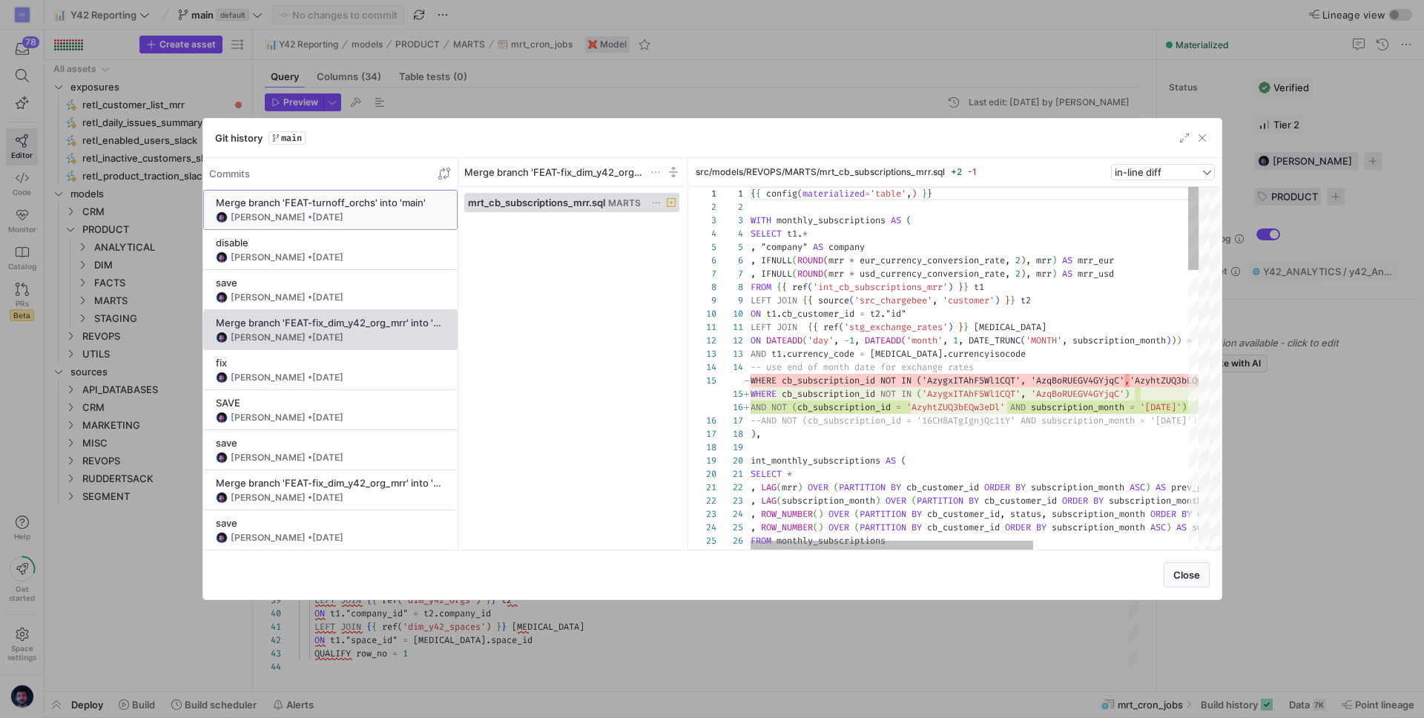
click at [343, 221] on span "[DATE]" at bounding box center [327, 216] width 31 height 11
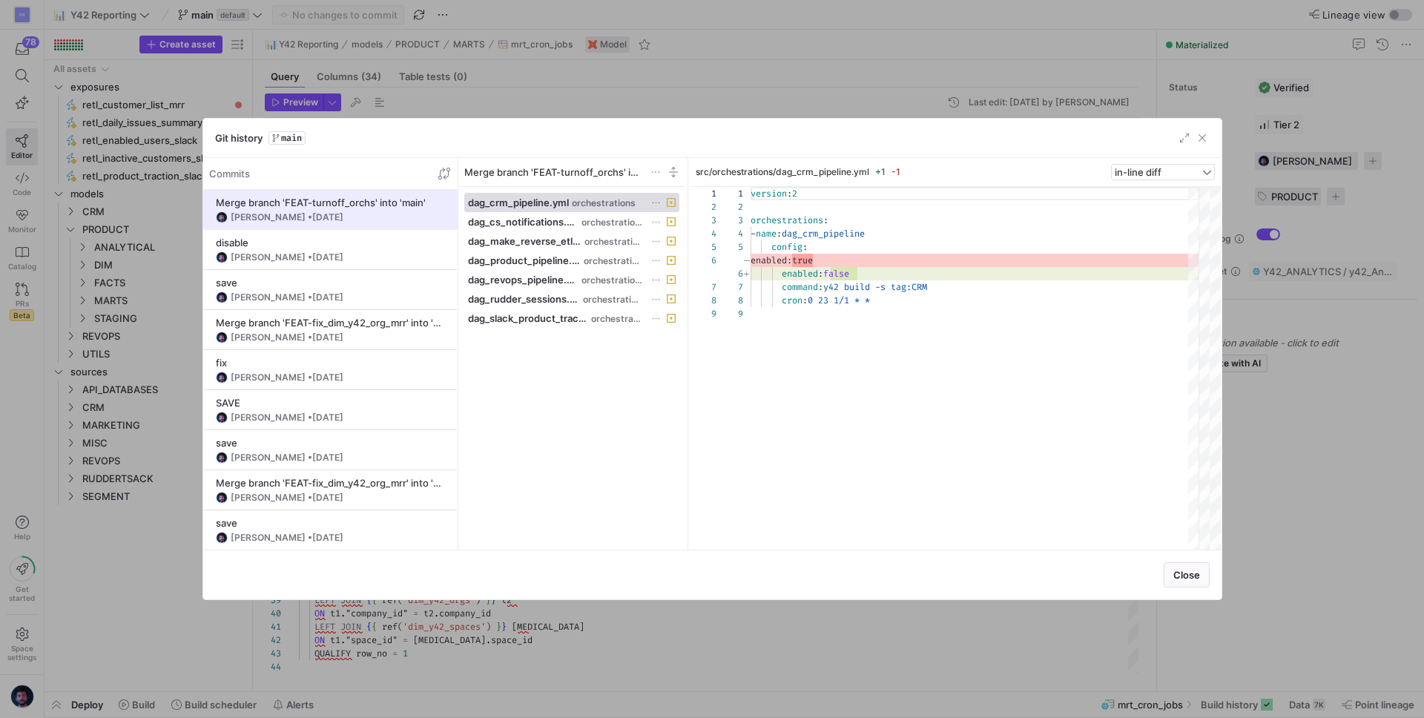
scroll to position [107, 0]
click at [1202, 139] on span "button" at bounding box center [1201, 137] width 15 height 15
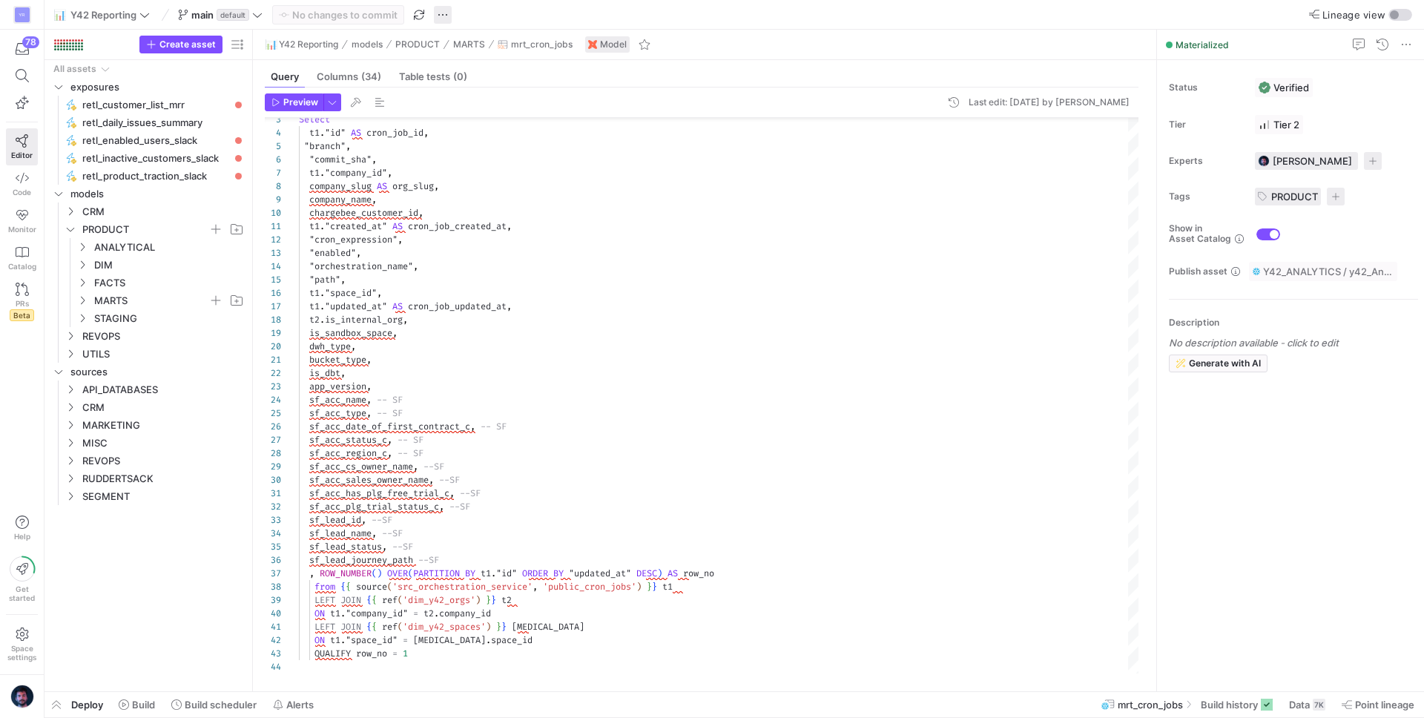
click at [442, 8] on span "button" at bounding box center [443, 15] width 18 height 18
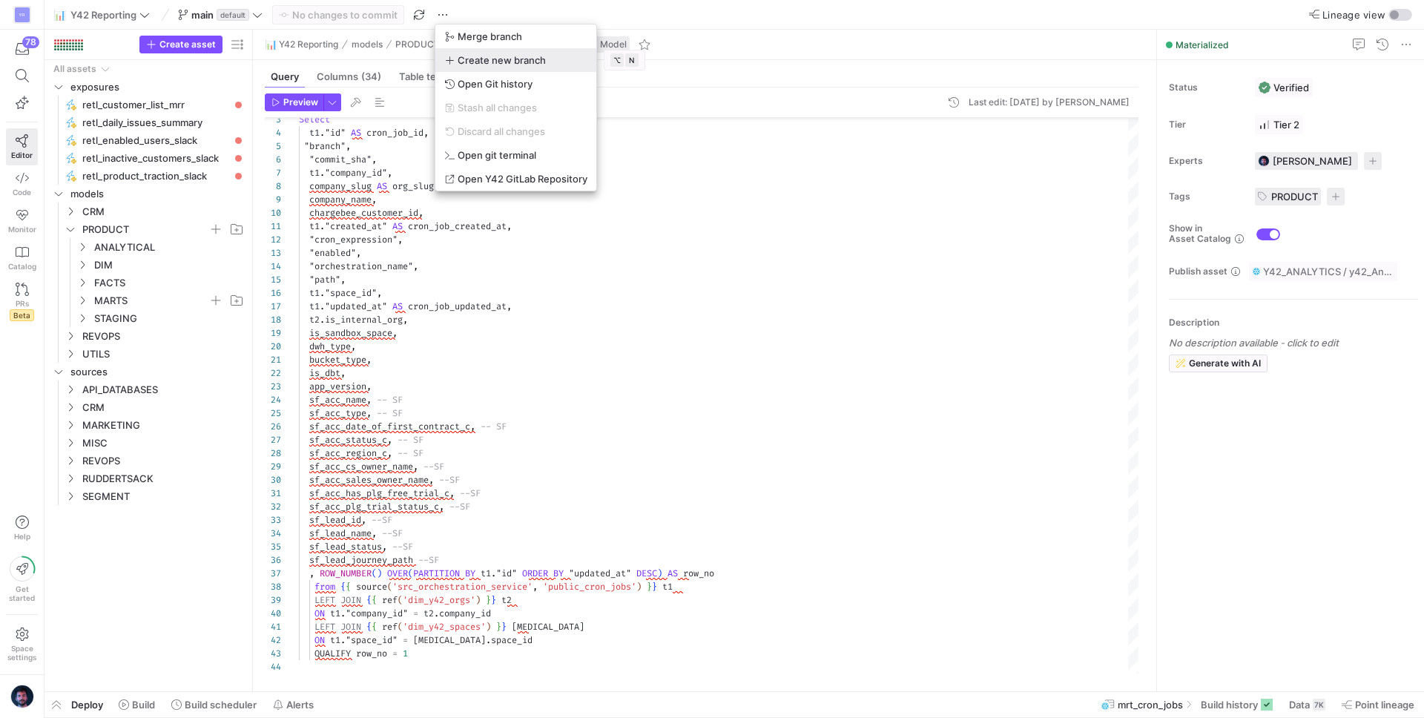
click at [512, 67] on button "Create new branch" at bounding box center [515, 60] width 161 height 24
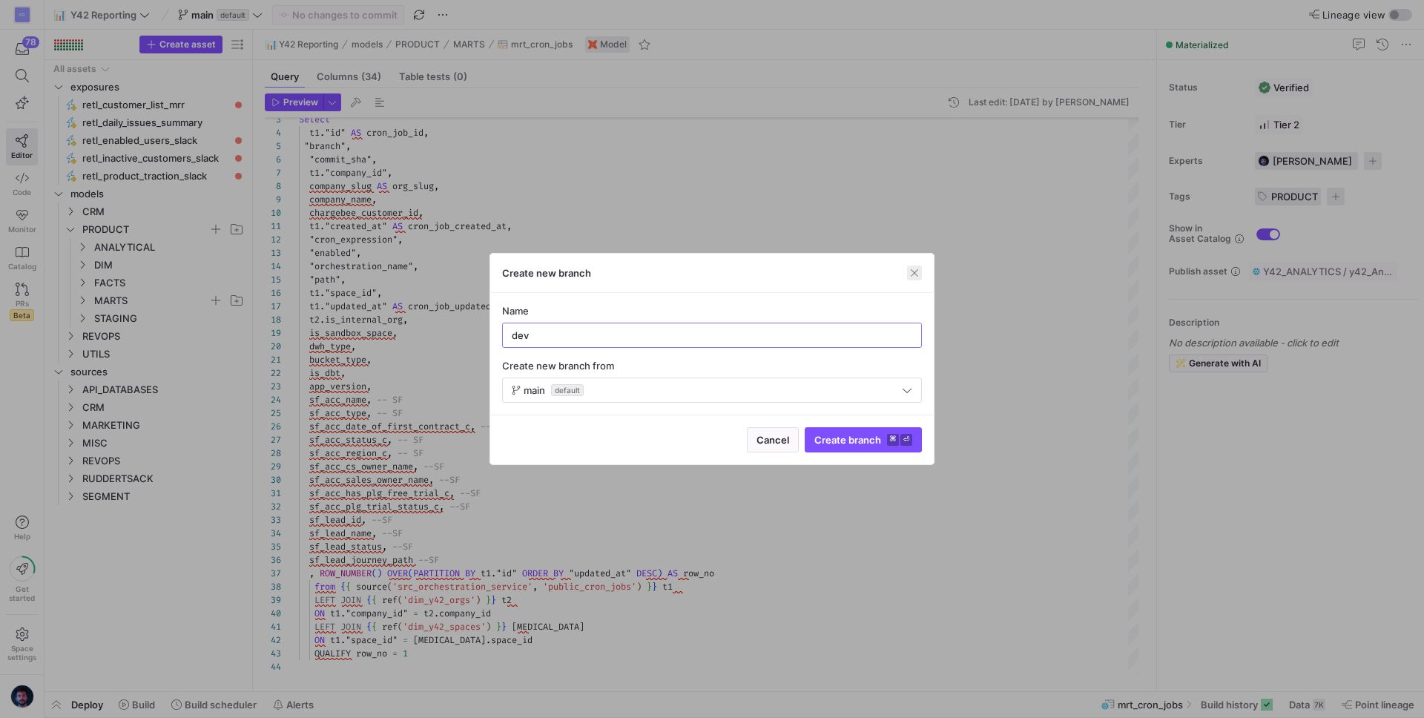
type input "dev"
click at [917, 268] on span "button" at bounding box center [914, 272] width 15 height 15
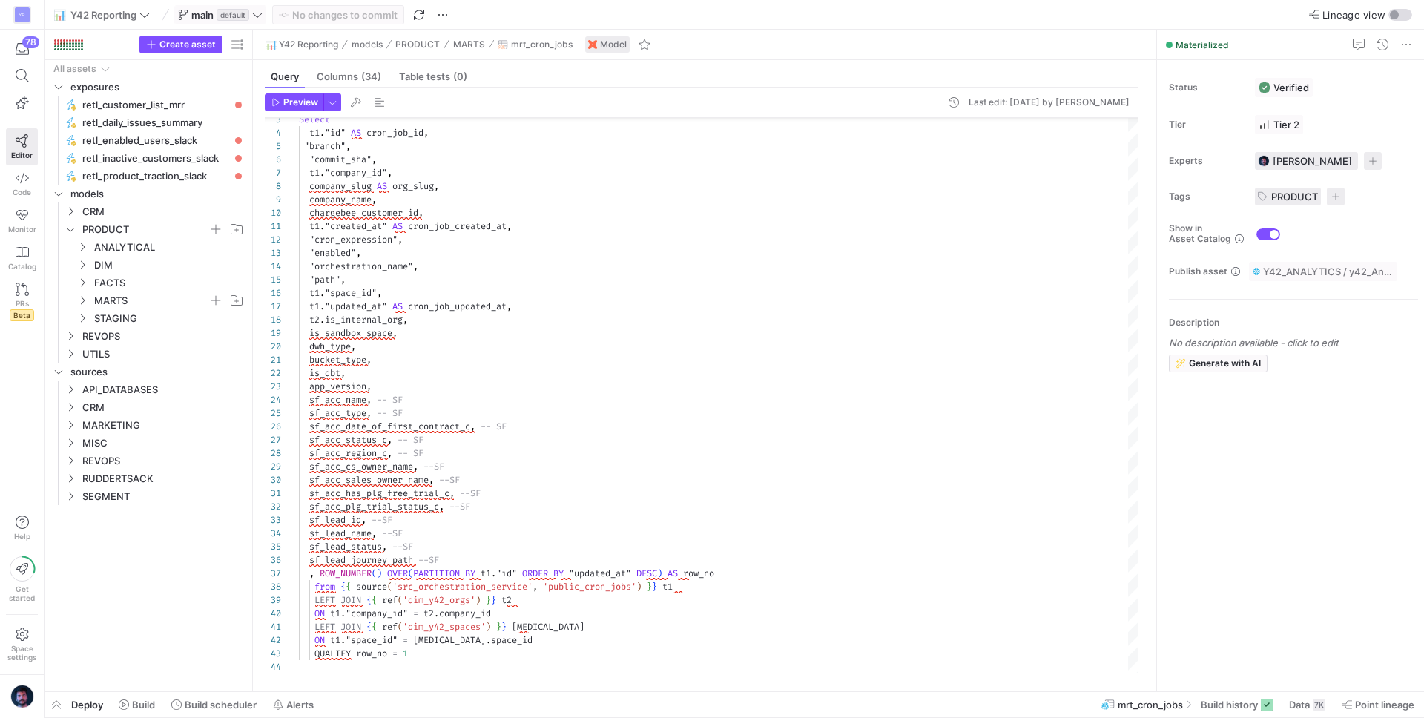
click at [249, 10] on span "default" at bounding box center [233, 15] width 33 height 12
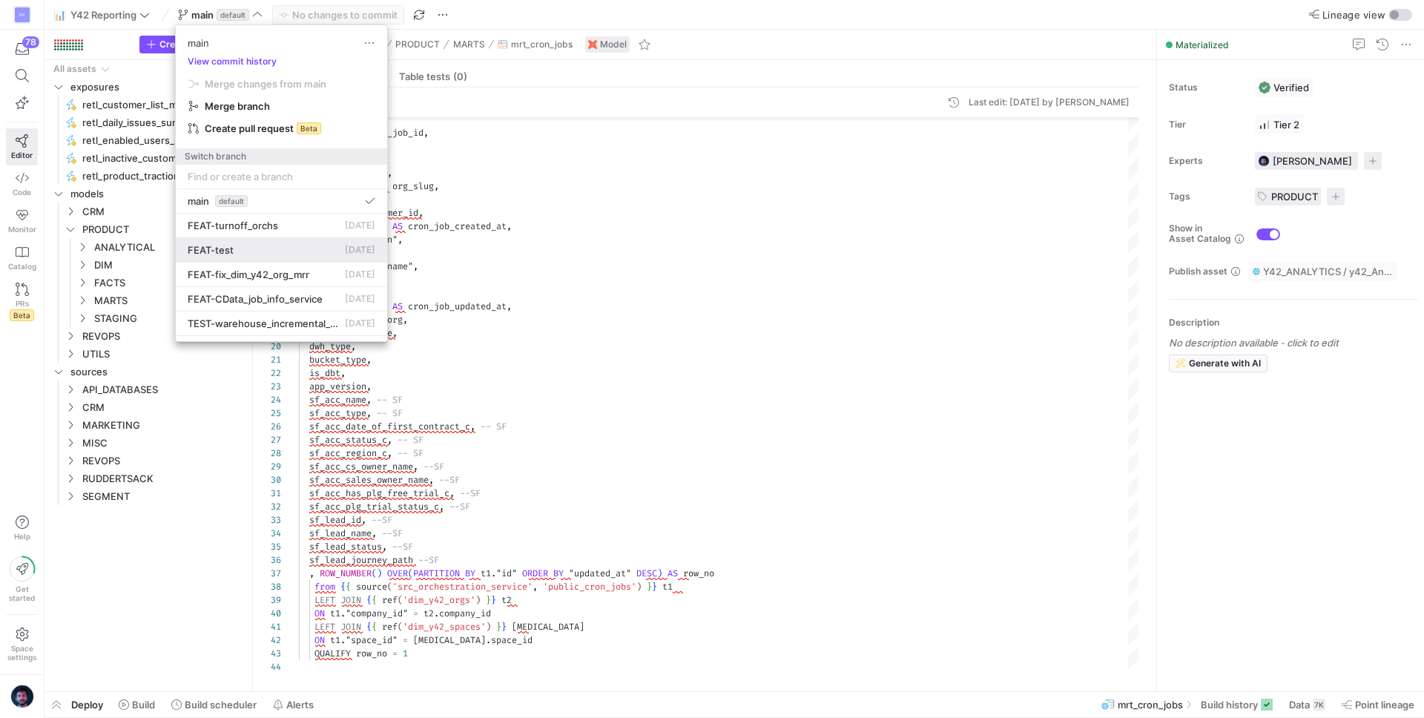
click at [260, 242] on button "FEAT-test [DATE]" at bounding box center [281, 250] width 211 height 24
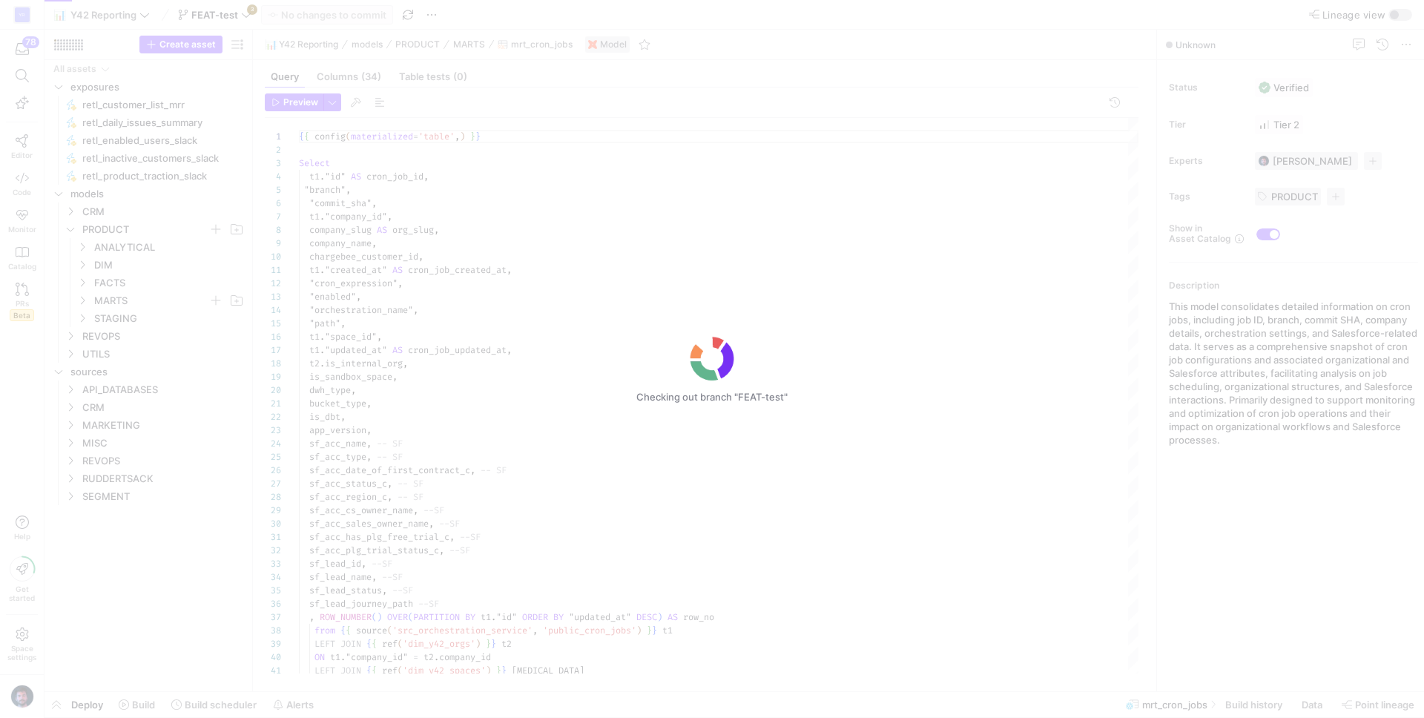
scroll to position [133, 0]
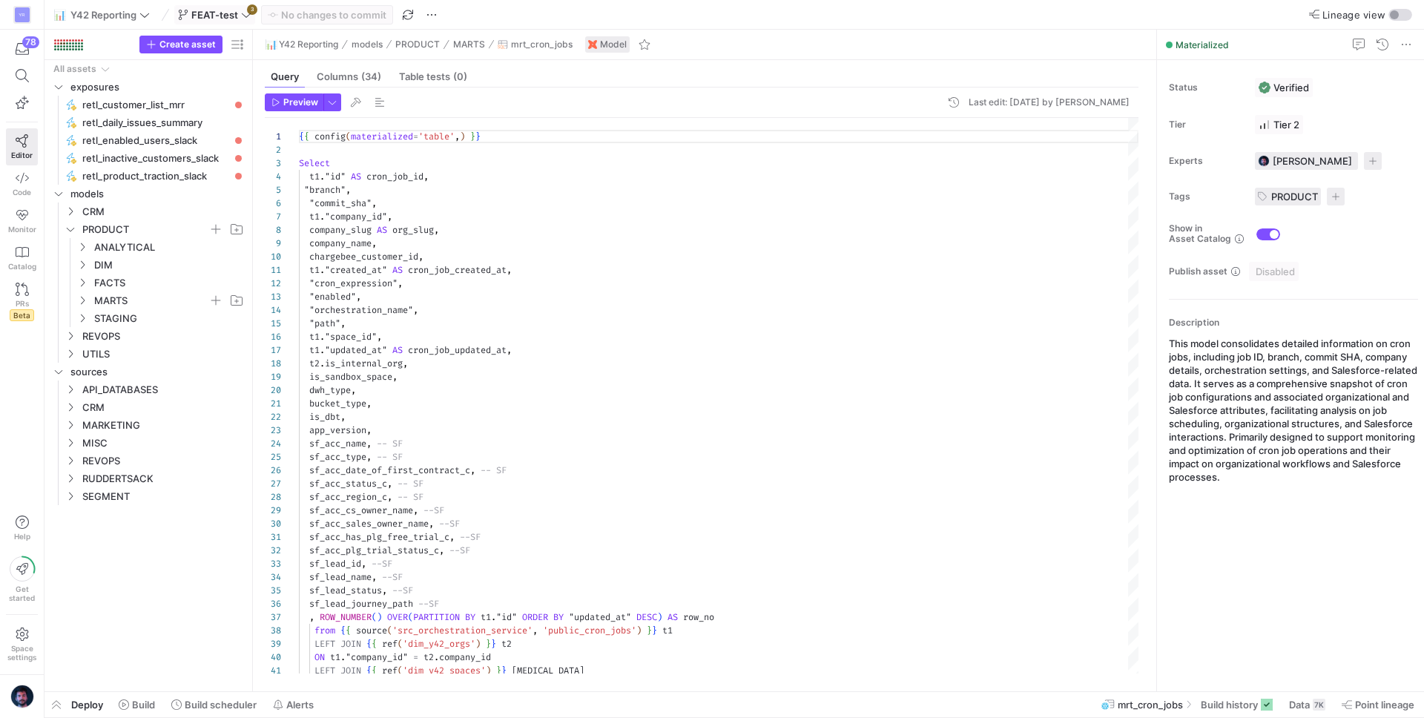
click at [242, 11] on icon at bounding box center [246, 15] width 10 height 10
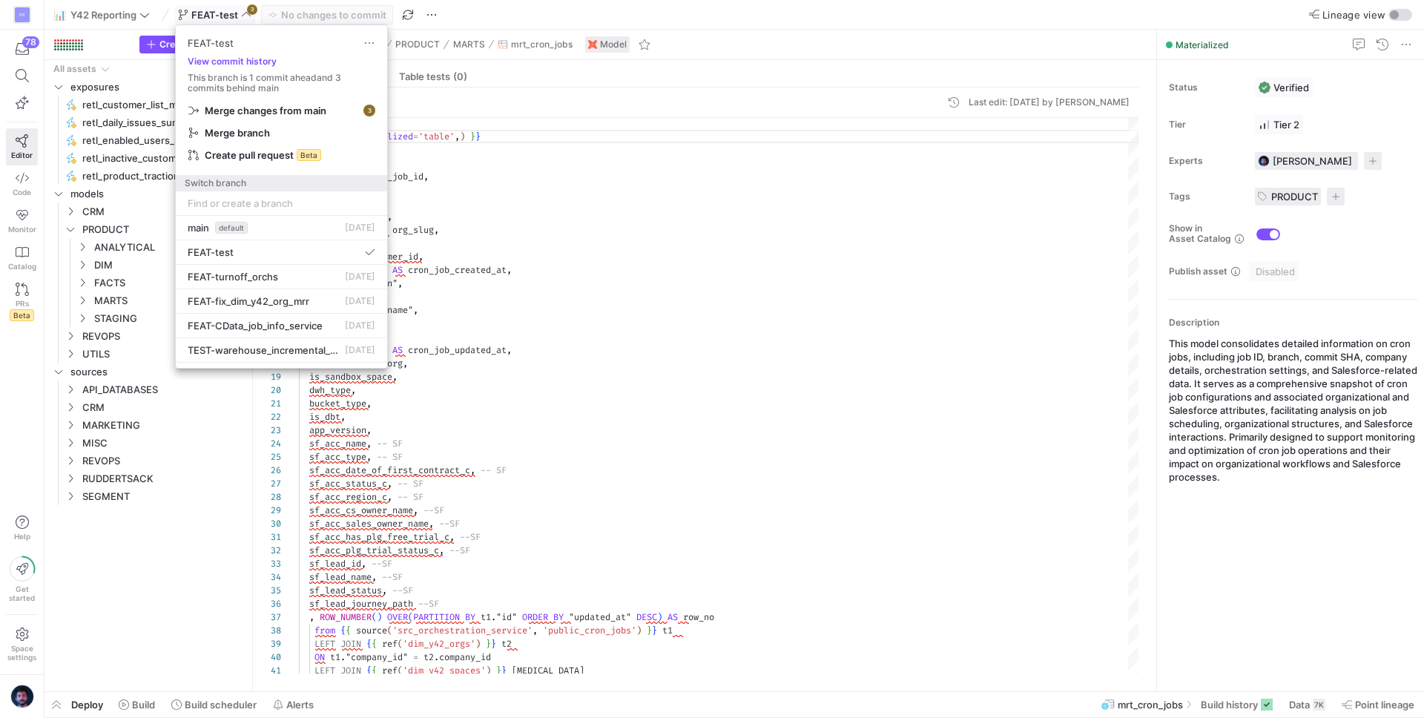
click at [524, 263] on div at bounding box center [712, 359] width 1424 height 718
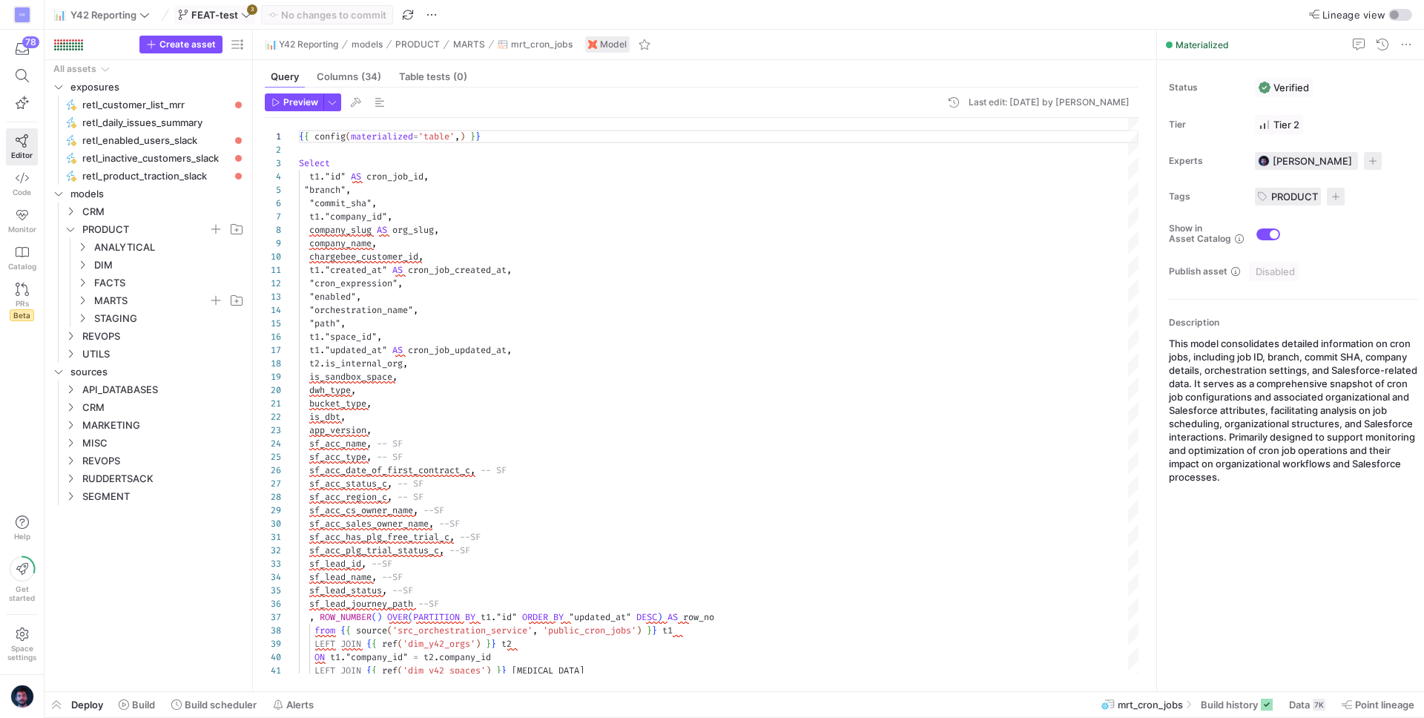
click at [237, 14] on span "FEAT-test" at bounding box center [214, 15] width 47 height 12
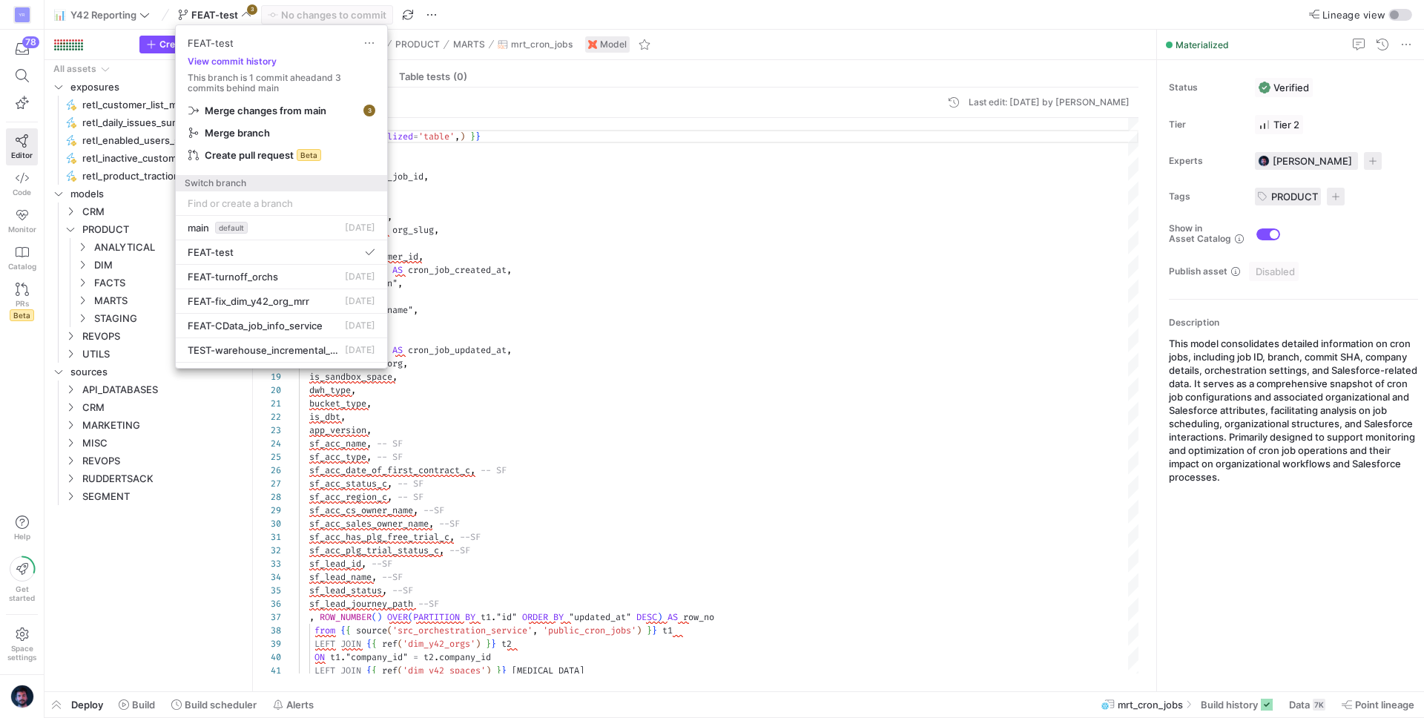
click at [498, 10] on div at bounding box center [712, 359] width 1424 height 718
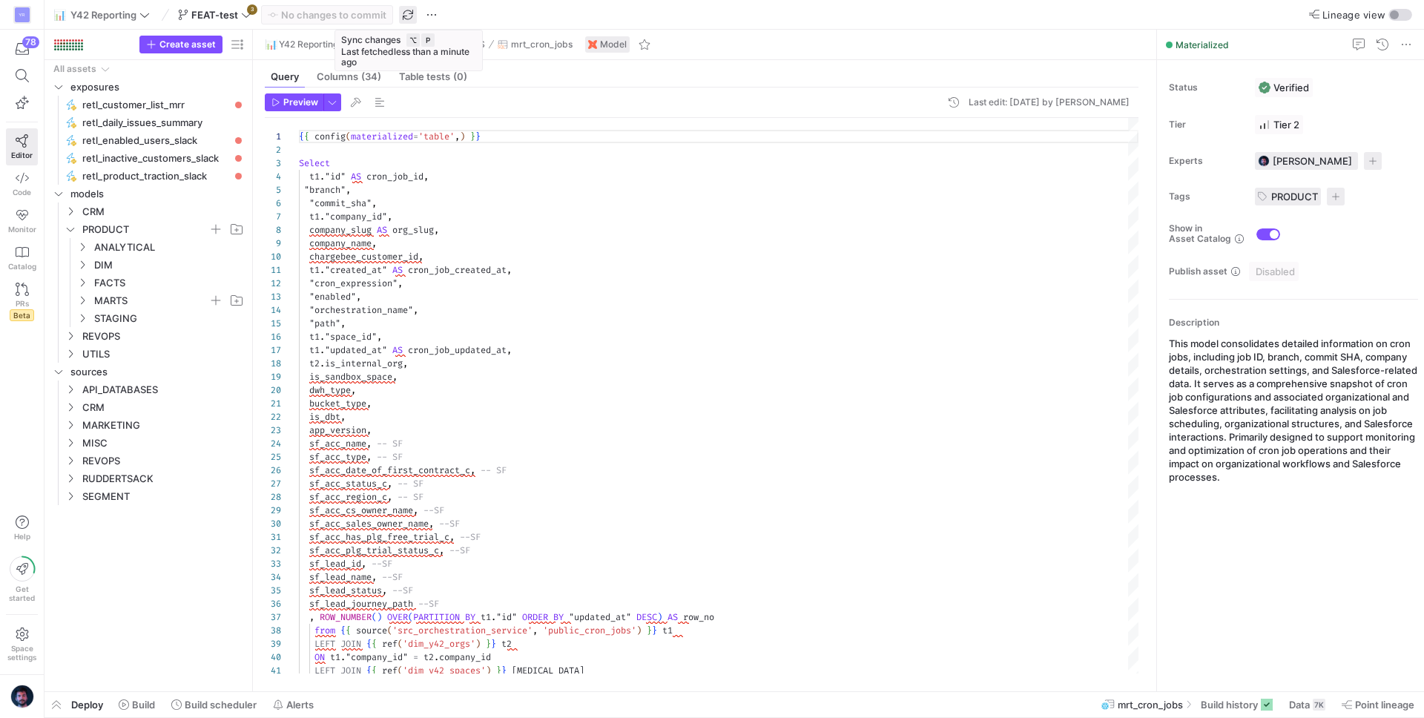
click at [411, 11] on span "button" at bounding box center [408, 15] width 18 height 18
click at [249, 18] on icon at bounding box center [246, 15] width 10 height 10
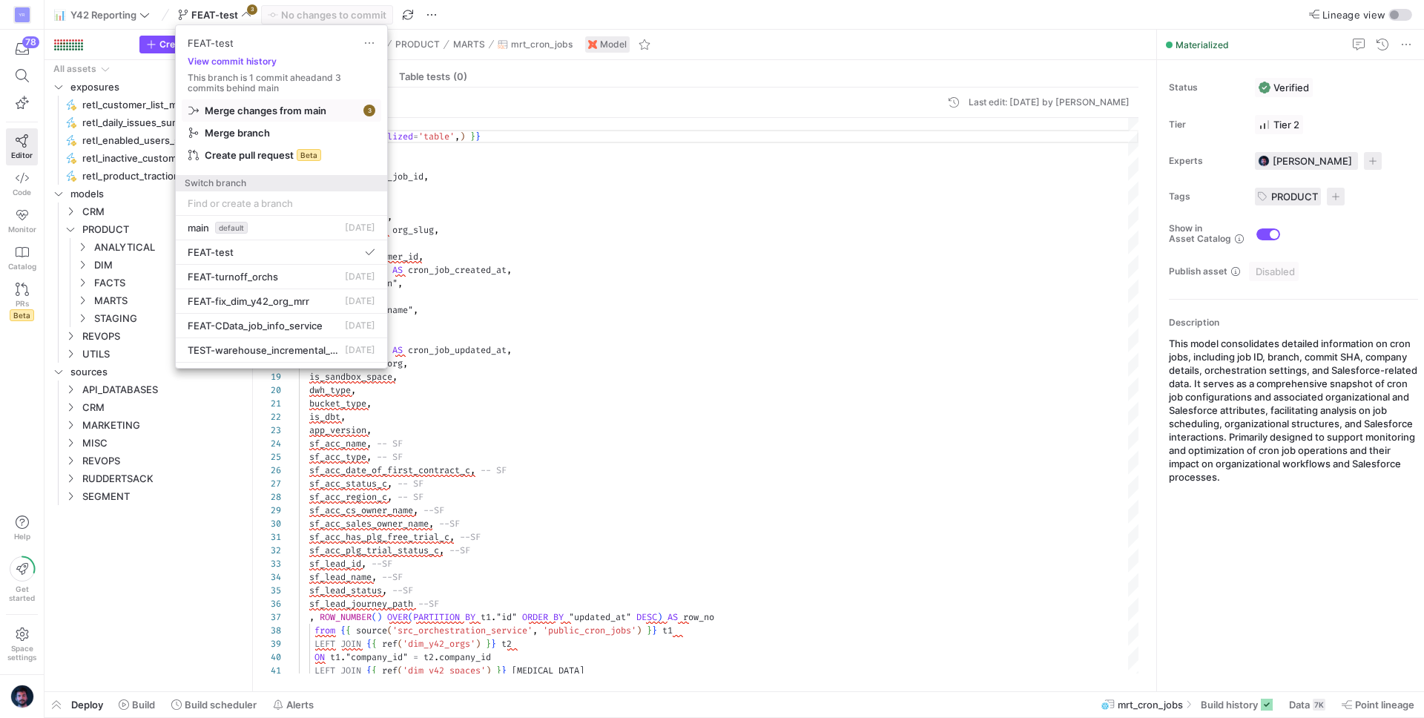
click at [266, 112] on span "Merge changes from main" at bounding box center [266, 111] width 122 height 12
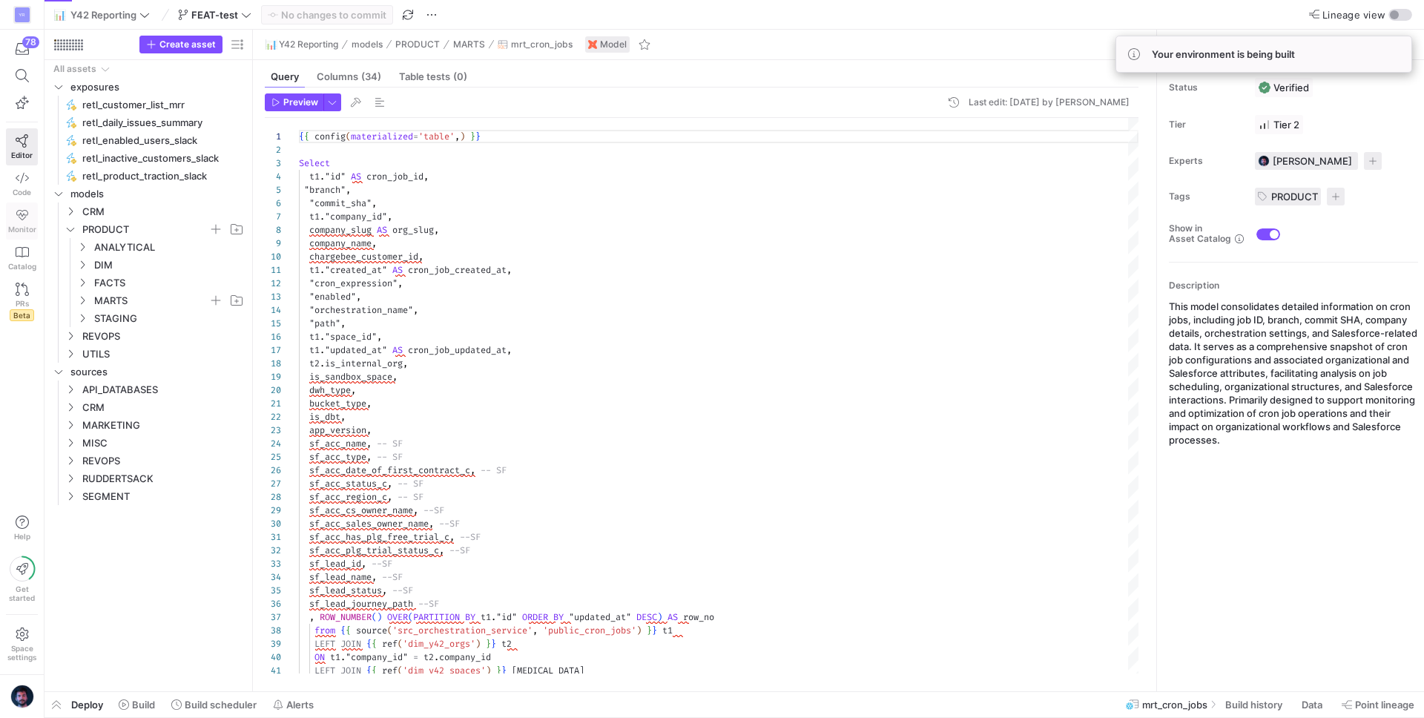
click at [24, 221] on icon at bounding box center [22, 214] width 13 height 13
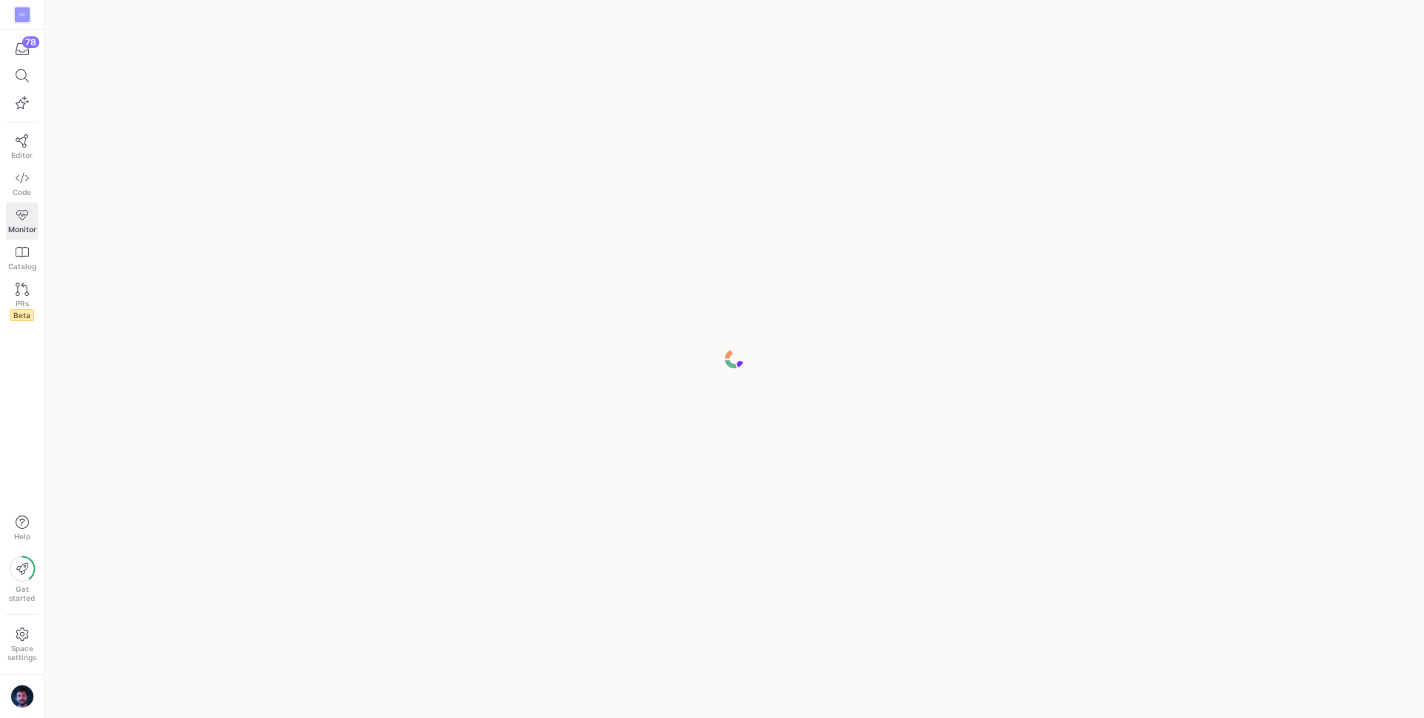
click at [25, 221] on icon at bounding box center [22, 214] width 13 height 13
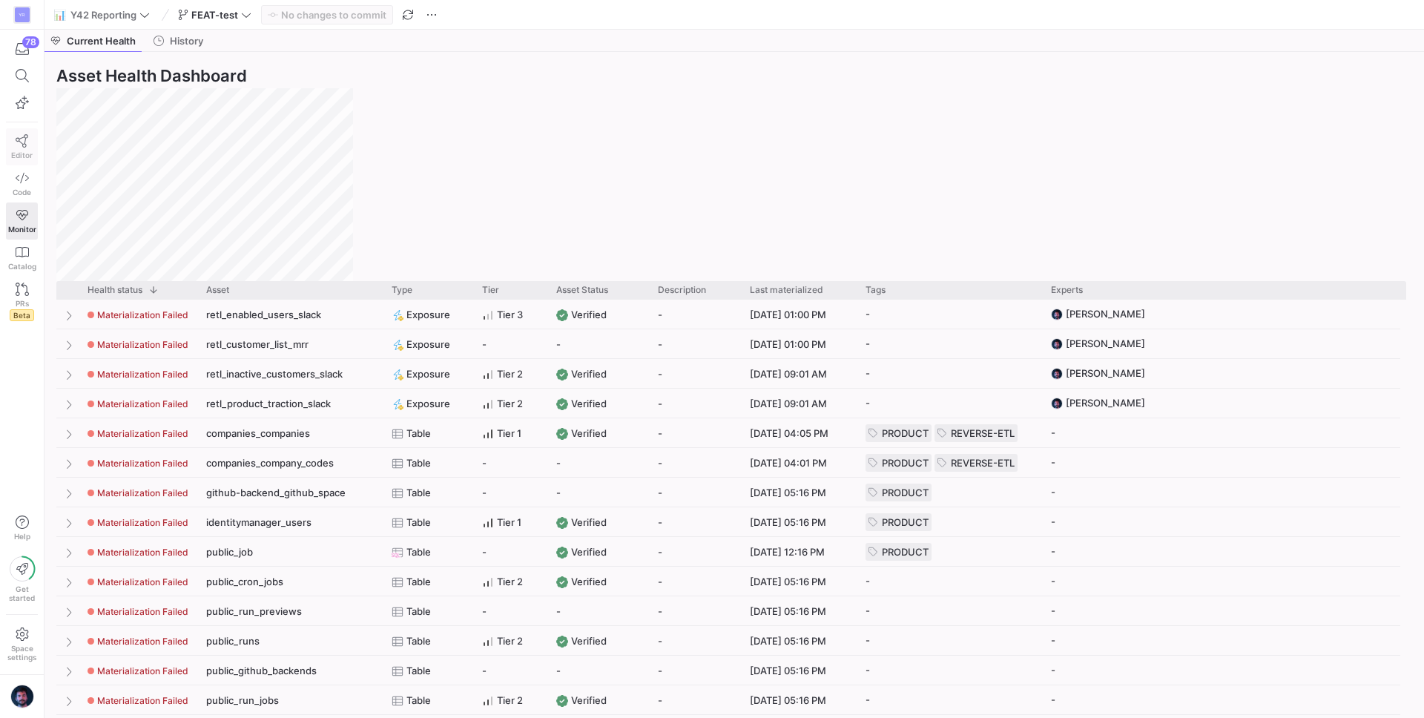
click at [12, 140] on link "Editor" at bounding box center [22, 146] width 32 height 37
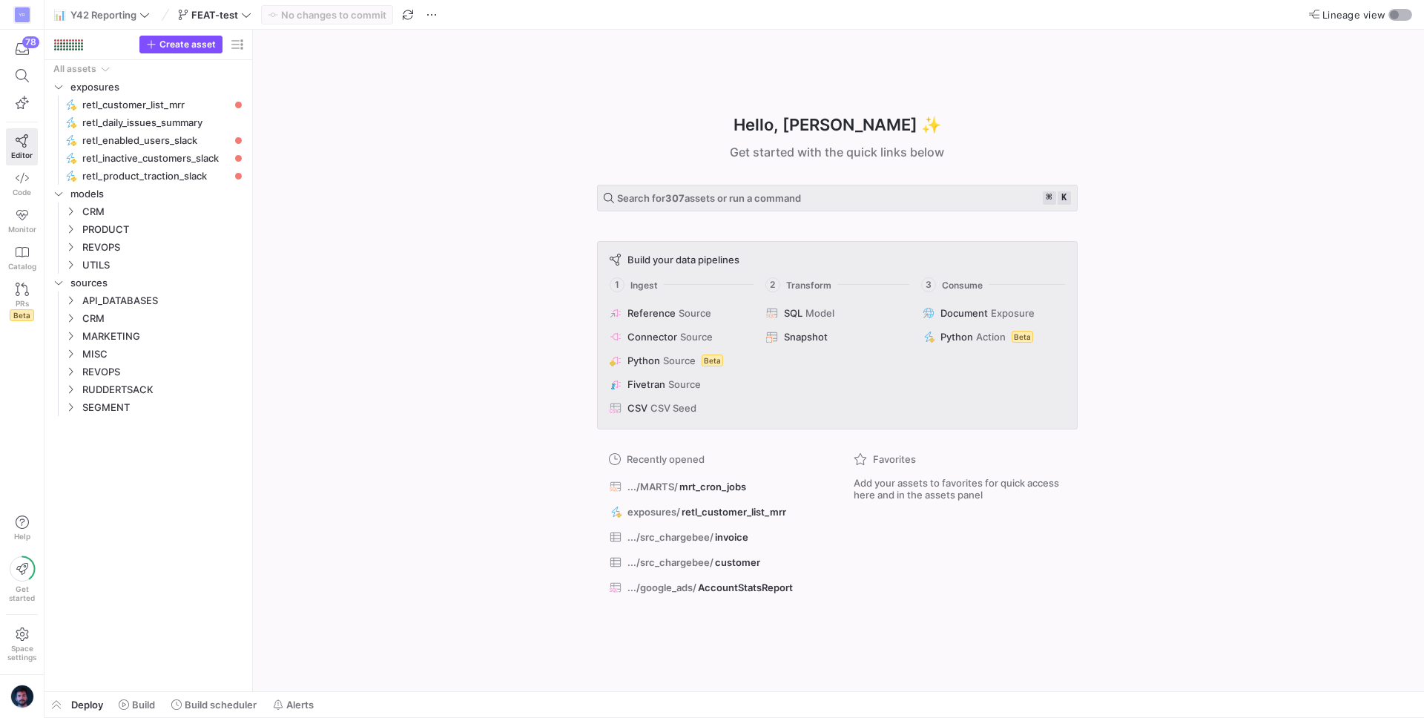
click at [1400, 13] on div "button" at bounding box center [1400, 15] width 24 height 12
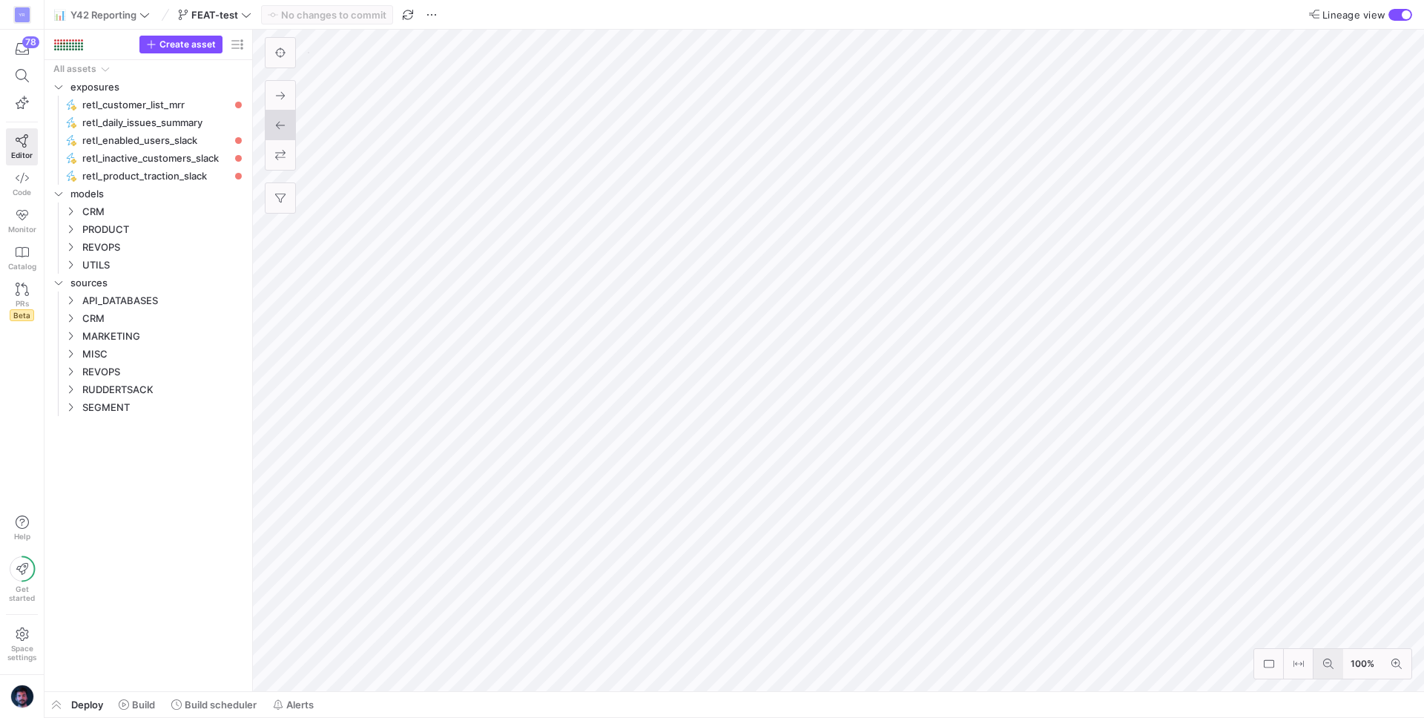
click at [1330, 654] on icon at bounding box center [1328, 663] width 10 height 10
click at [1324, 654] on icon at bounding box center [1328, 663] width 10 height 10
click at [71, 227] on icon "Press SPACE to select this row." at bounding box center [70, 229] width 10 height 9
click at [84, 299] on icon "Press SPACE to select this row." at bounding box center [82, 300] width 10 height 9
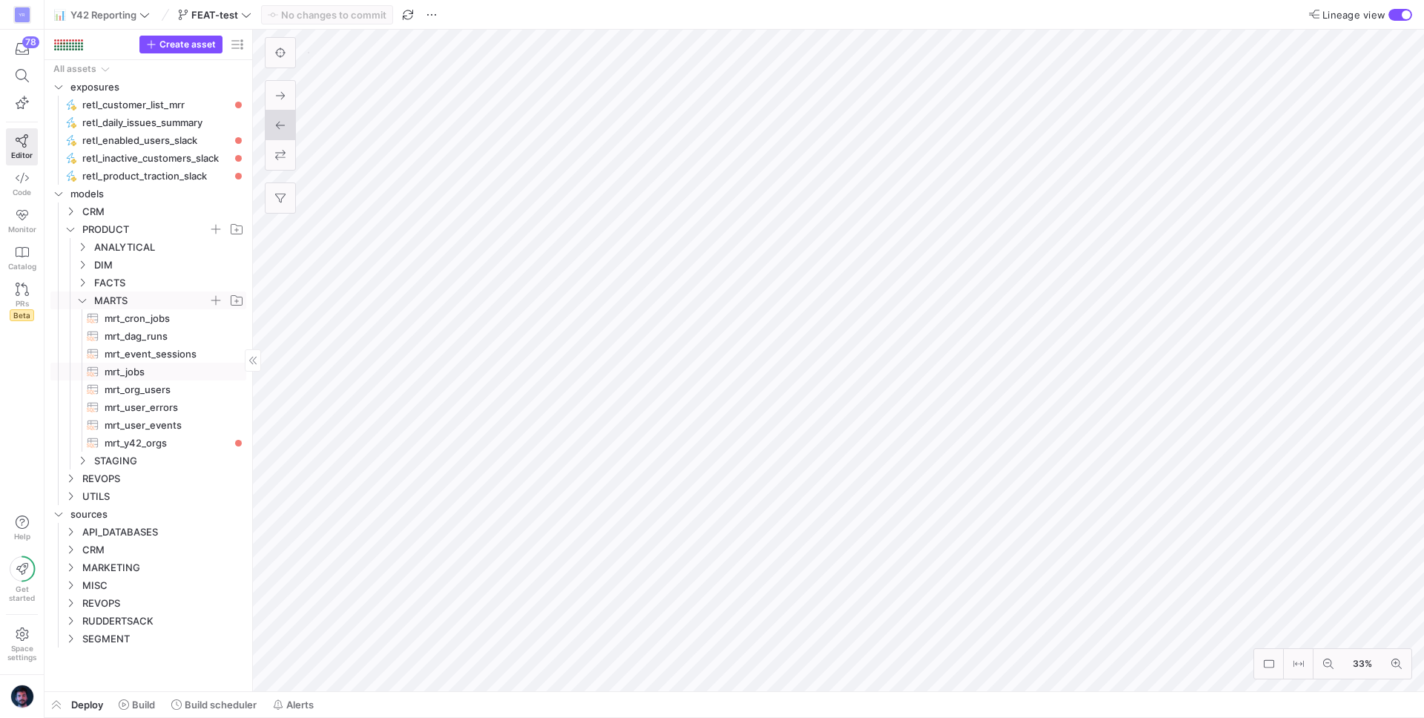
click at [156, 372] on span "mrt_jobs​​​​​​​​​​" at bounding box center [167, 371] width 125 height 17
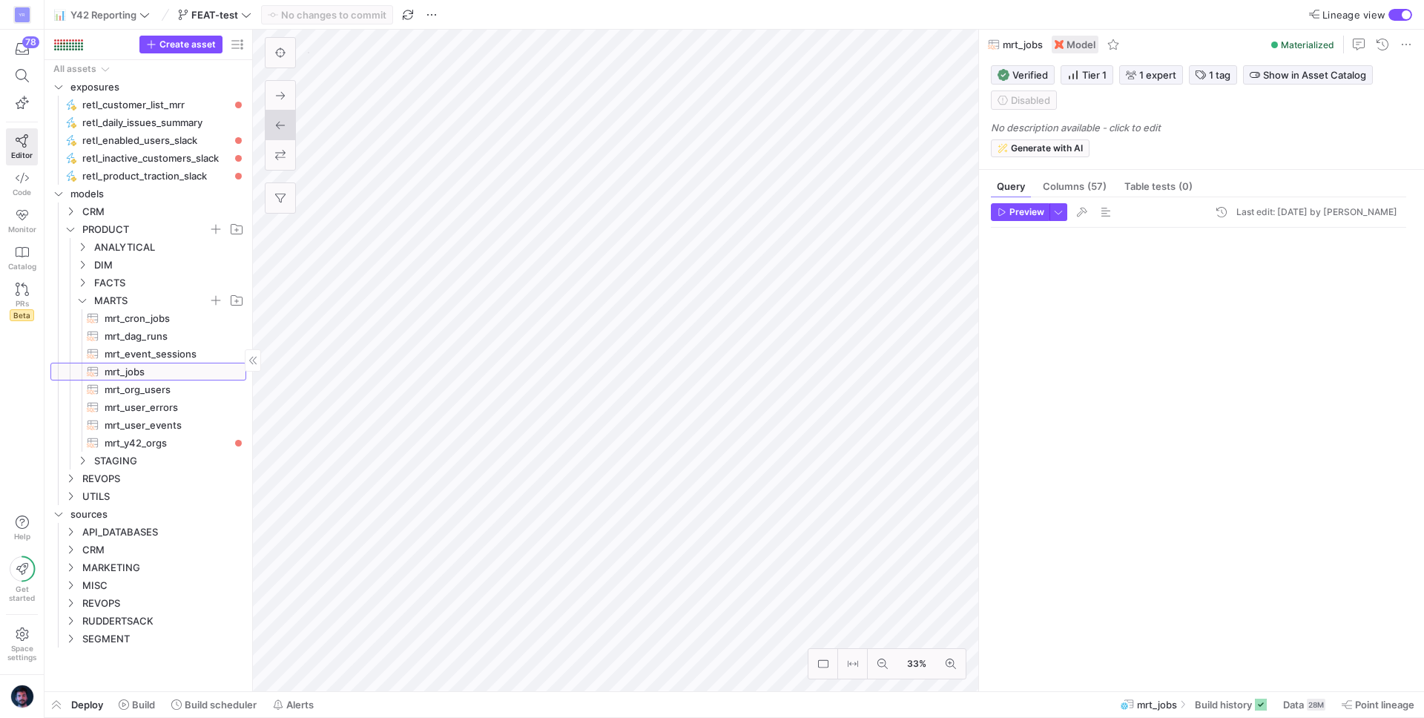
scroll to position [133, 0]
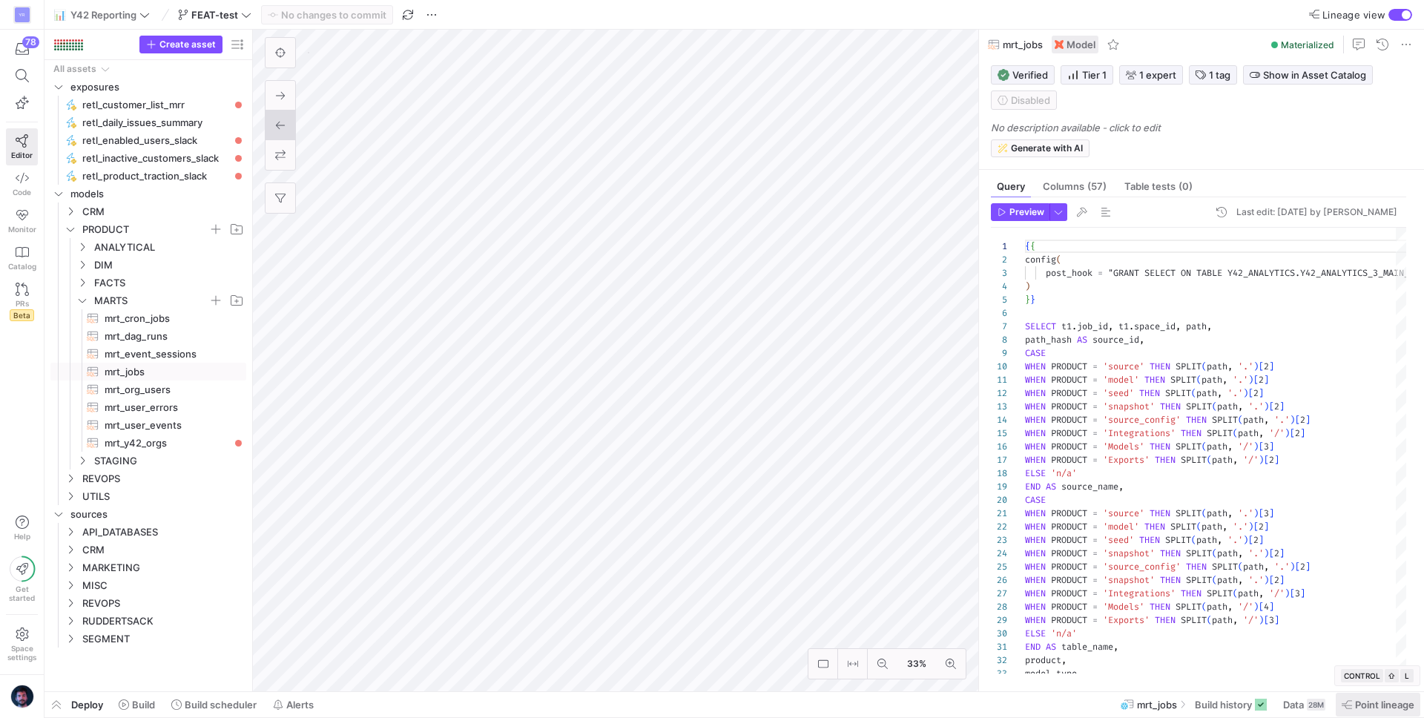
click at [1364, 654] on span "Point lineage" at bounding box center [1384, 704] width 59 height 12
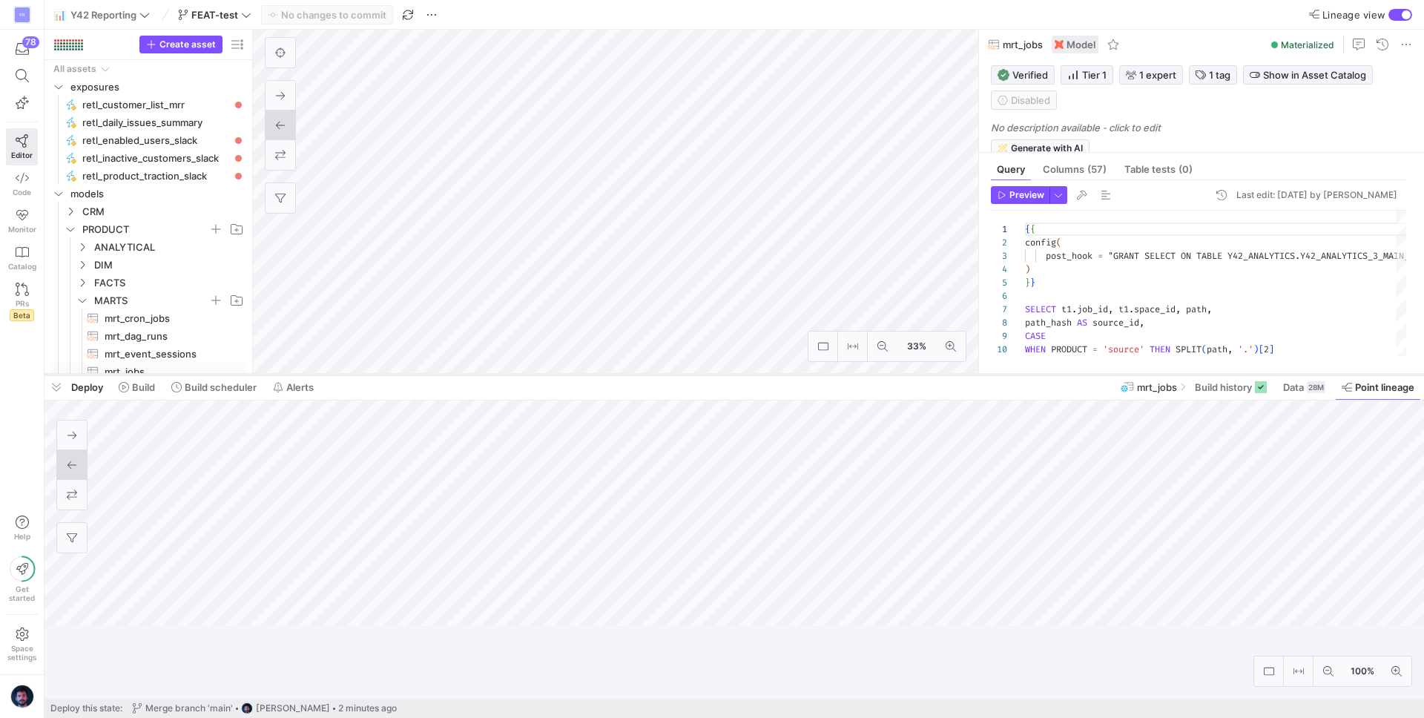
drag, startPoint x: 971, startPoint y: 448, endPoint x: 968, endPoint y: 375, distance: 72.7
click at [968, 375] on div at bounding box center [733, 374] width 1379 height 6
click at [59, 388] on span "button" at bounding box center [56, 386] width 24 height 25
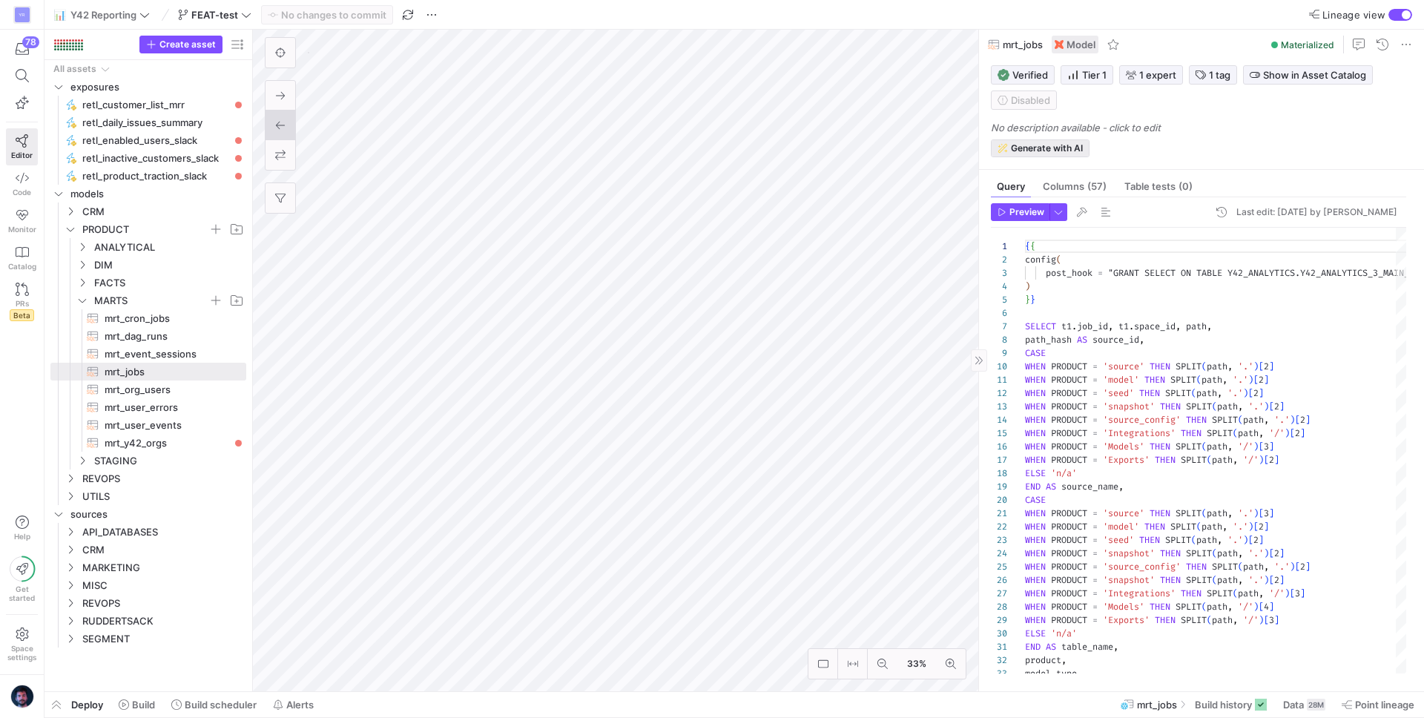
click at [1041, 146] on span "Generate with AI" at bounding box center [1047, 148] width 72 height 10
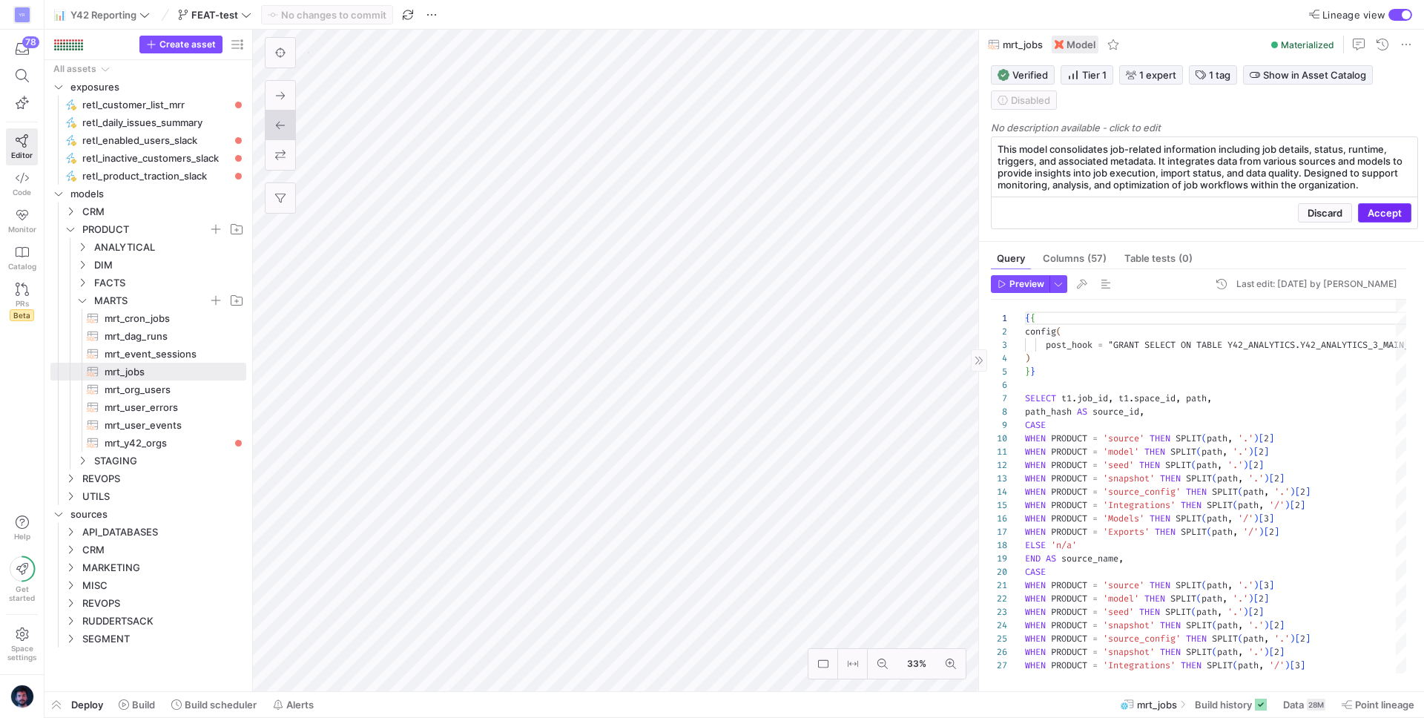
click at [1370, 214] on span "Accept" at bounding box center [1384, 213] width 34 height 12
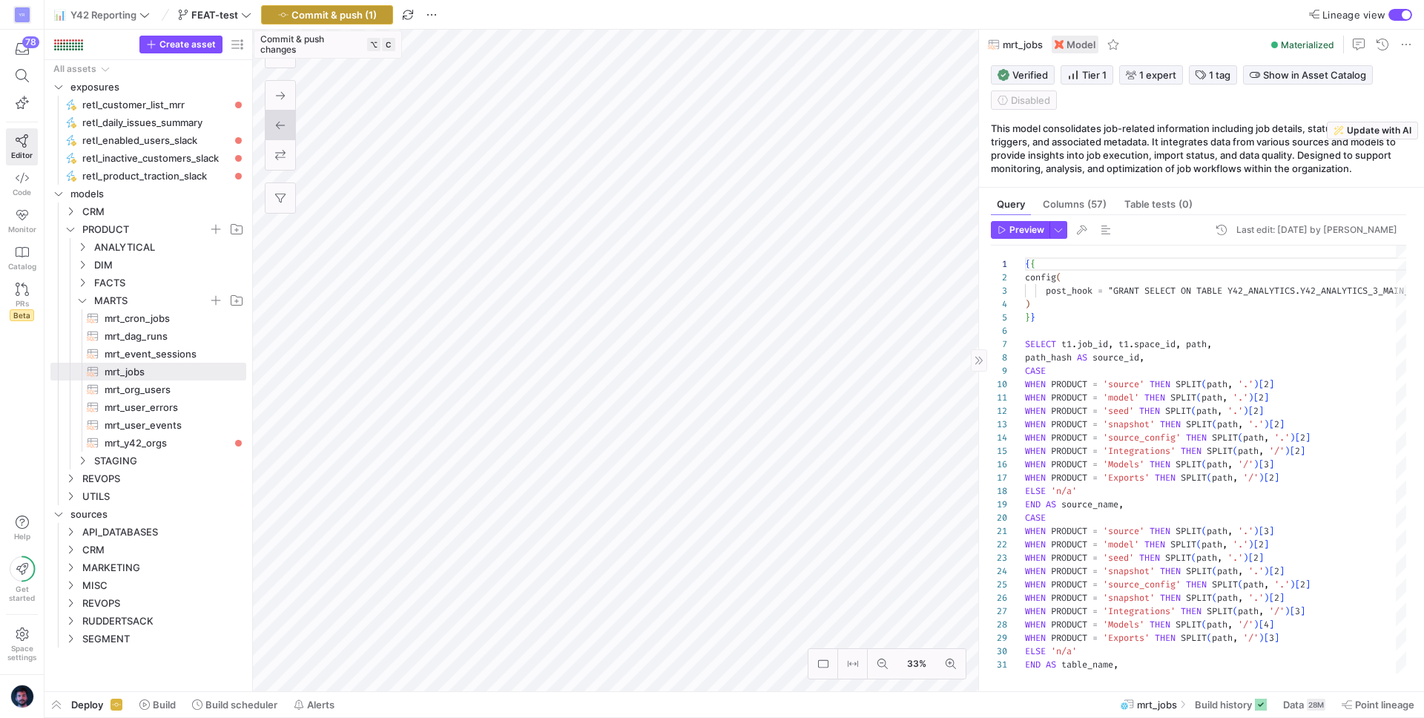
click at [357, 19] on span "Commit & push (1)" at bounding box center [333, 15] width 85 height 12
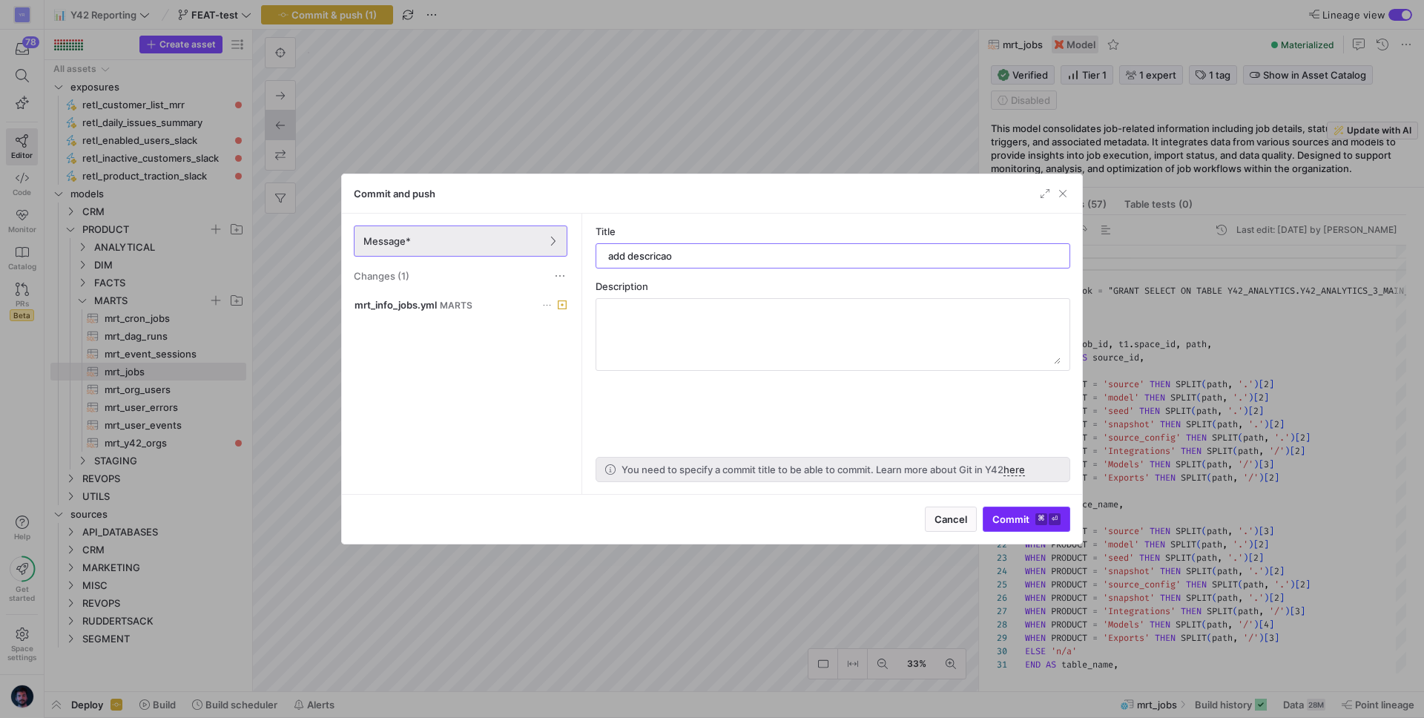
type input "add descricao"
click at [1016, 521] on span "Commit ⌘ ⏎" at bounding box center [1026, 519] width 68 height 12
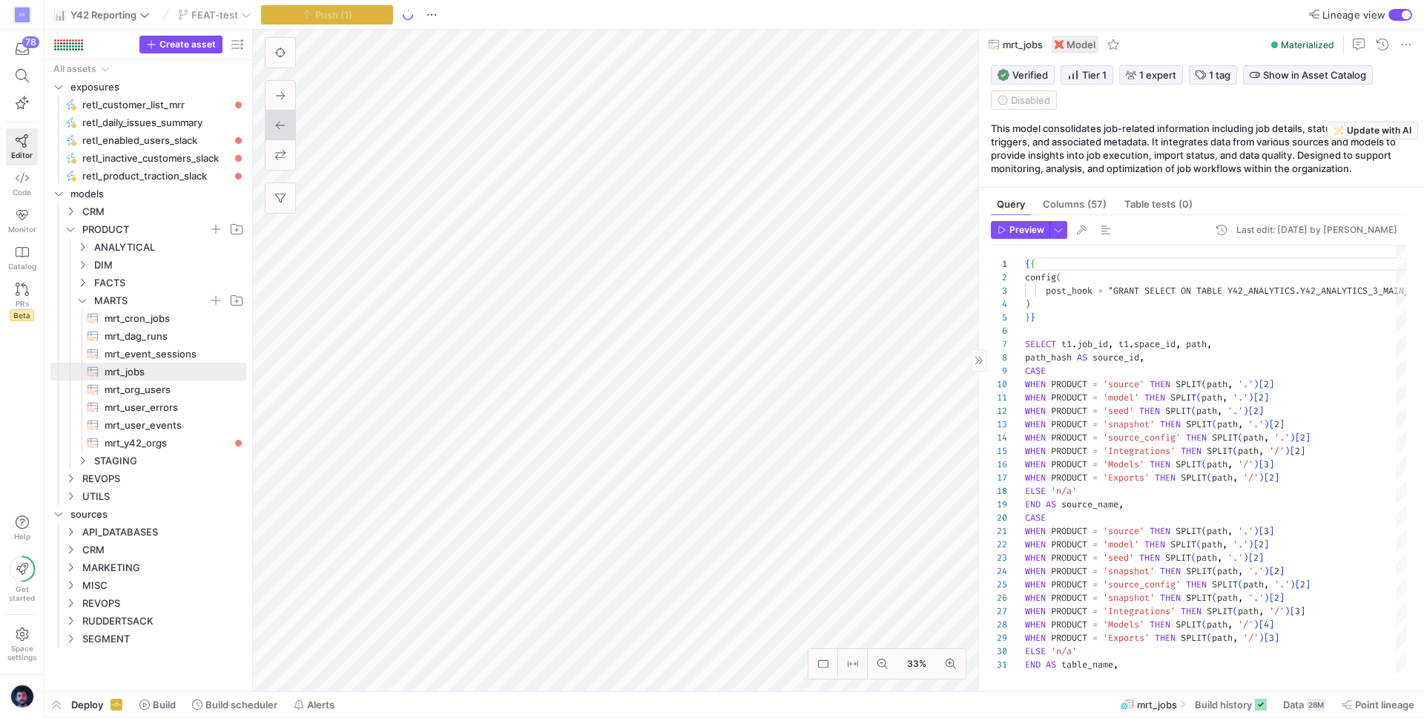
type textarea "WHEN PRODUCT = 'model' THEN SPLIT(path, '.')[2] WHEN PRODUCT = 'seed' THEN SPLI…"
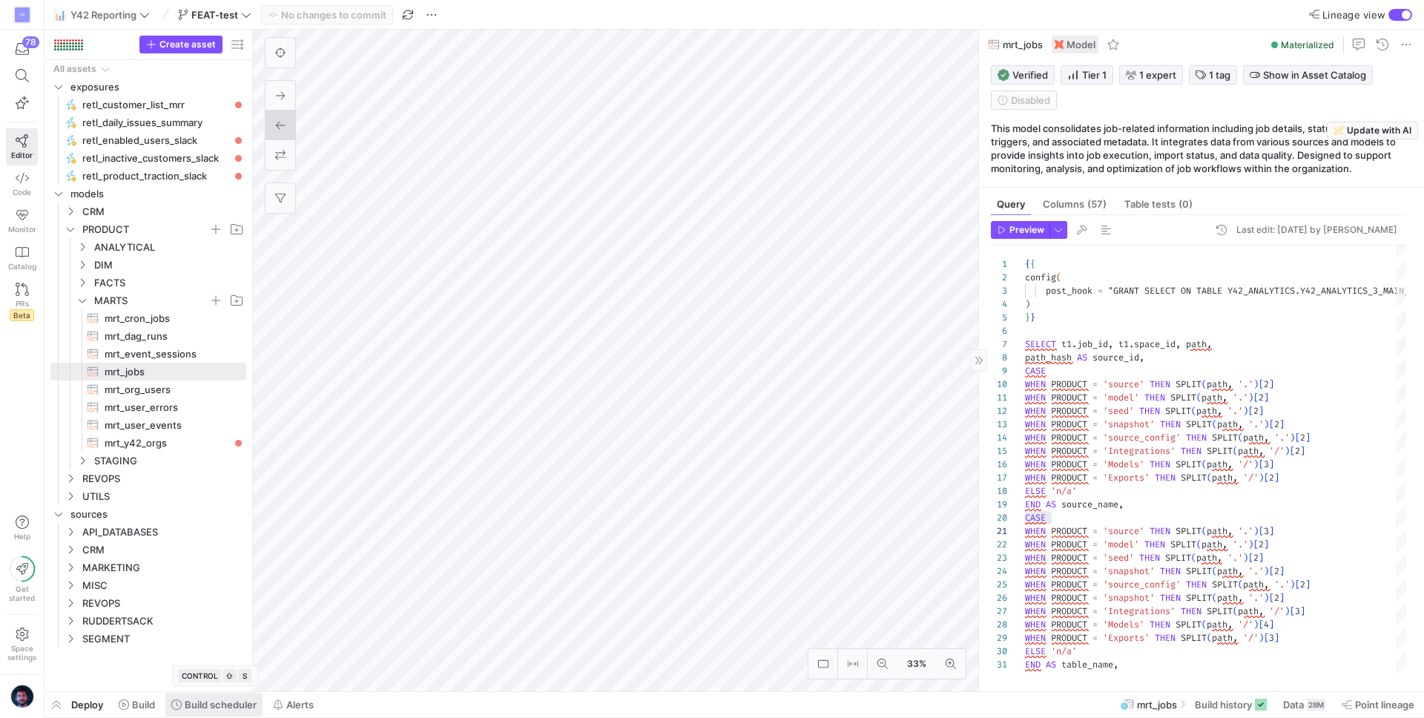
click at [208, 654] on span "Build scheduler" at bounding box center [221, 704] width 72 height 12
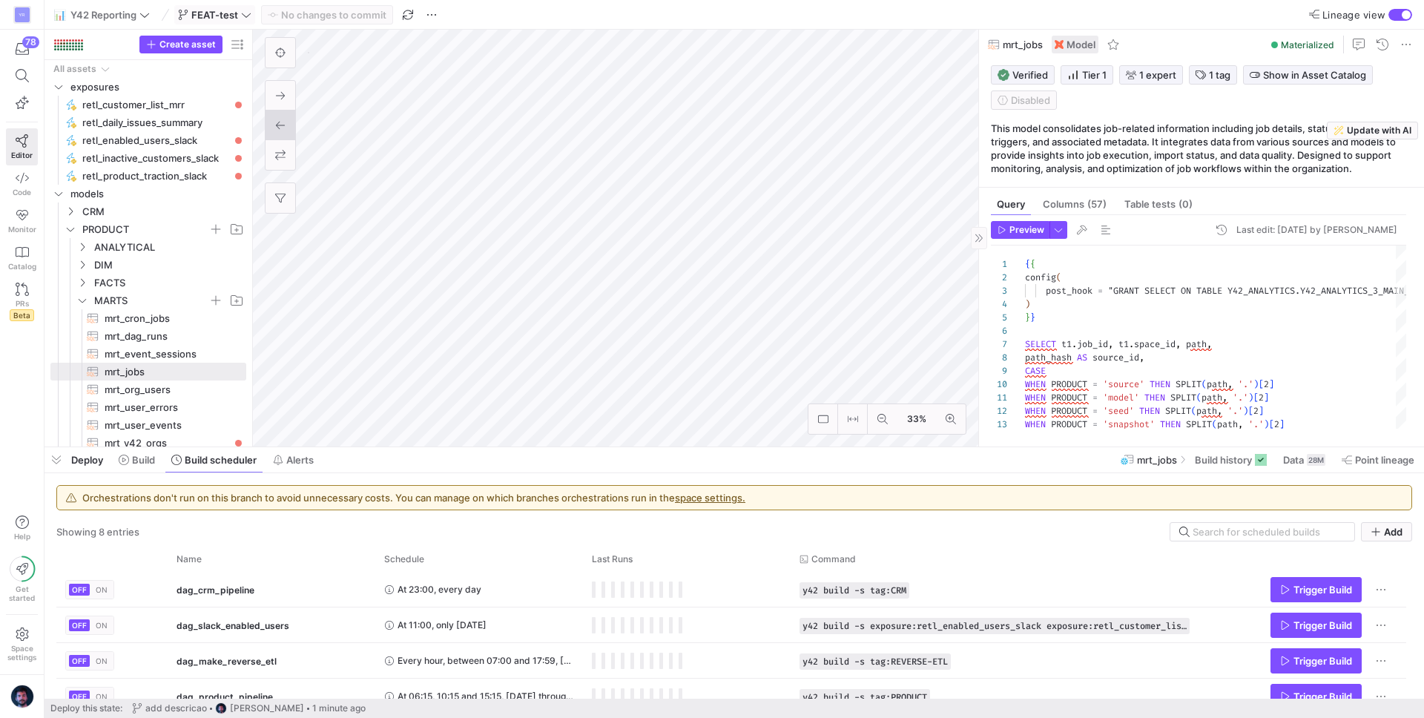
click at [234, 9] on span "FEAT-test" at bounding box center [214, 15] width 47 height 12
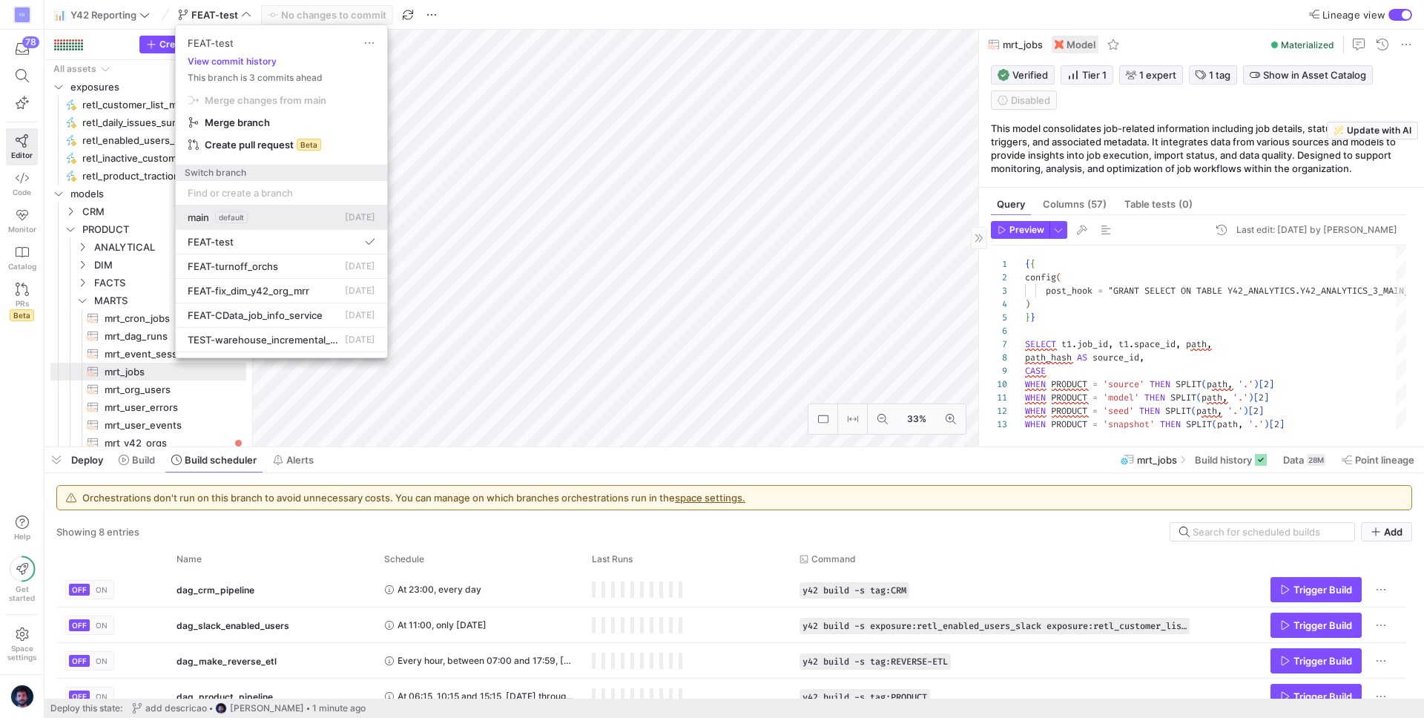
click at [276, 214] on div "main default [DATE]" at bounding box center [282, 217] width 188 height 12
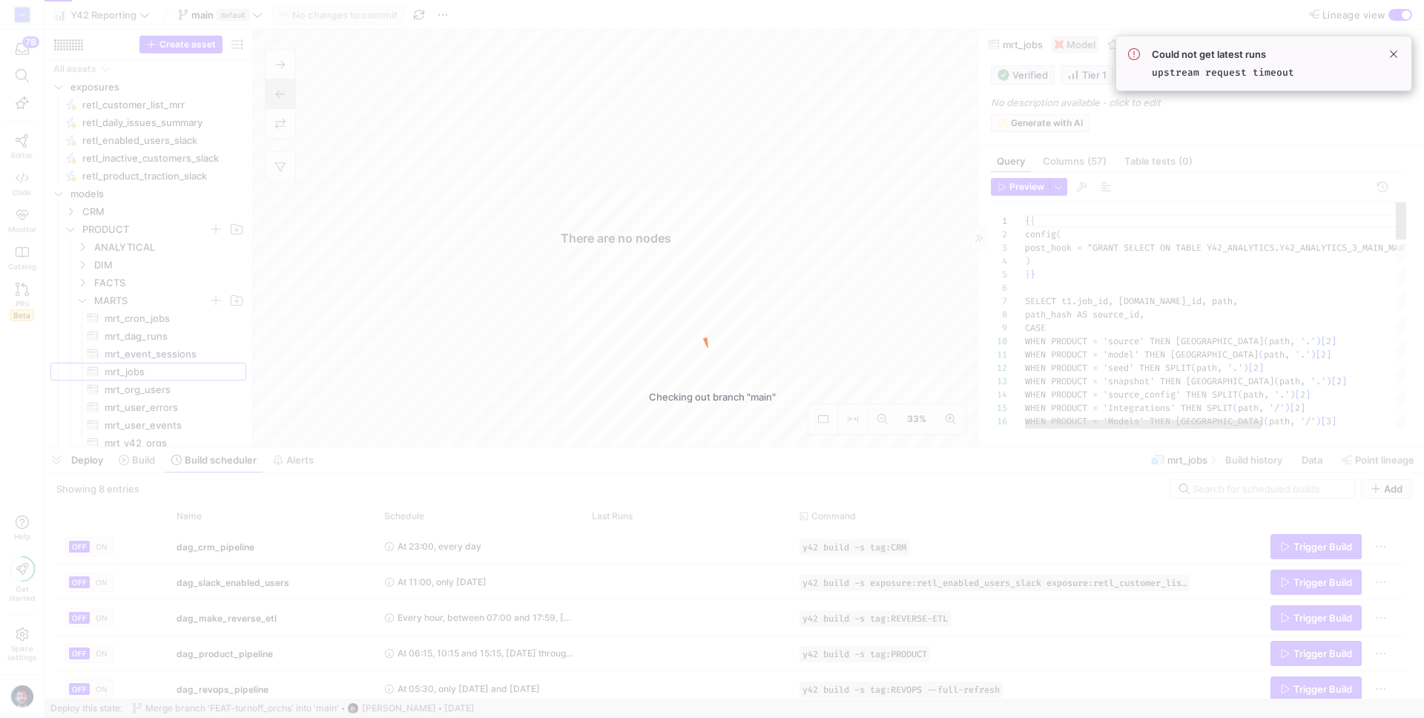
scroll to position [133, 0]
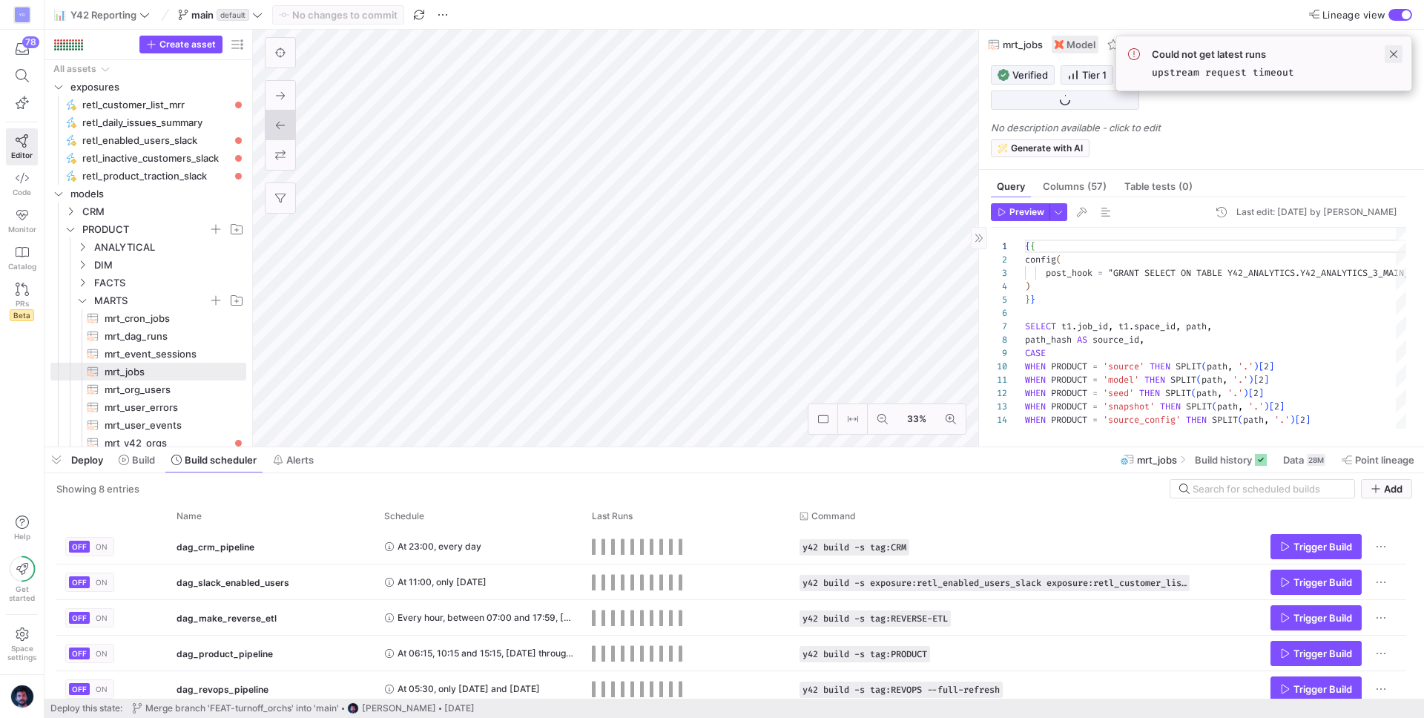
click at [1388, 53] on span at bounding box center [1393, 54] width 18 height 18
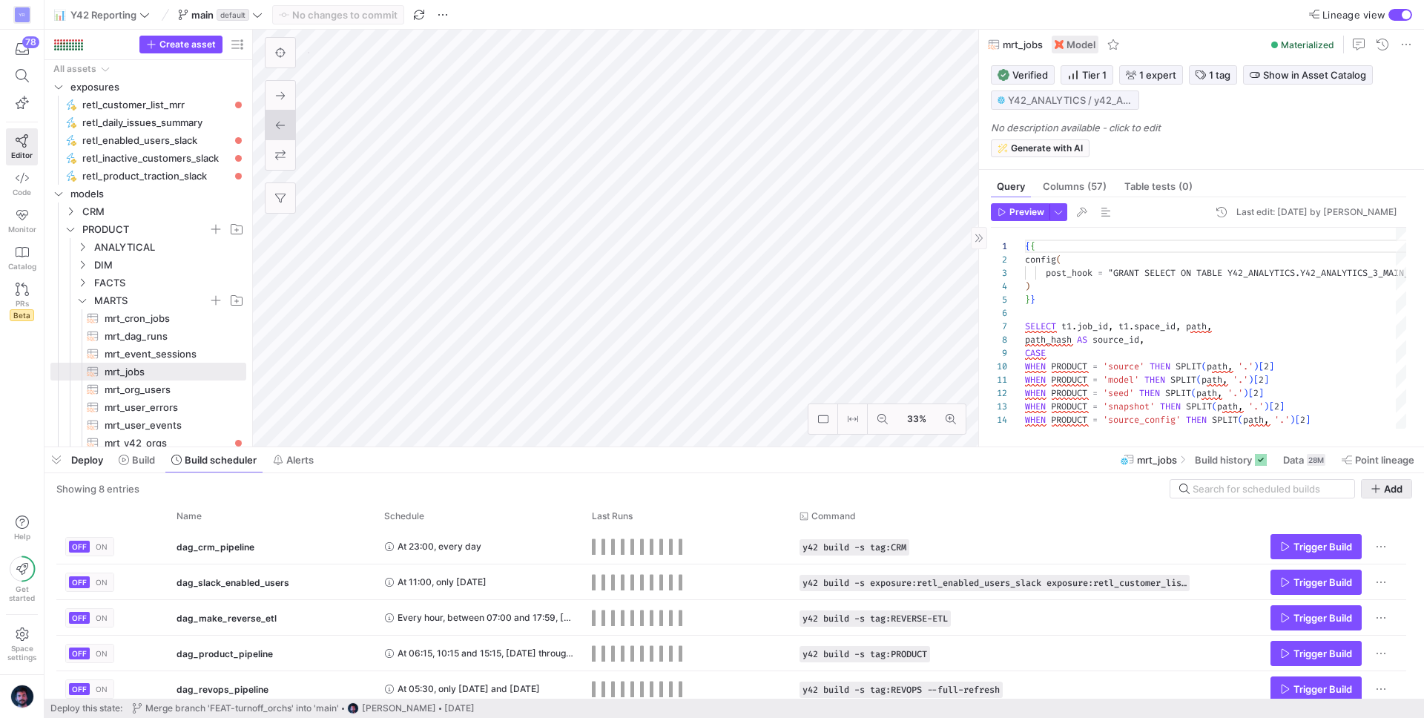
click at [1368, 485] on span "button" at bounding box center [1386, 489] width 50 height 18
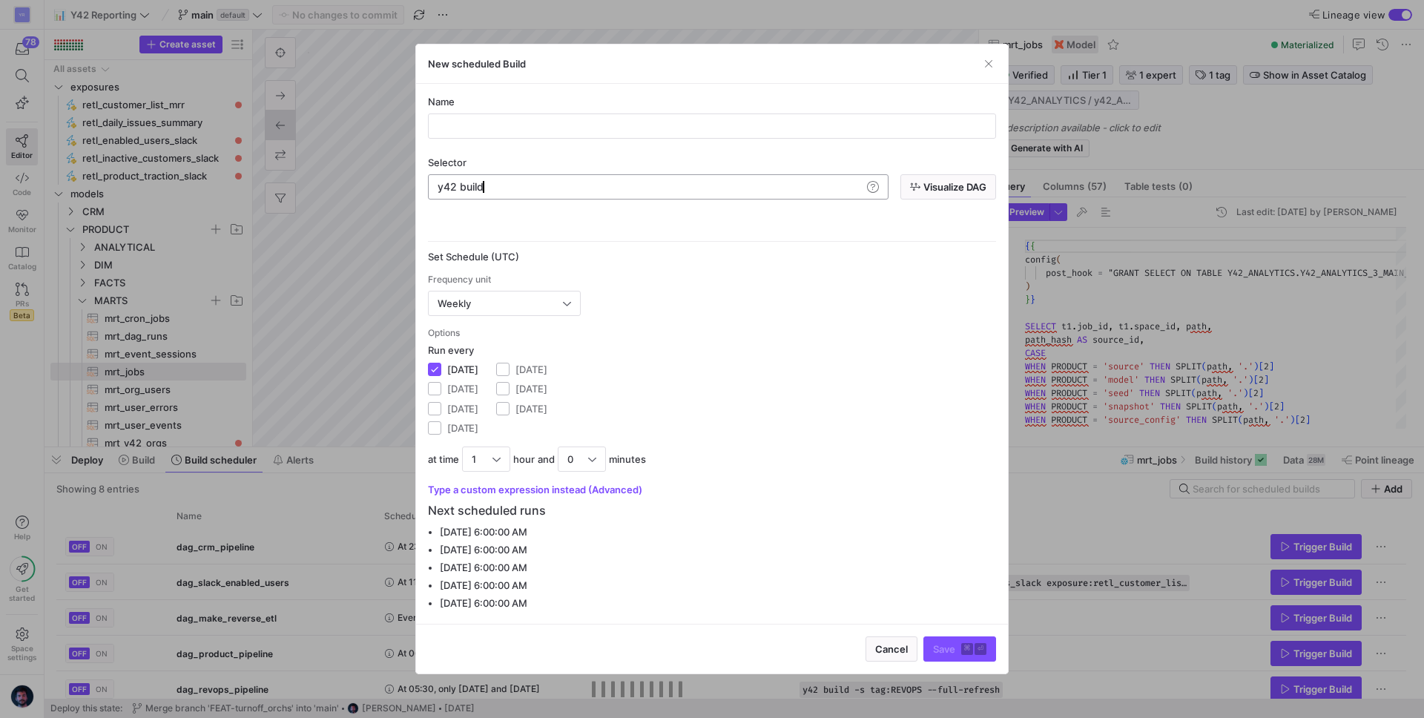
scroll to position [0, 44]
click at [543, 185] on div "y42 build" at bounding box center [649, 187] width 424 height 12
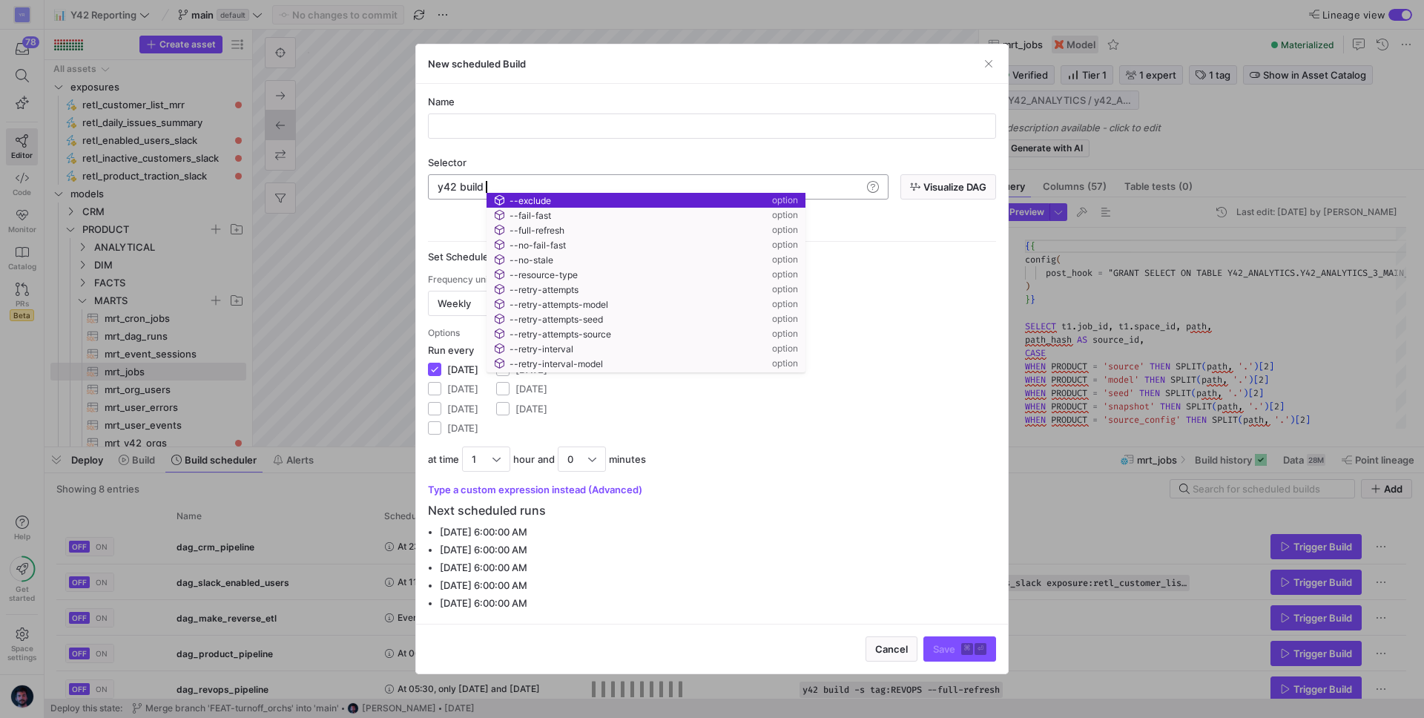
type textarea "y42 build"
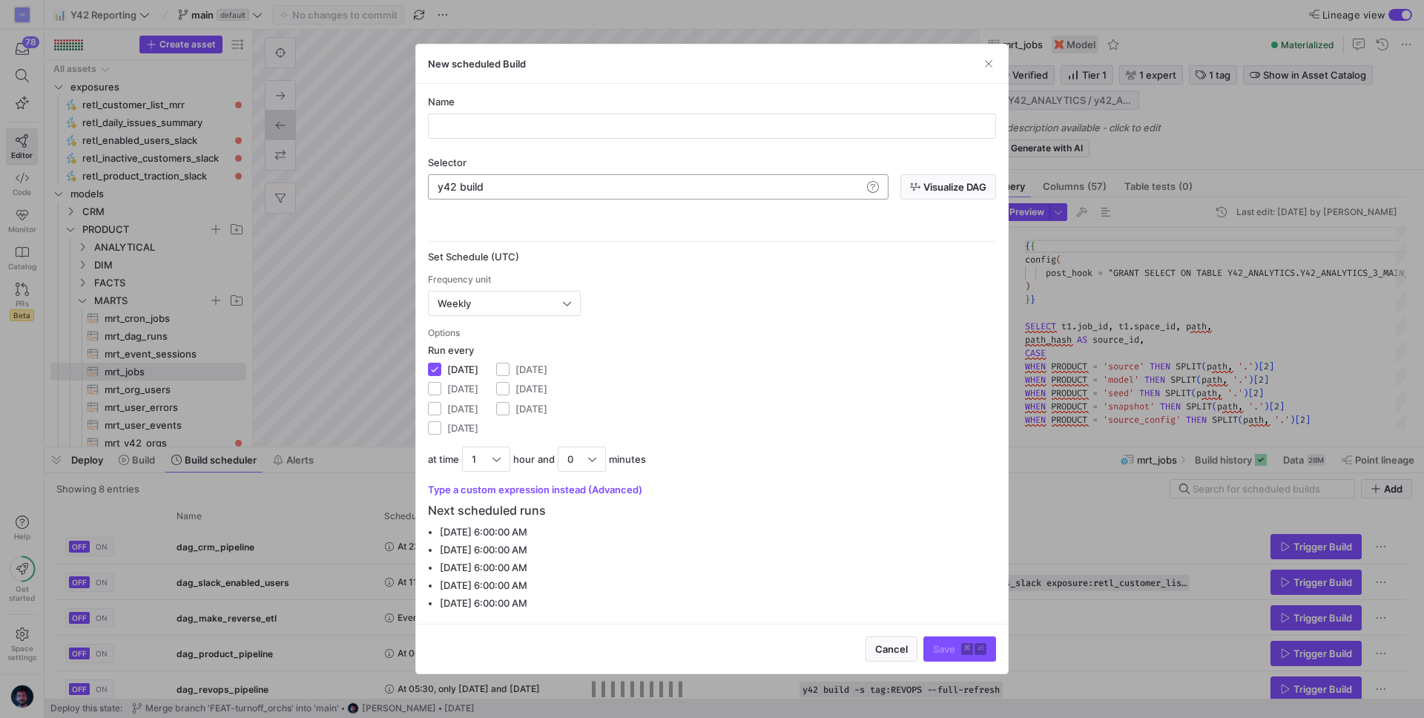
click at [930, 303] on div "Frequency unit Weekly" at bounding box center [712, 295] width 568 height 42
click at [989, 62] on span "button" at bounding box center [988, 63] width 15 height 15
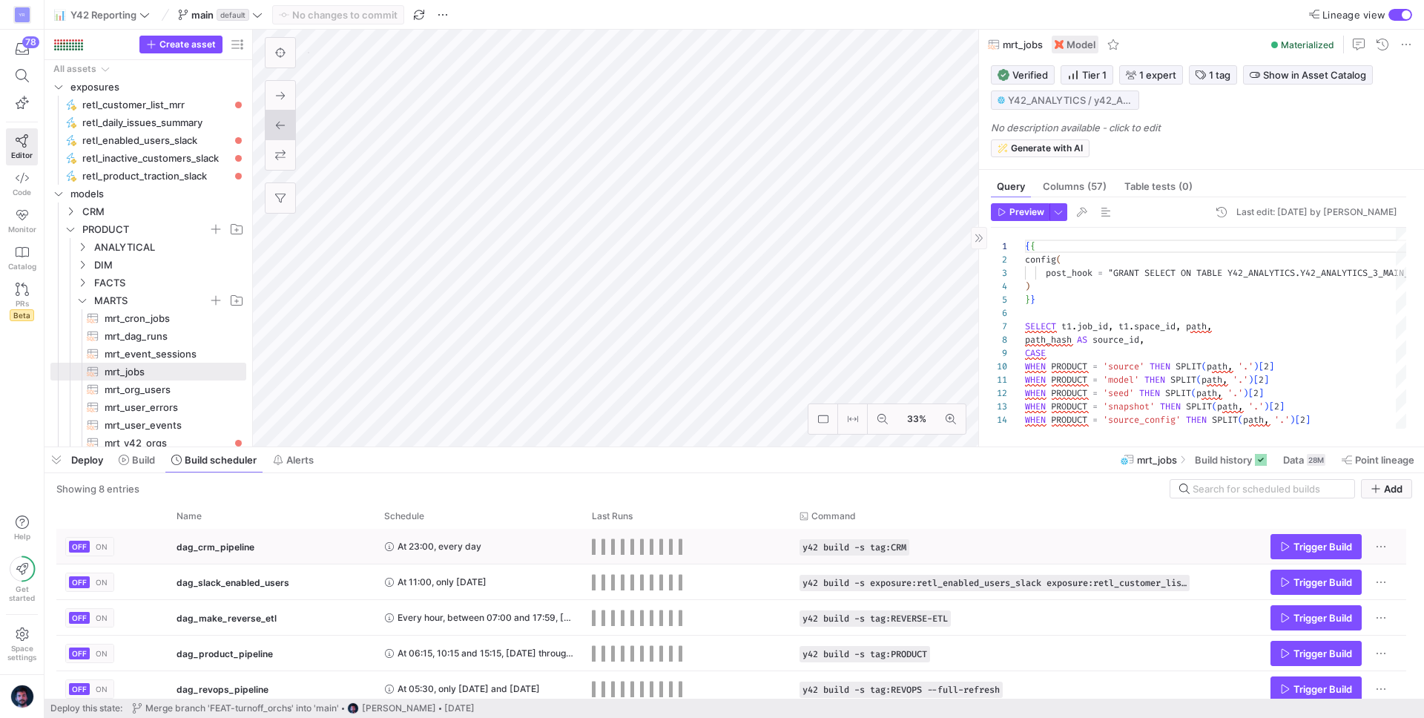
click at [211, 547] on span "dag_crm_pipeline" at bounding box center [215, 546] width 78 height 35
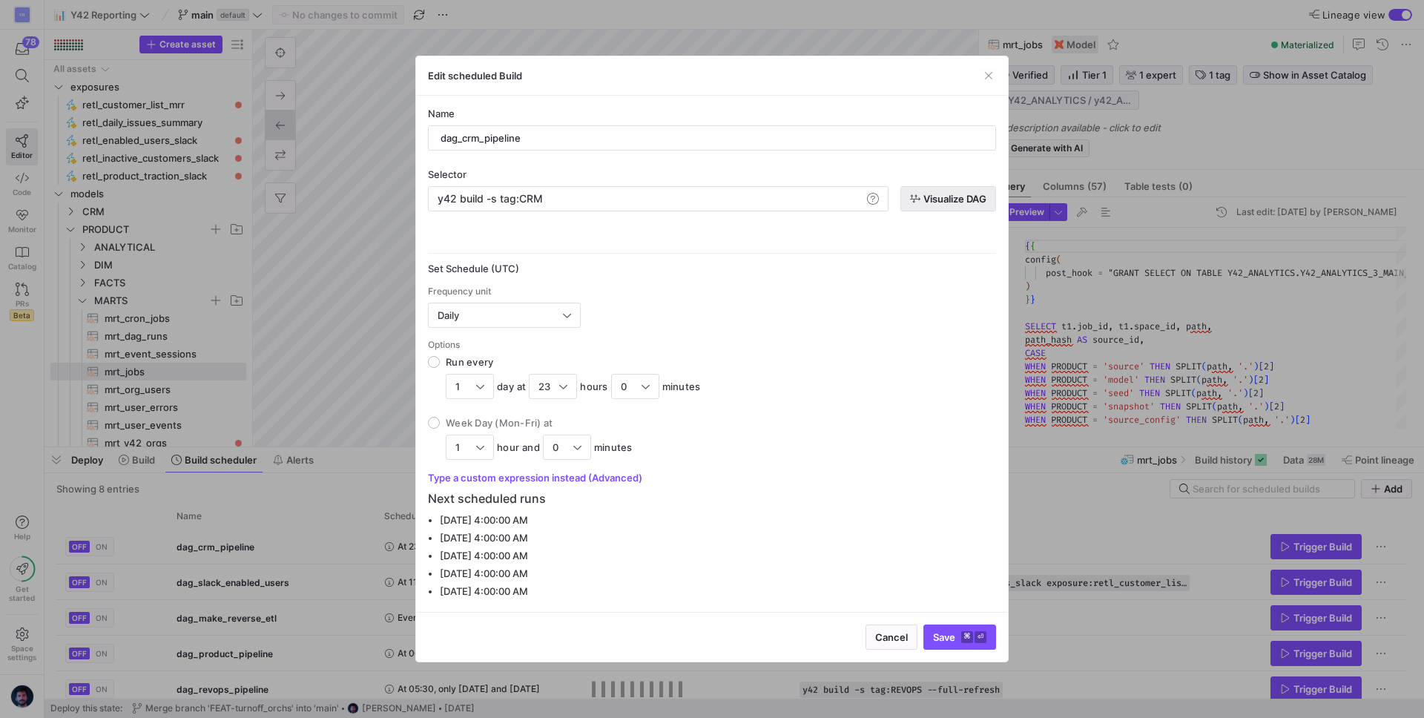
click at [929, 198] on span "Visualize DAG" at bounding box center [954, 199] width 63 height 12
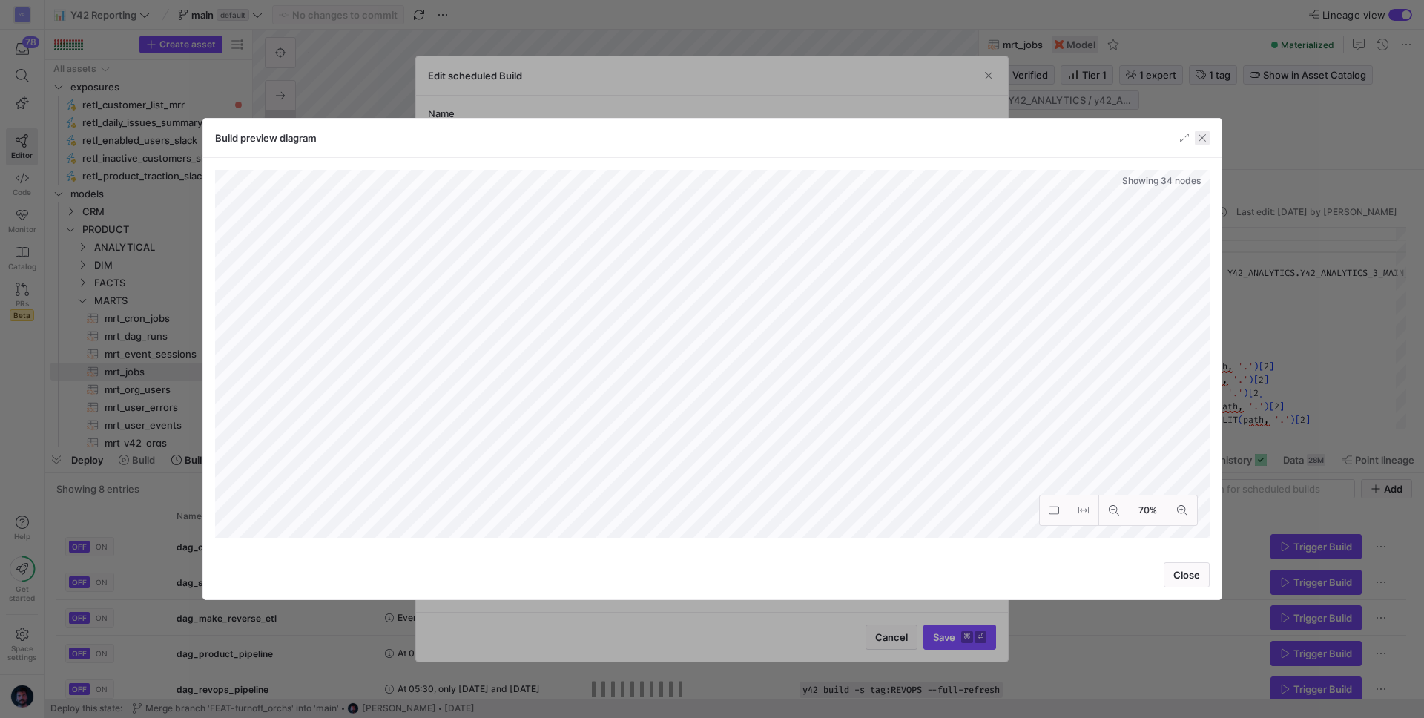
click at [1202, 141] on span "button" at bounding box center [1201, 137] width 15 height 15
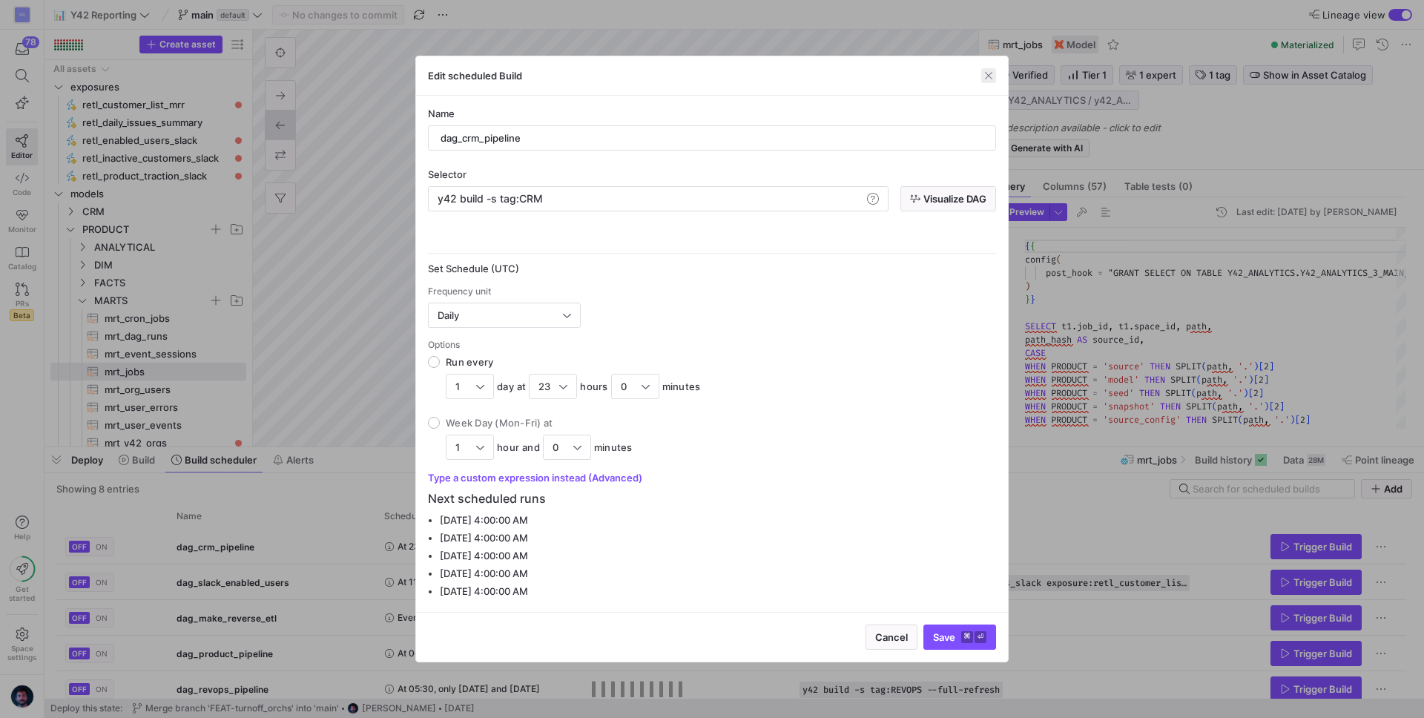
click at [983, 68] on span "button" at bounding box center [988, 75] width 15 height 15
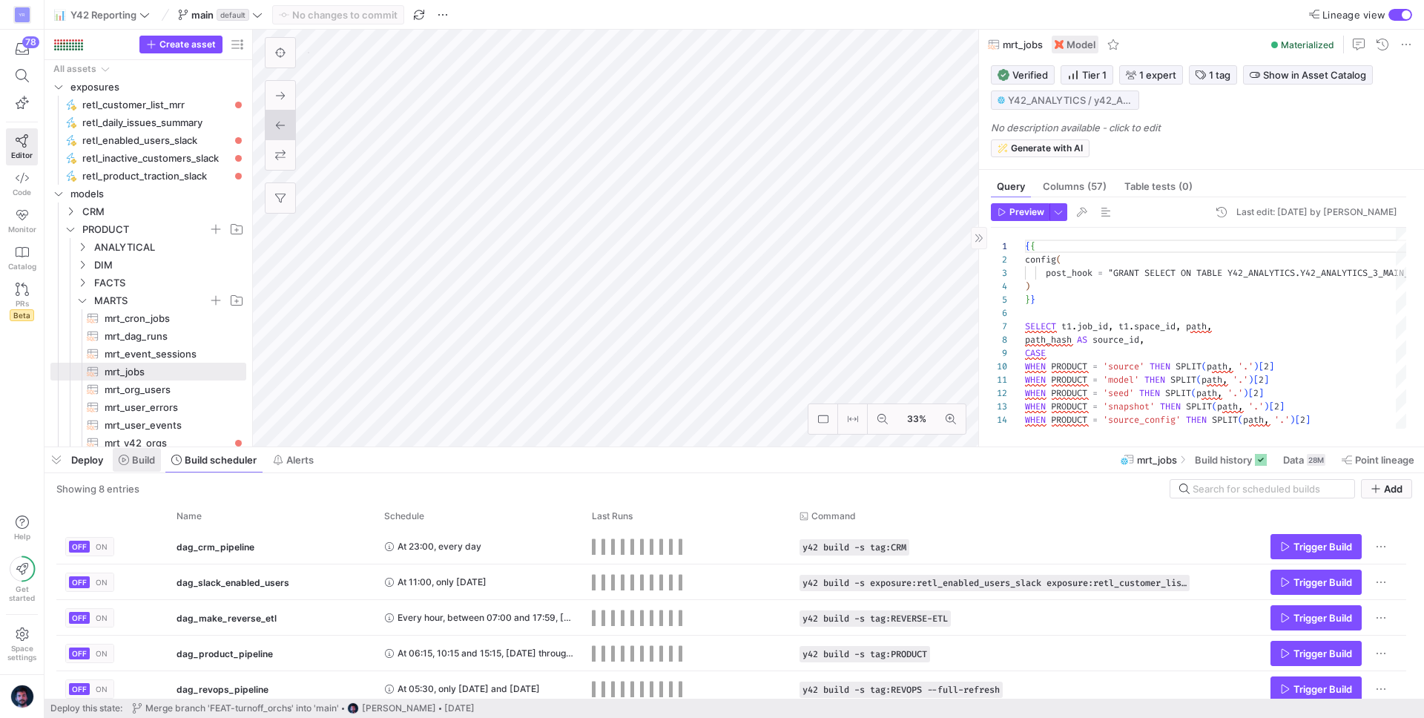
click at [145, 462] on span "Build" at bounding box center [143, 460] width 23 height 12
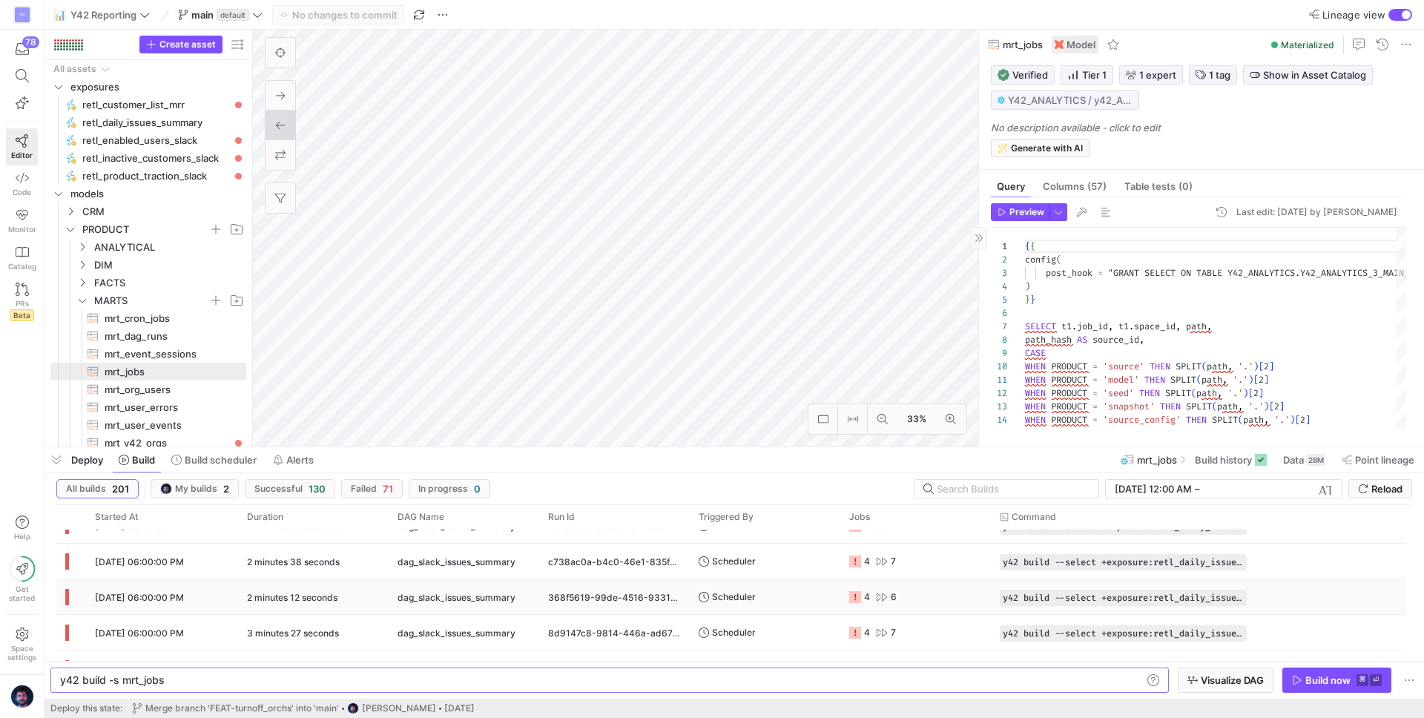
scroll to position [44, 0]
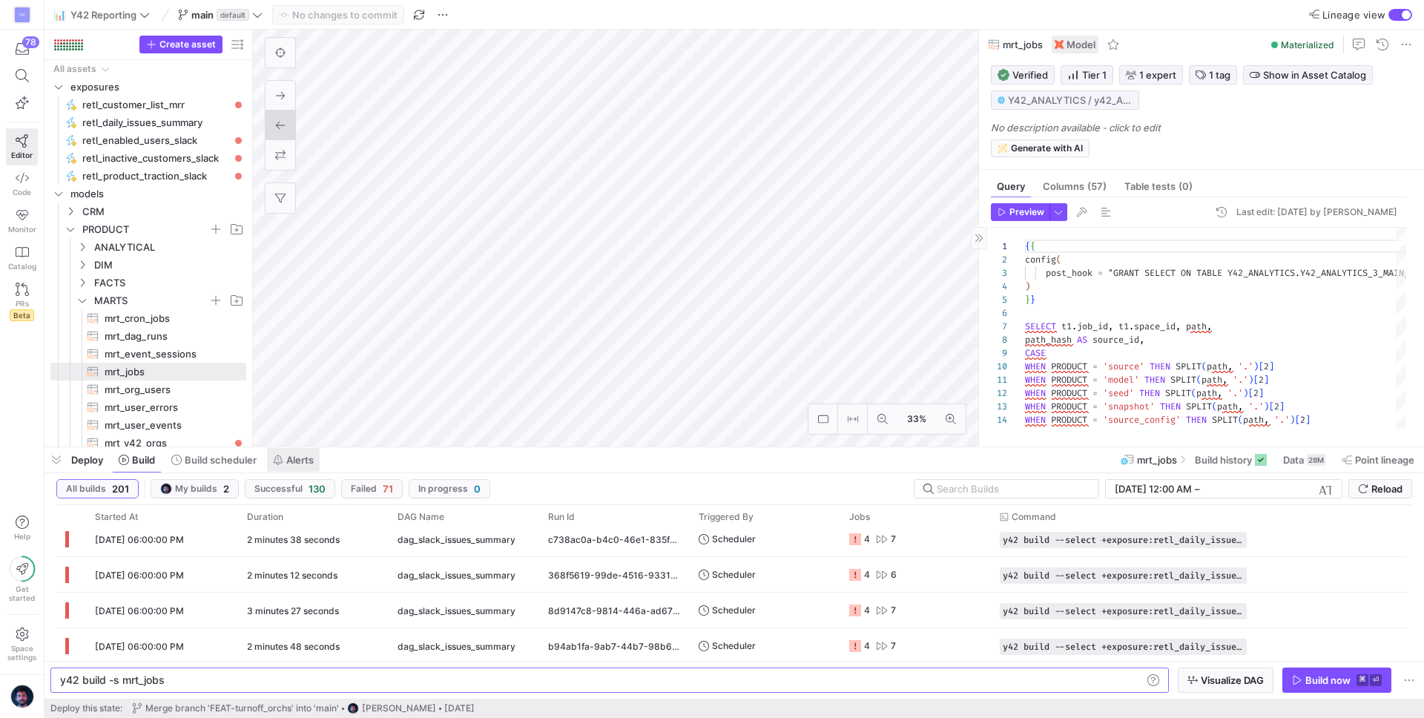
click at [306, 463] on span "Alerts" at bounding box center [299, 460] width 27 height 12
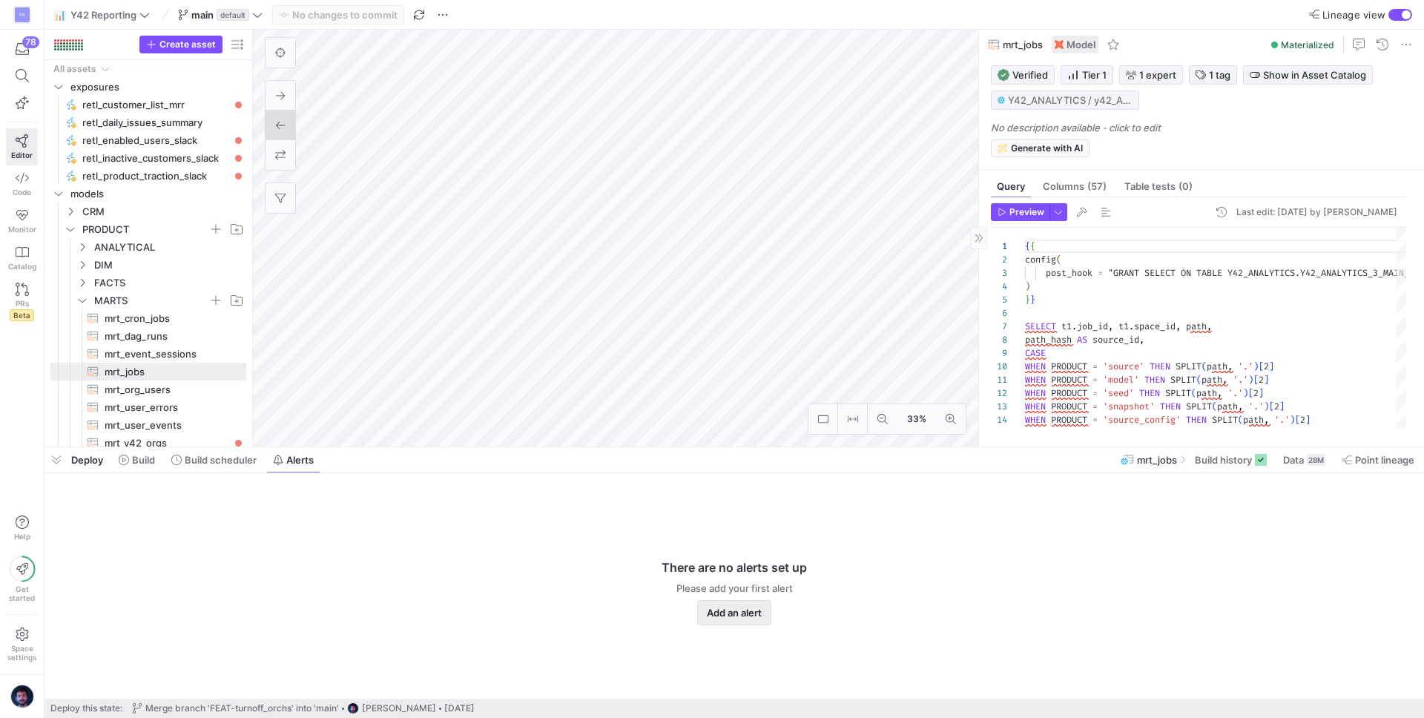
click at [727, 611] on span "Add an alert" at bounding box center [734, 613] width 55 height 12
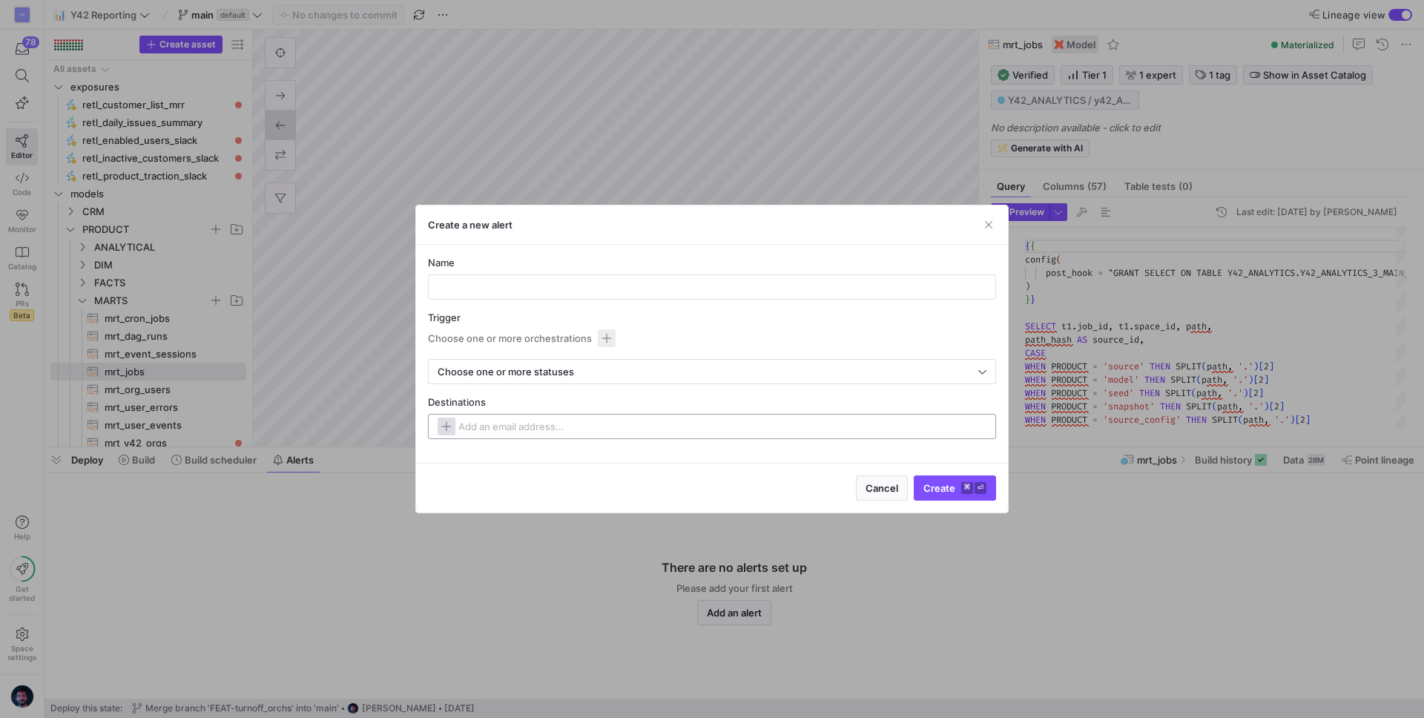
click at [445, 428] on span "button" at bounding box center [446, 426] width 18 height 18
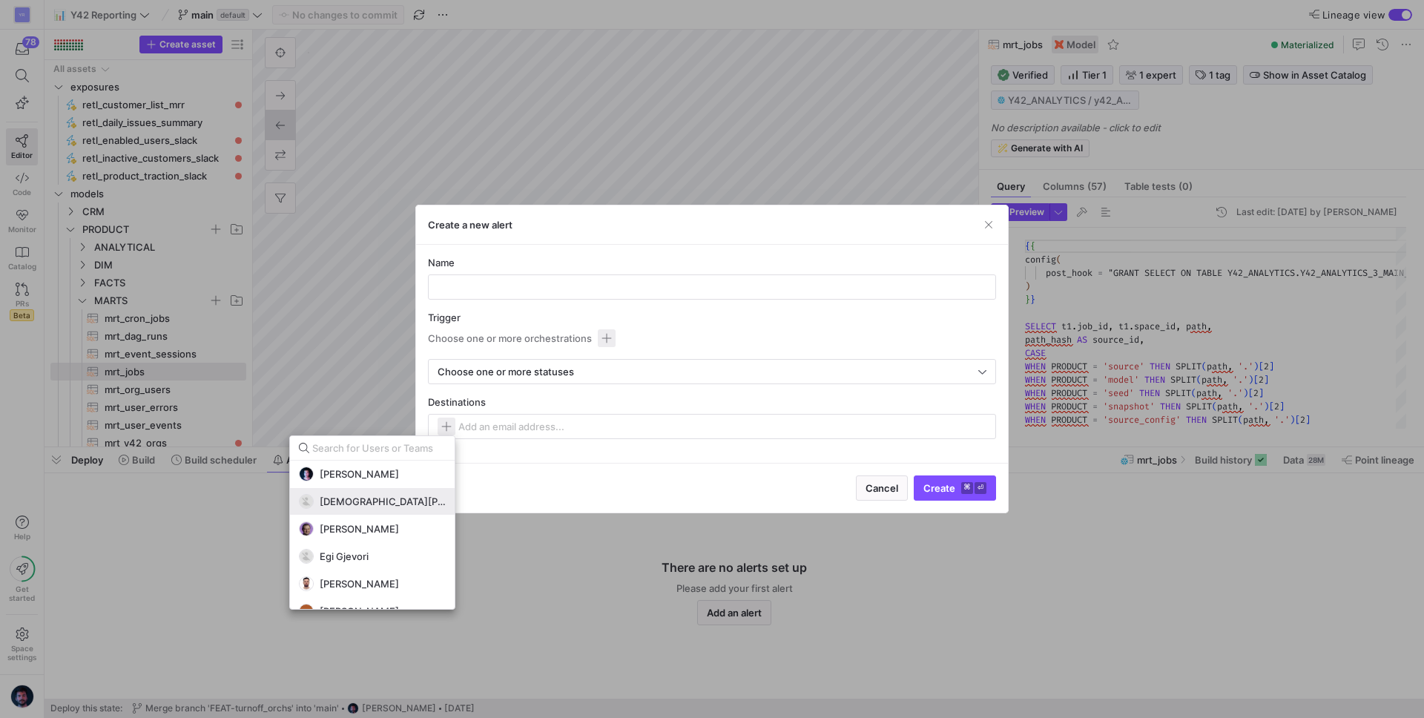
scroll to position [167, 0]
click at [592, 480] on div at bounding box center [712, 359] width 1424 height 718
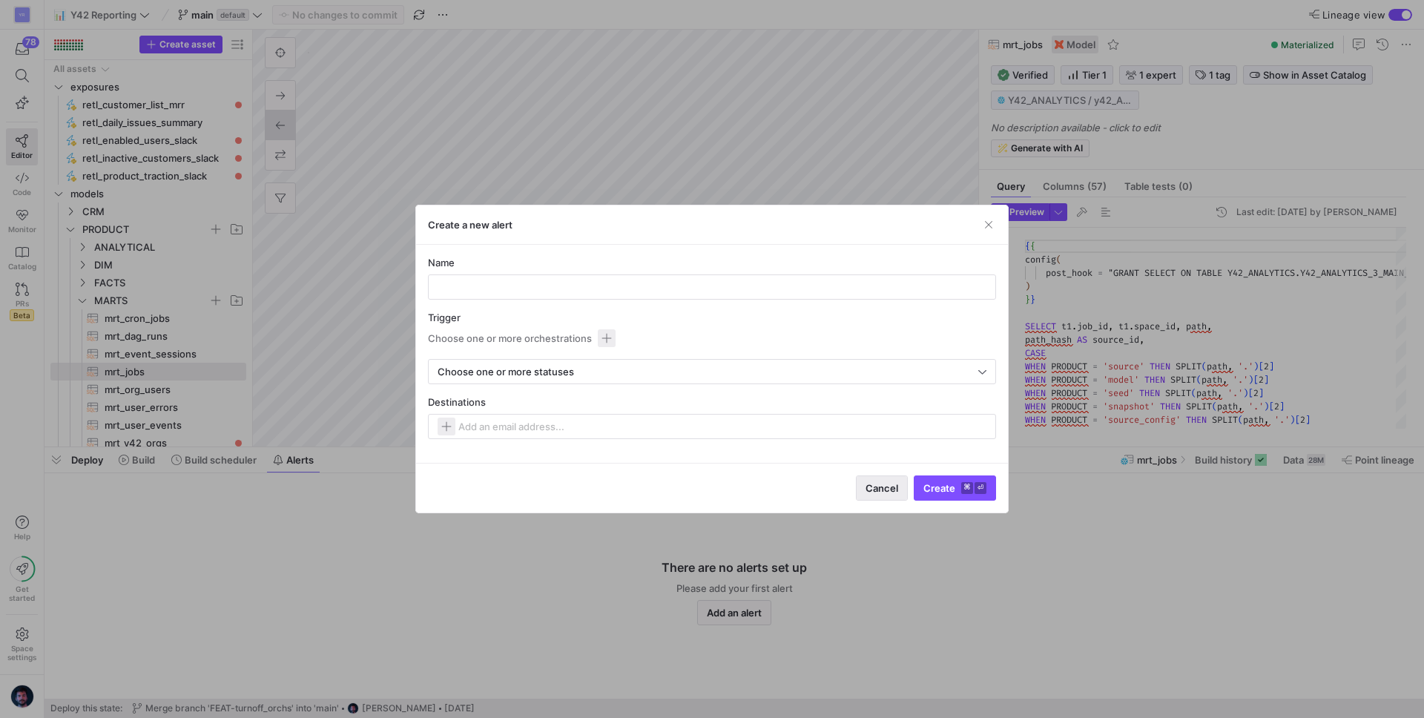
click at [887, 492] on span "Cancel" at bounding box center [881, 488] width 33 height 12
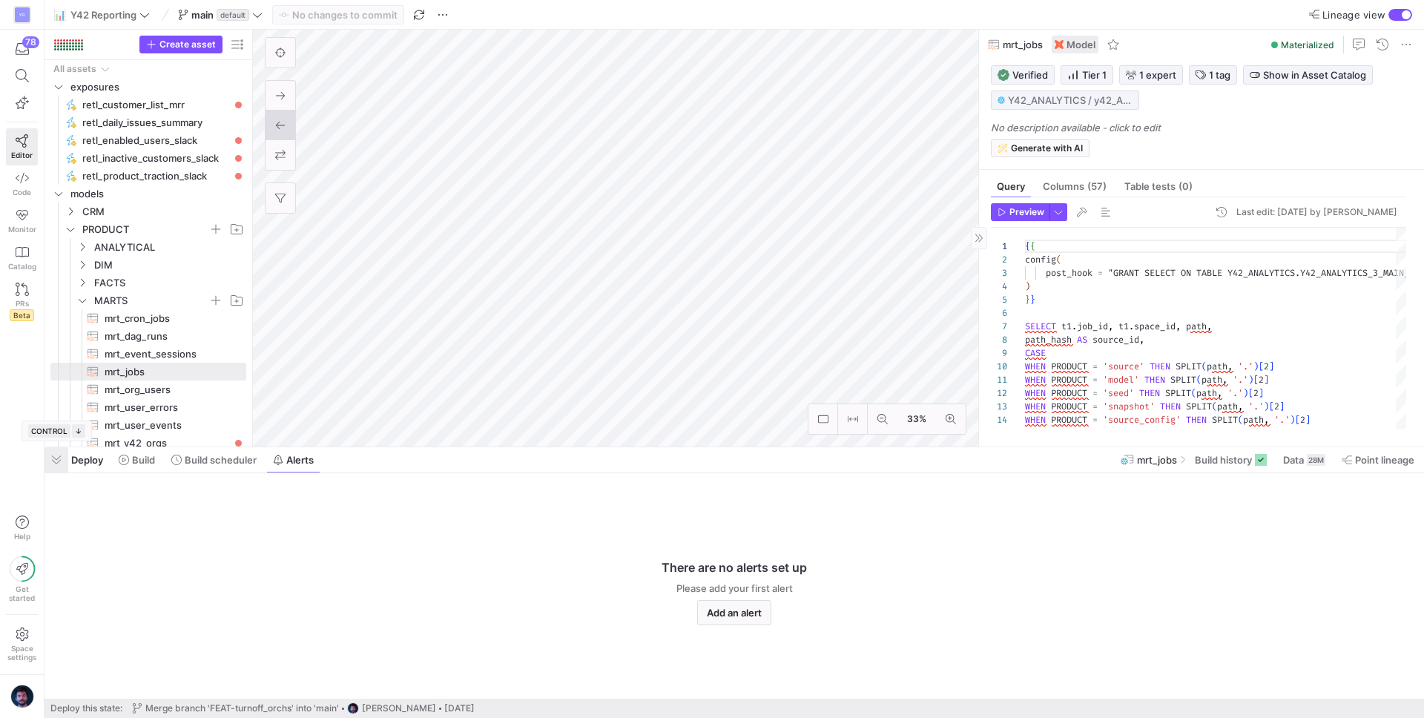
click at [58, 461] on span "button" at bounding box center [56, 459] width 24 height 25
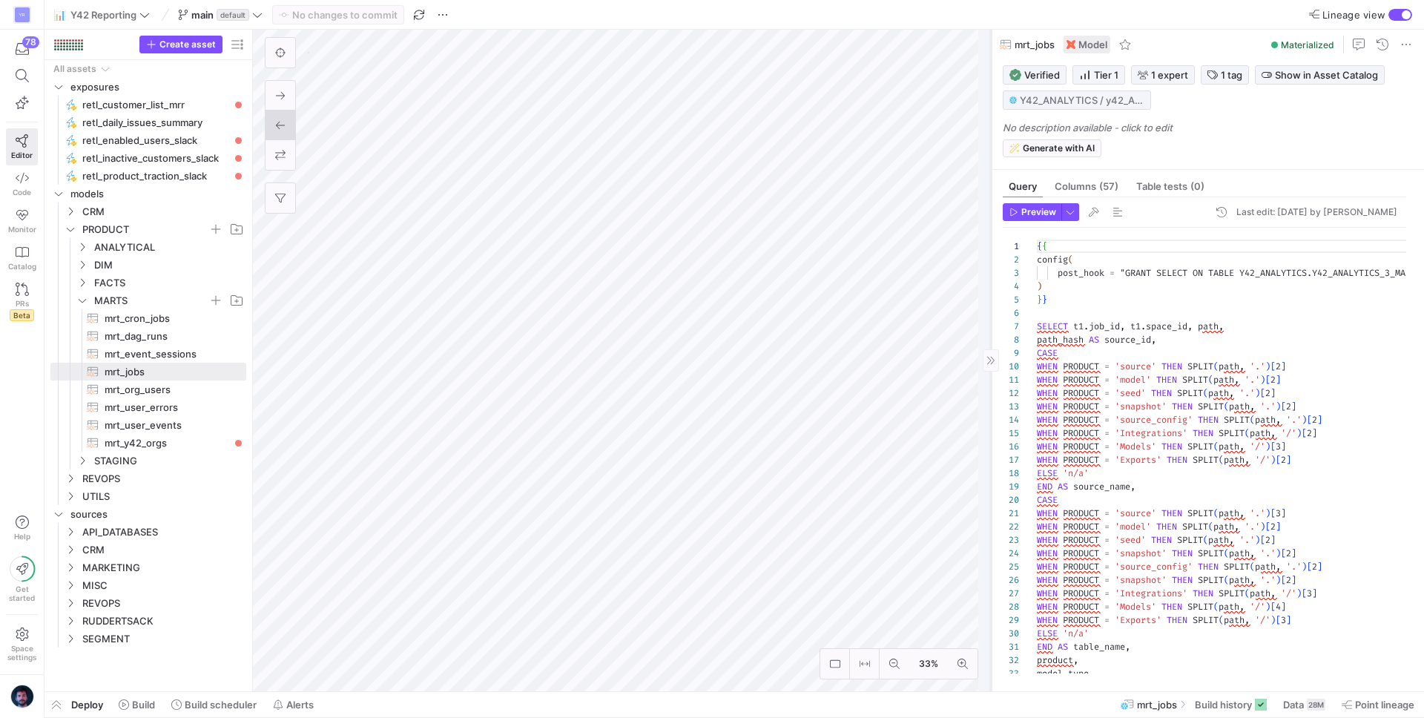
drag, startPoint x: 978, startPoint y: 122, endPoint x: 990, endPoint y: 122, distance: 11.9
click at [990, 122] on div at bounding box center [990, 360] width 1 height 661
click at [991, 361] on icon at bounding box center [990, 360] width 9 height 9
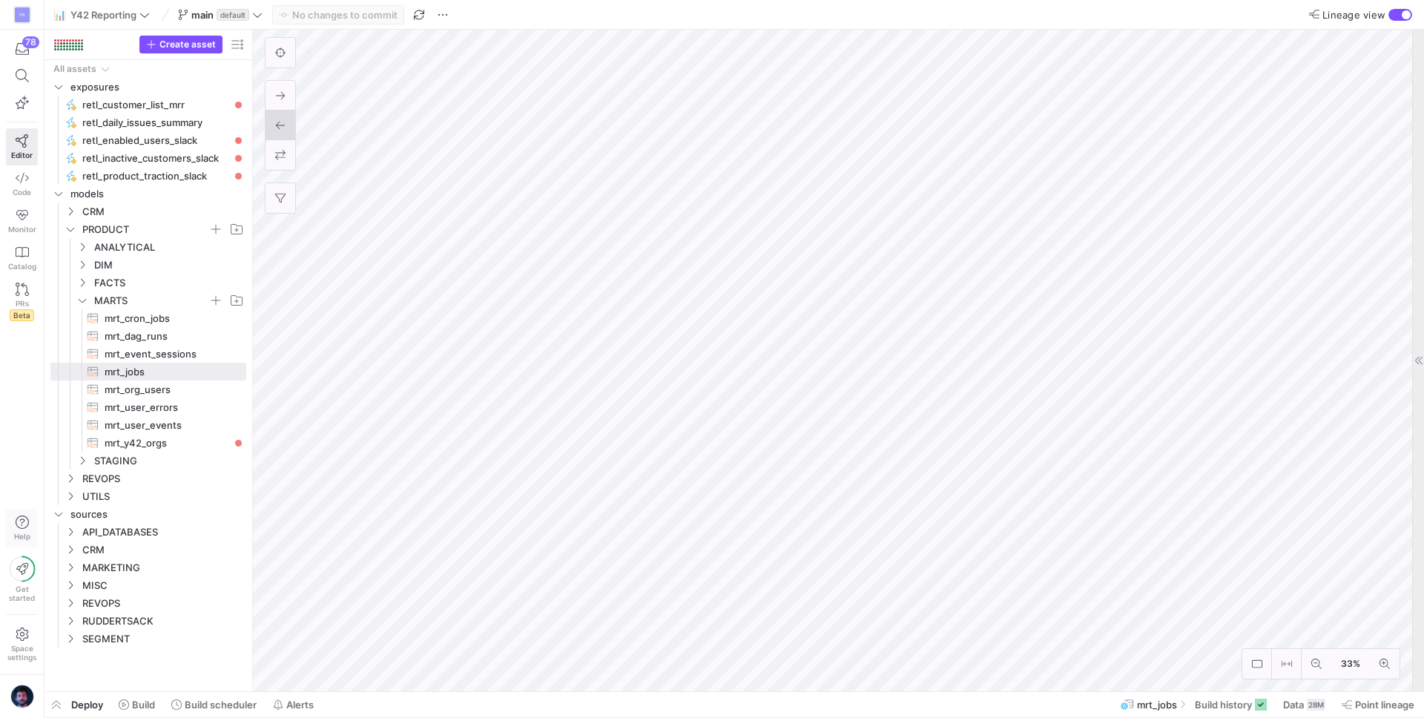
click at [18, 530] on span "Help" at bounding box center [22, 527] width 19 height 25
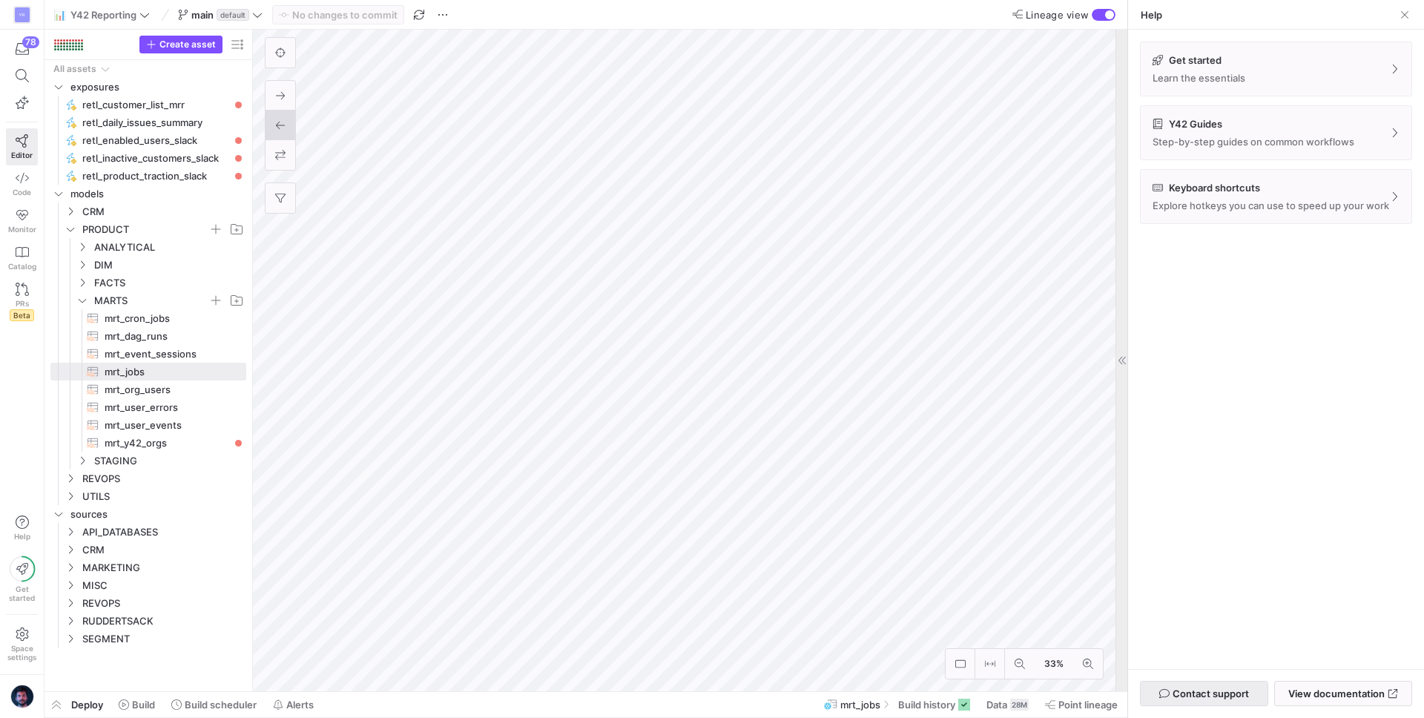
click at [1201, 654] on span "Contact support" at bounding box center [1210, 693] width 76 height 12
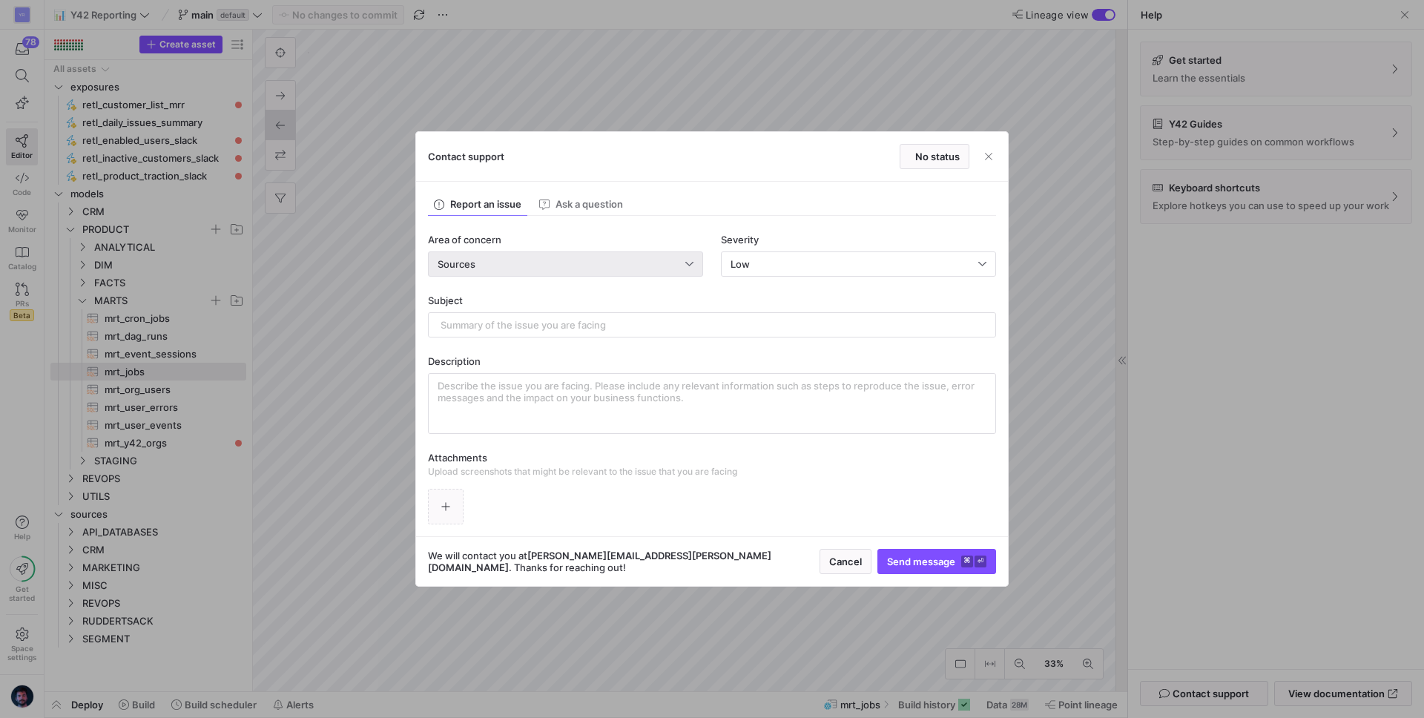
click at [635, 255] on div "Sources" at bounding box center [565, 264] width 256 height 24
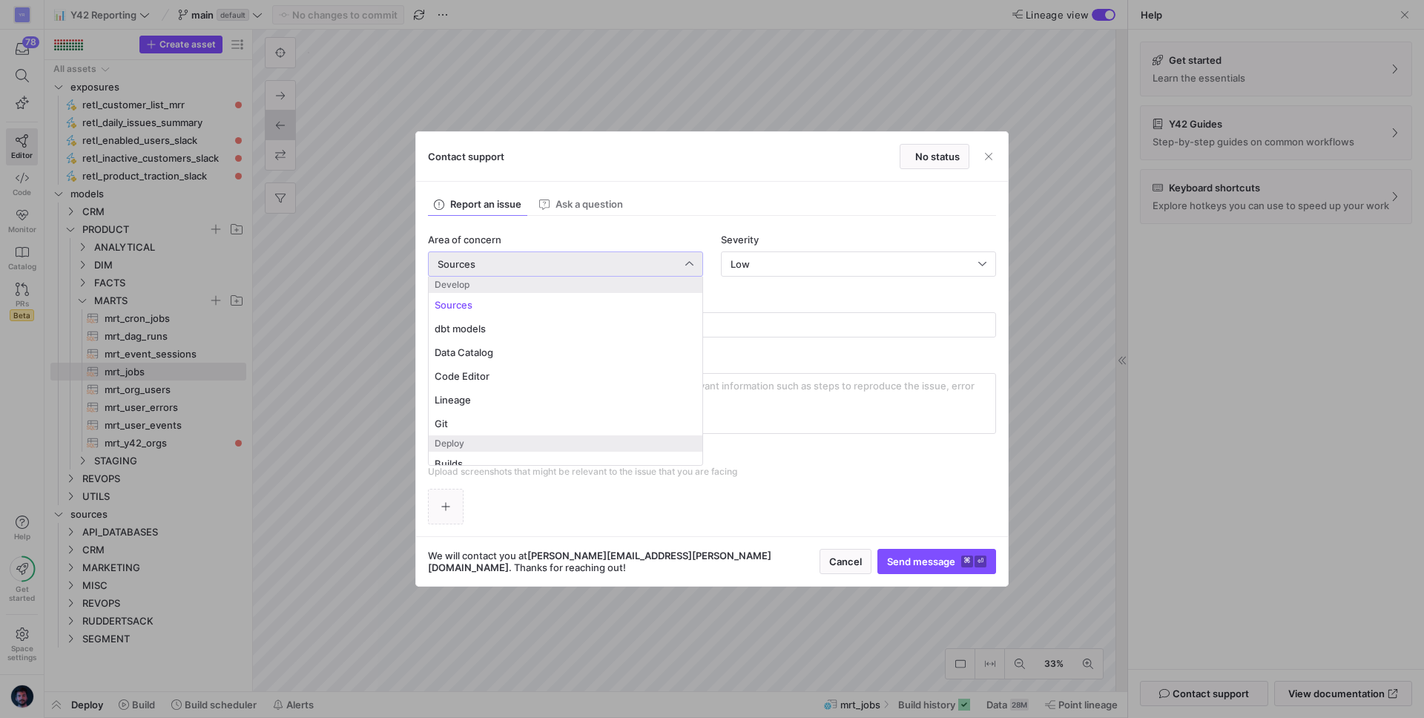
click at [795, 344] on div at bounding box center [712, 359] width 1424 height 718
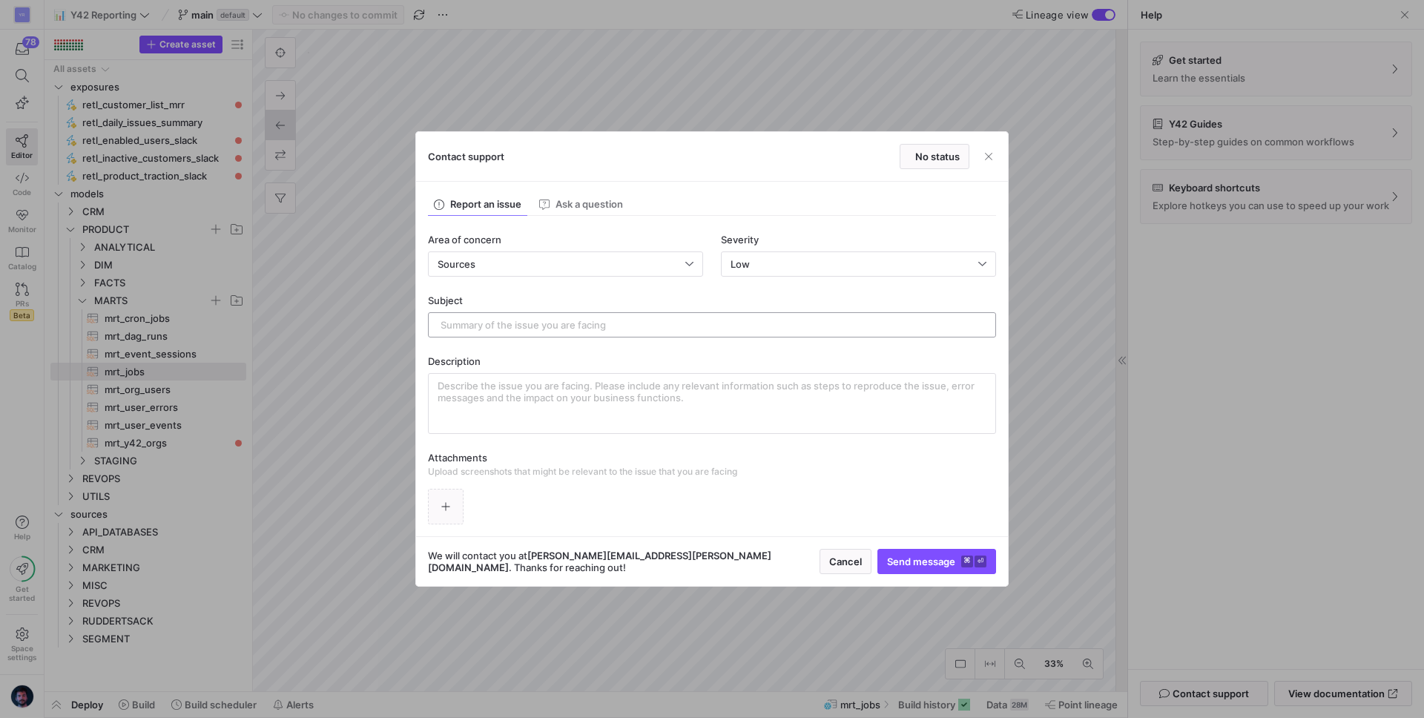
click at [776, 327] on input "text" at bounding box center [711, 325] width 543 height 12
click at [747, 406] on textarea at bounding box center [711, 403] width 549 height 47
click at [433, 503] on span "button" at bounding box center [446, 506] width 34 height 34
click at [706, 397] on textarea at bounding box center [711, 403] width 549 height 47
click at [989, 151] on span "button" at bounding box center [988, 156] width 15 height 15
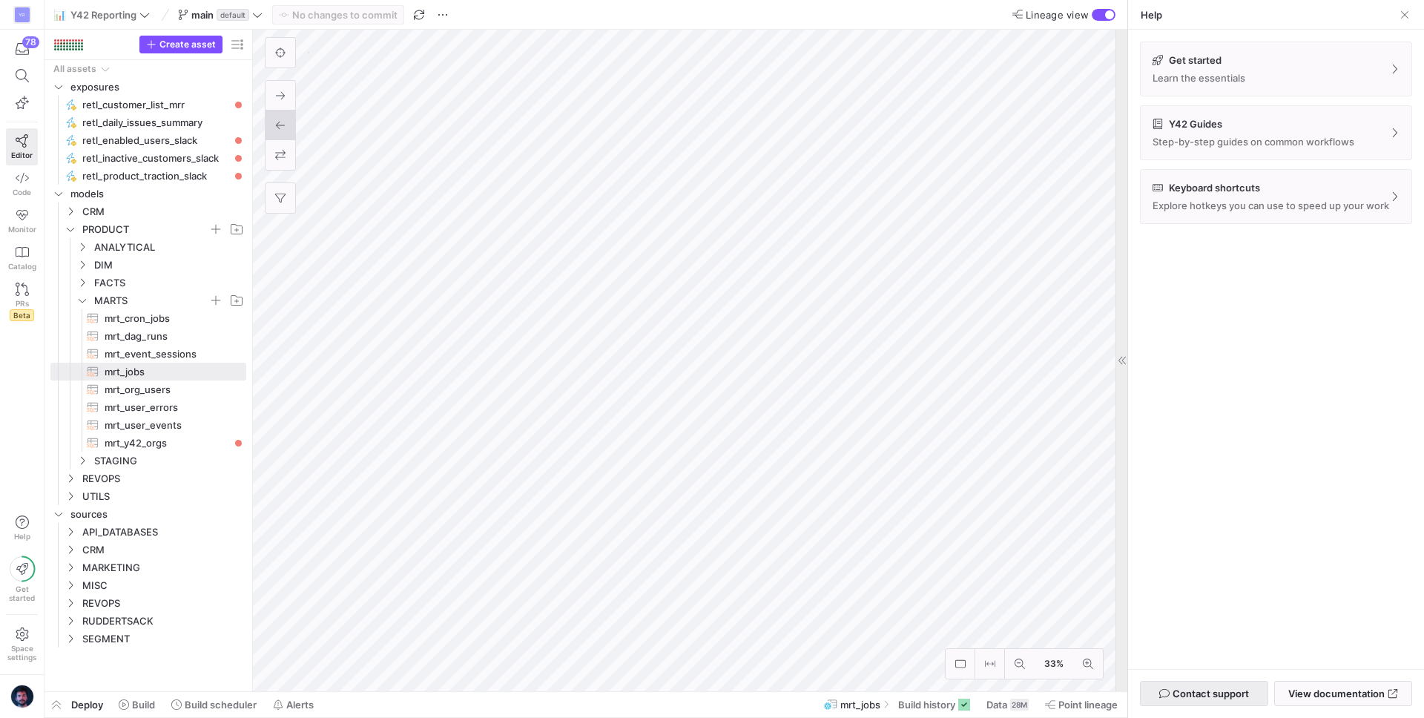
click at [1176, 654] on span "Contact support" at bounding box center [1210, 693] width 76 height 12
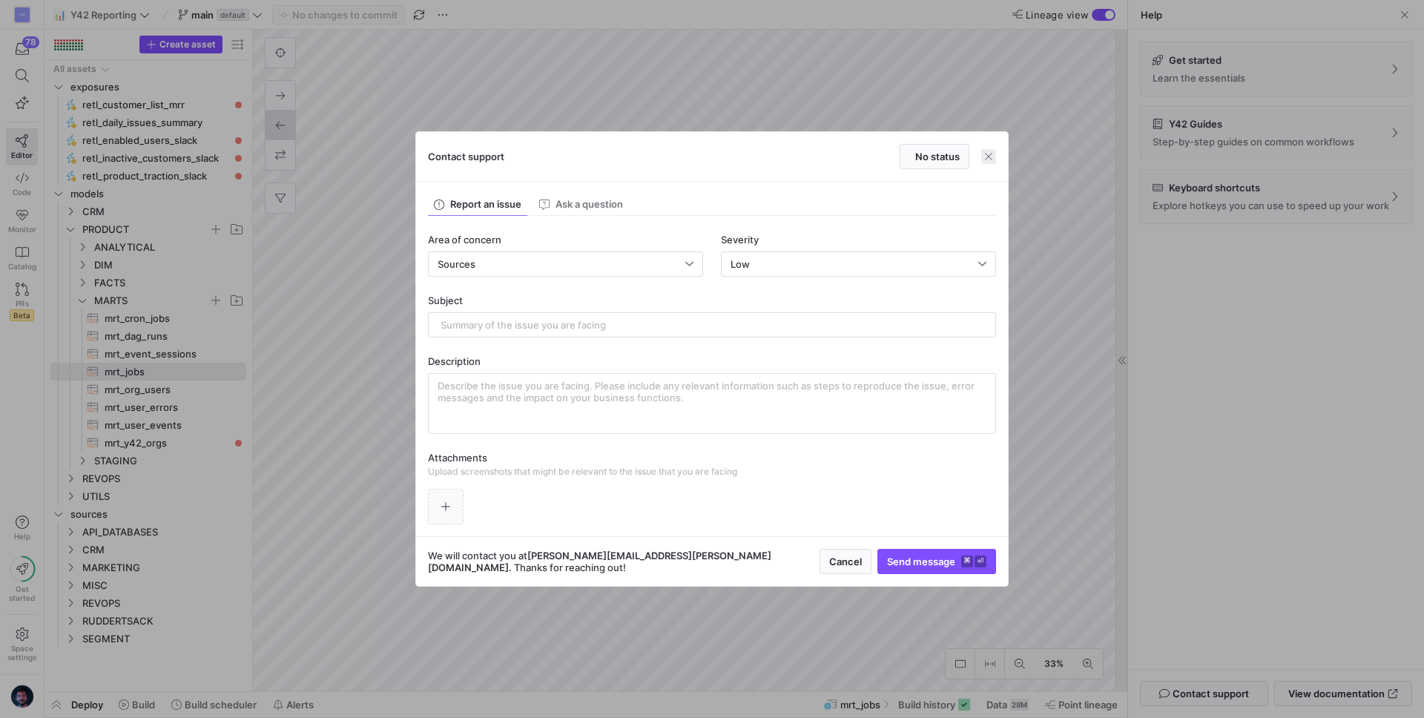
click at [992, 155] on span "button" at bounding box center [988, 156] width 15 height 15
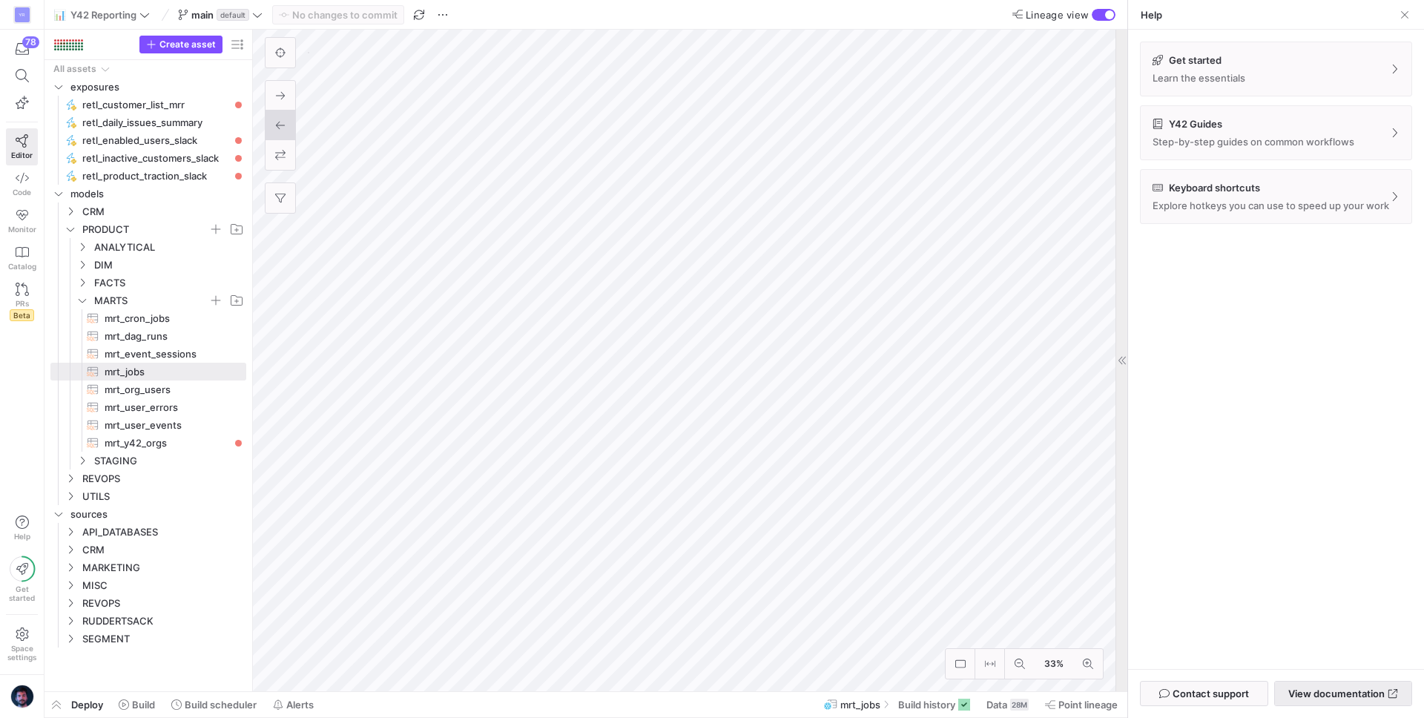
click at [1312, 654] on span at bounding box center [1343, 693] width 136 height 24
click at [15, 535] on span "Help" at bounding box center [22, 536] width 19 height 9
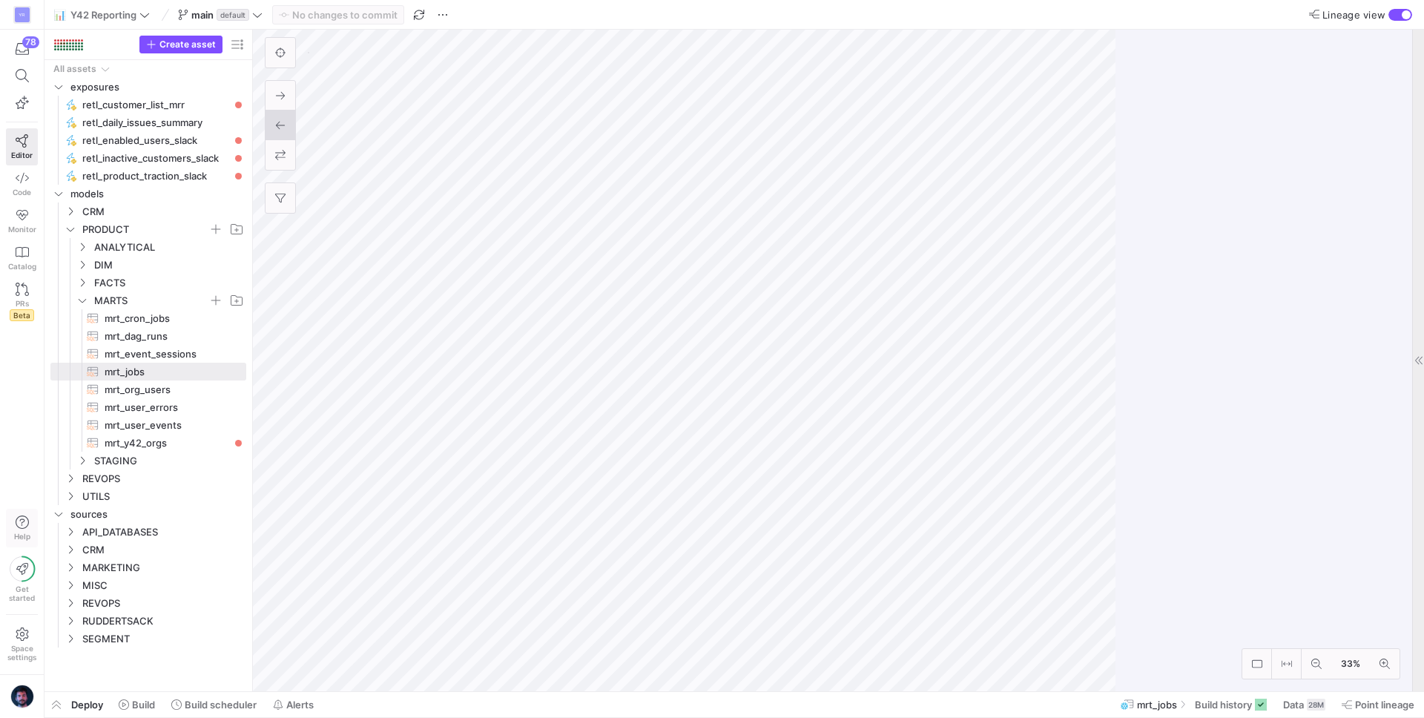
click at [16, 530] on span "Help" at bounding box center [22, 527] width 19 height 25
